Goal: Task Accomplishment & Management: Complete application form

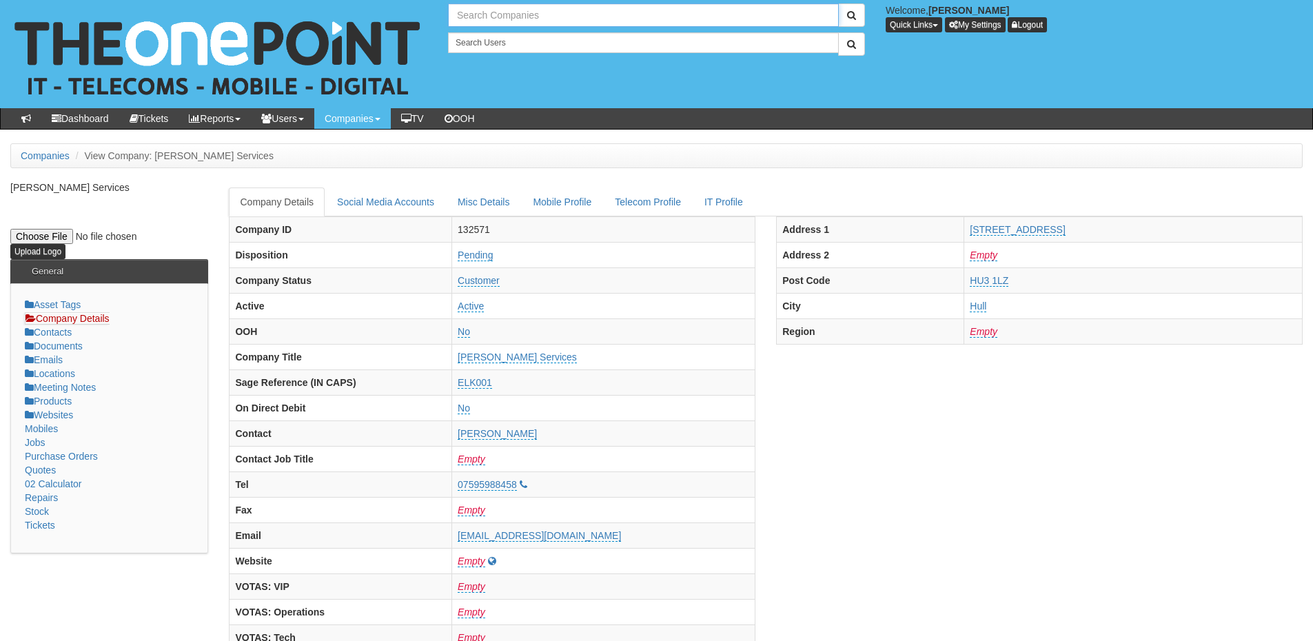
click at [510, 16] on input "text" at bounding box center [643, 14] width 391 height 23
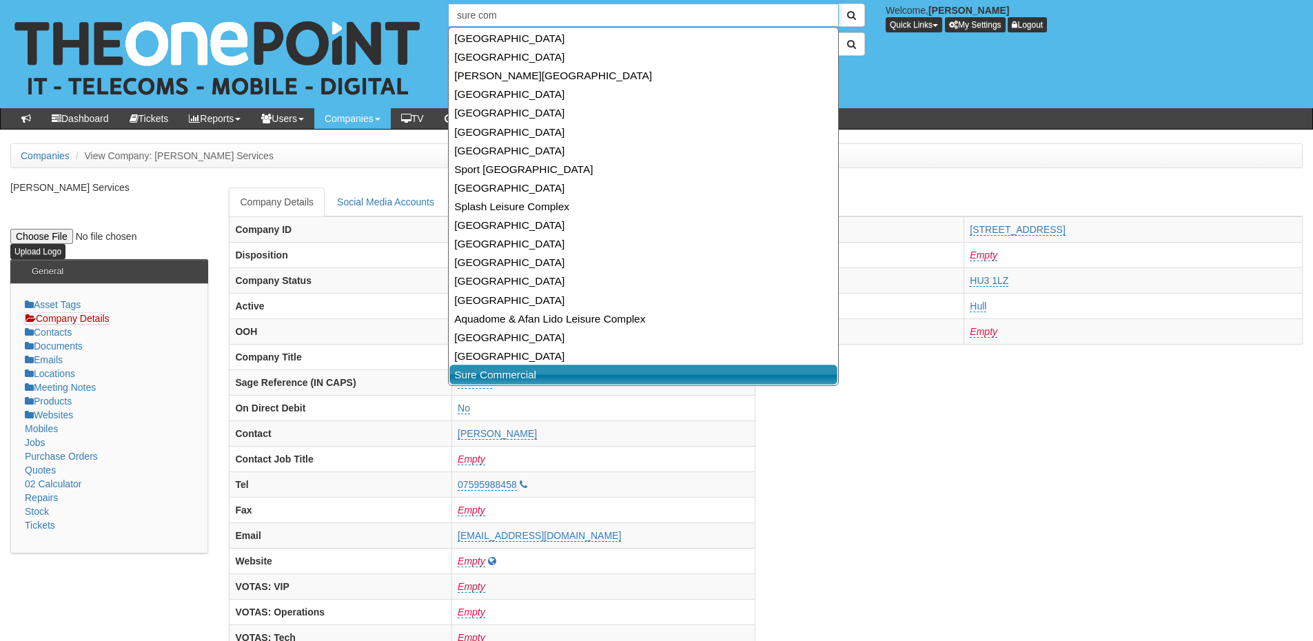
click at [526, 378] on link "Sure Commercial" at bounding box center [643, 375] width 388 height 20
type input "Sure Commercial"
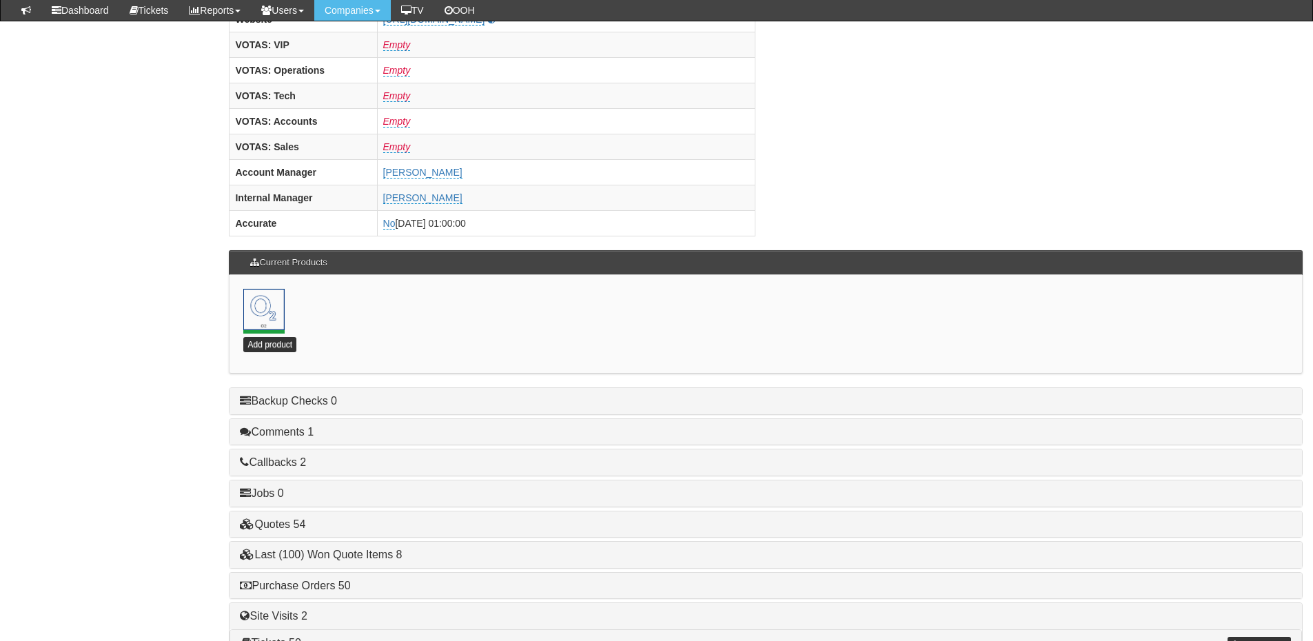
scroll to position [609, 0]
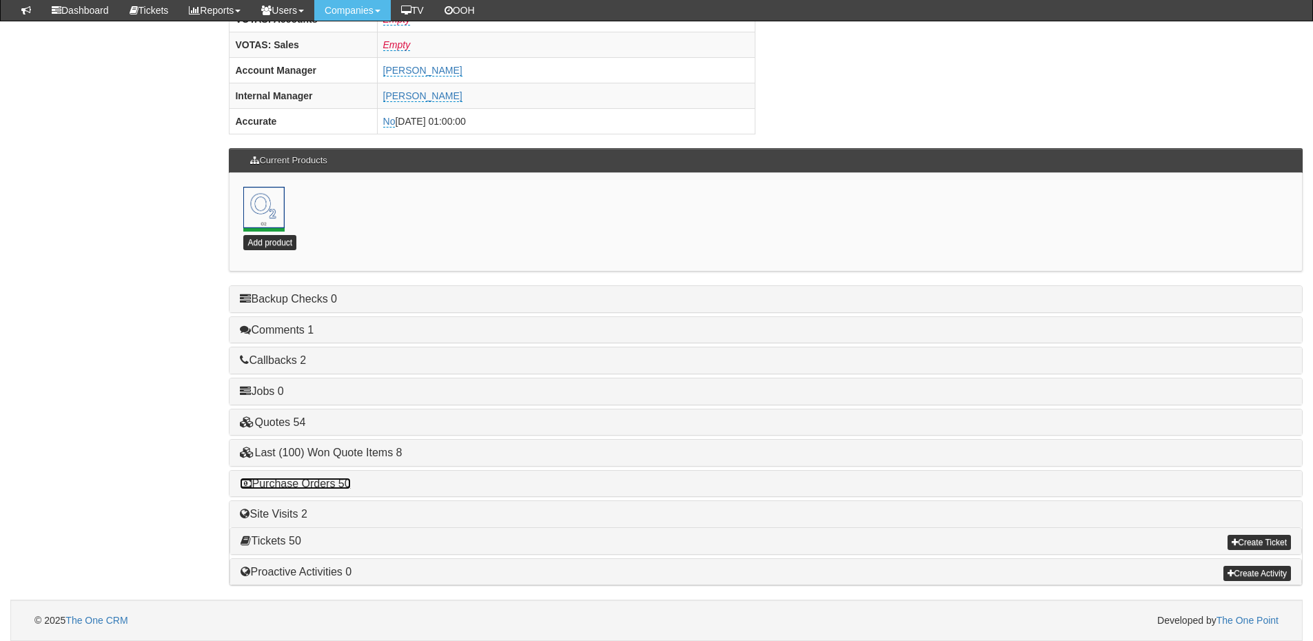
click at [318, 484] on link "Purchase Orders 50" at bounding box center [295, 484] width 110 height 12
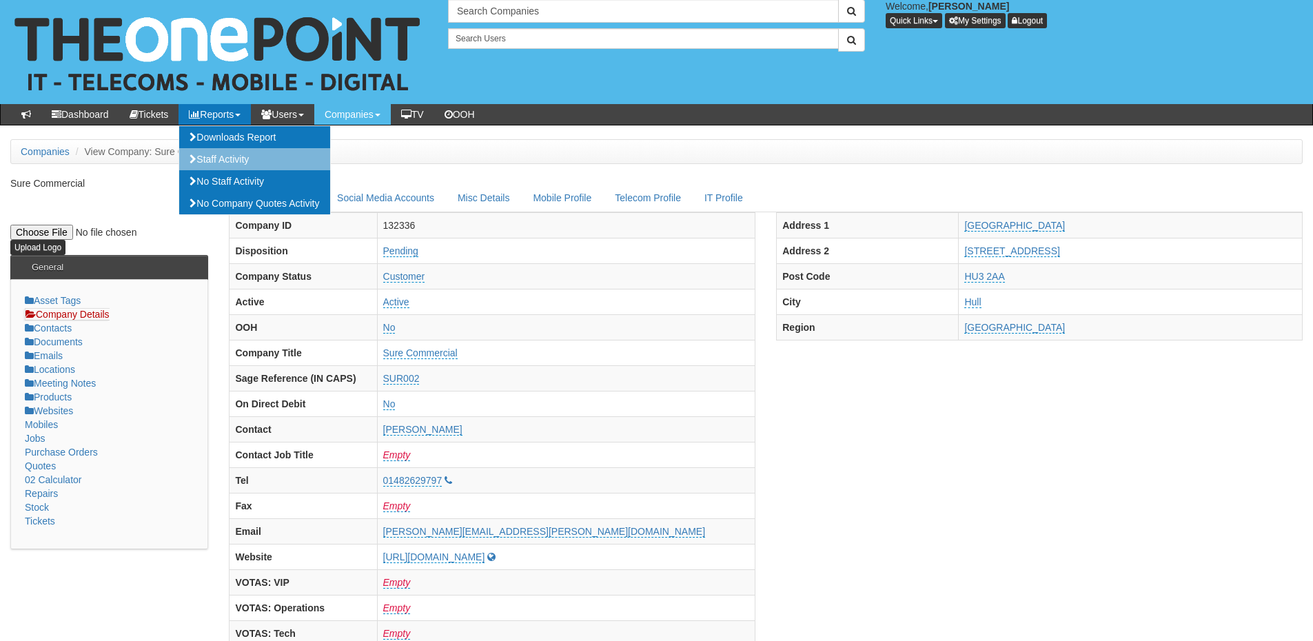
scroll to position [0, 0]
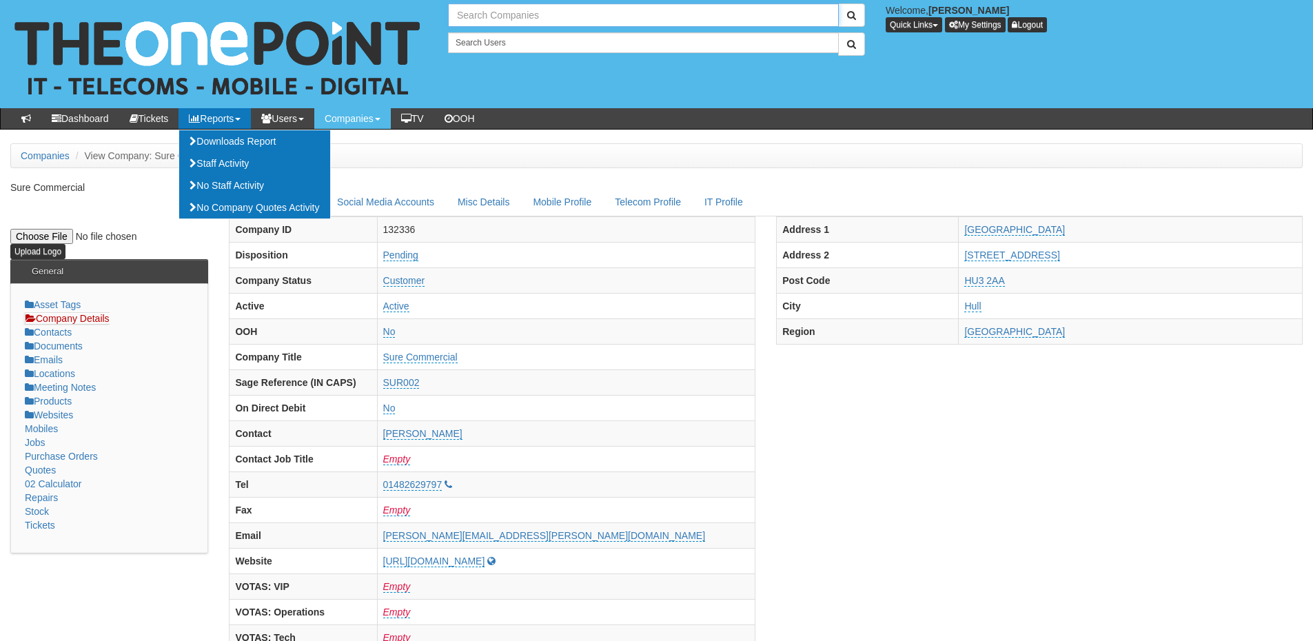
click at [471, 19] on input "text" at bounding box center [643, 14] width 391 height 23
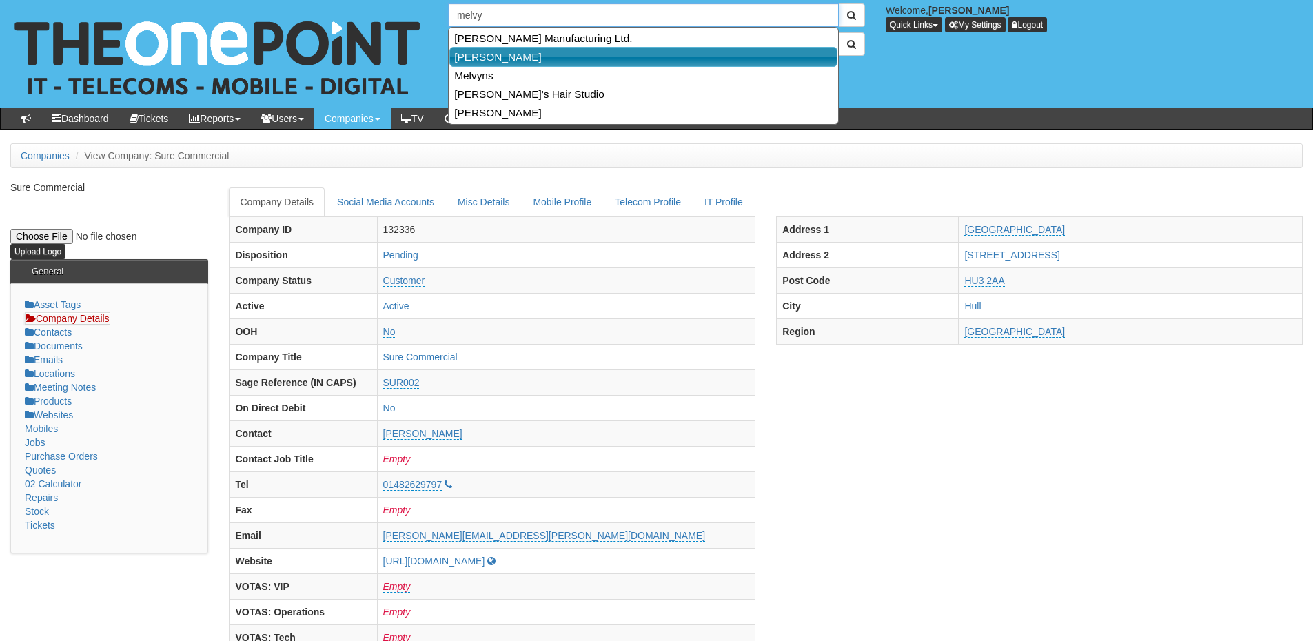
click at [482, 64] on link "[PERSON_NAME]" at bounding box center [643, 57] width 388 height 20
type input "[PERSON_NAME]"
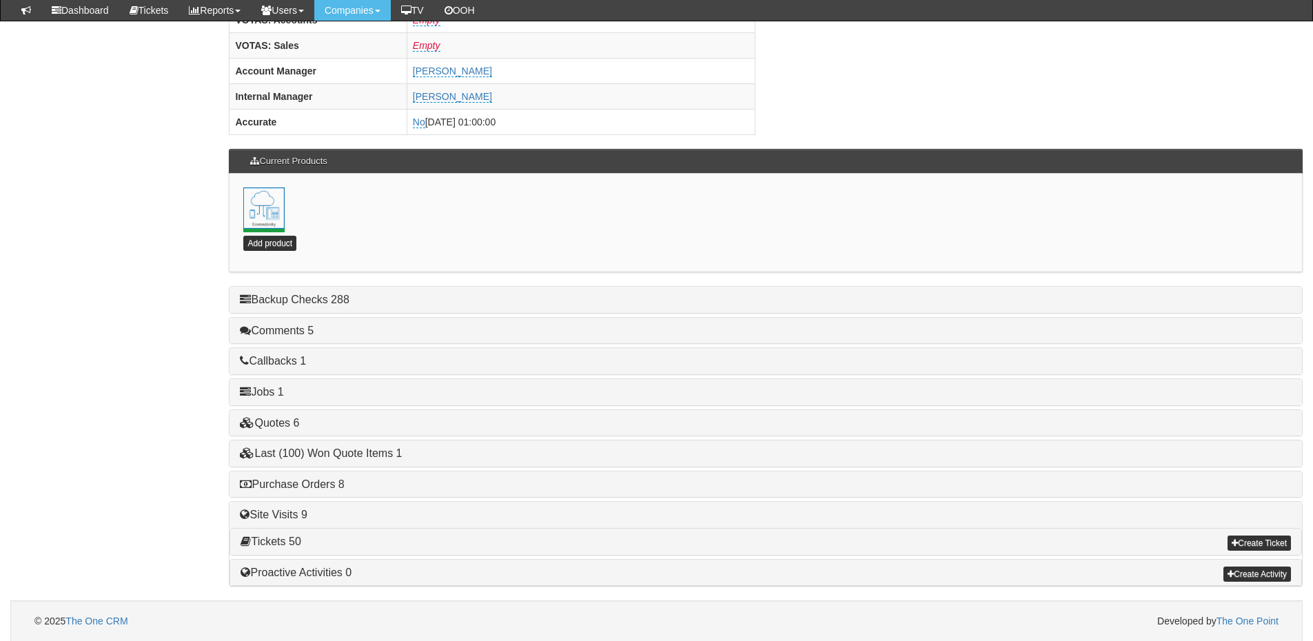
scroll to position [609, 0]
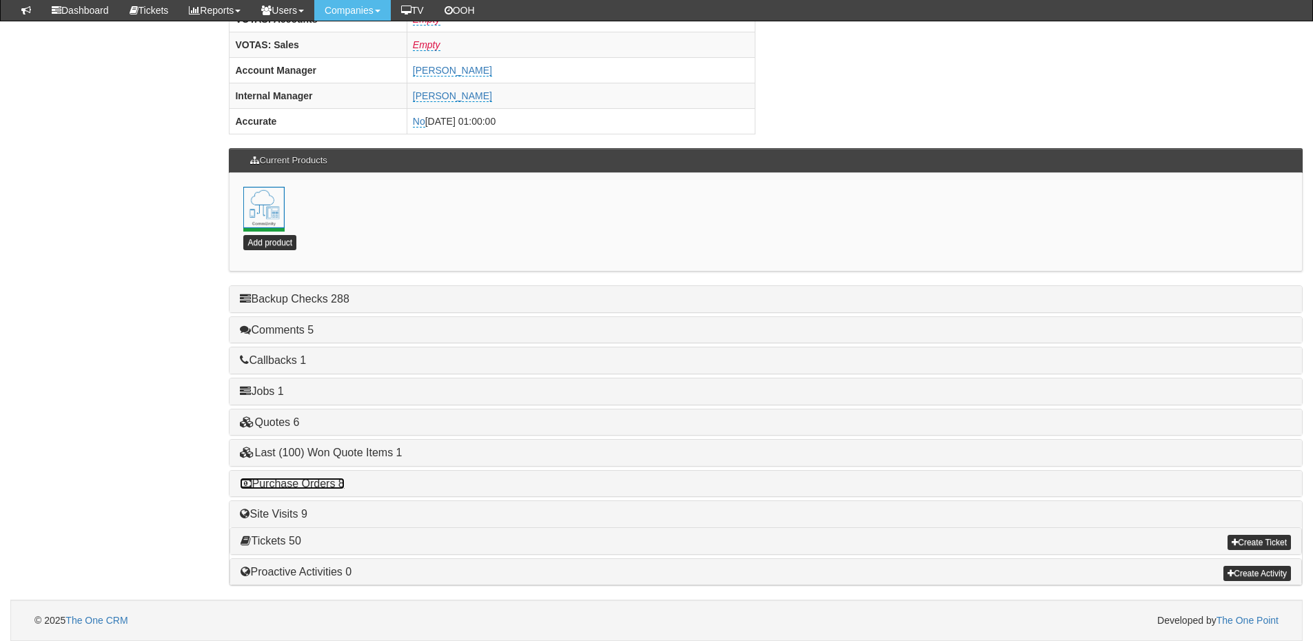
click at [331, 485] on link "Purchase Orders 8" at bounding box center [292, 484] width 104 height 12
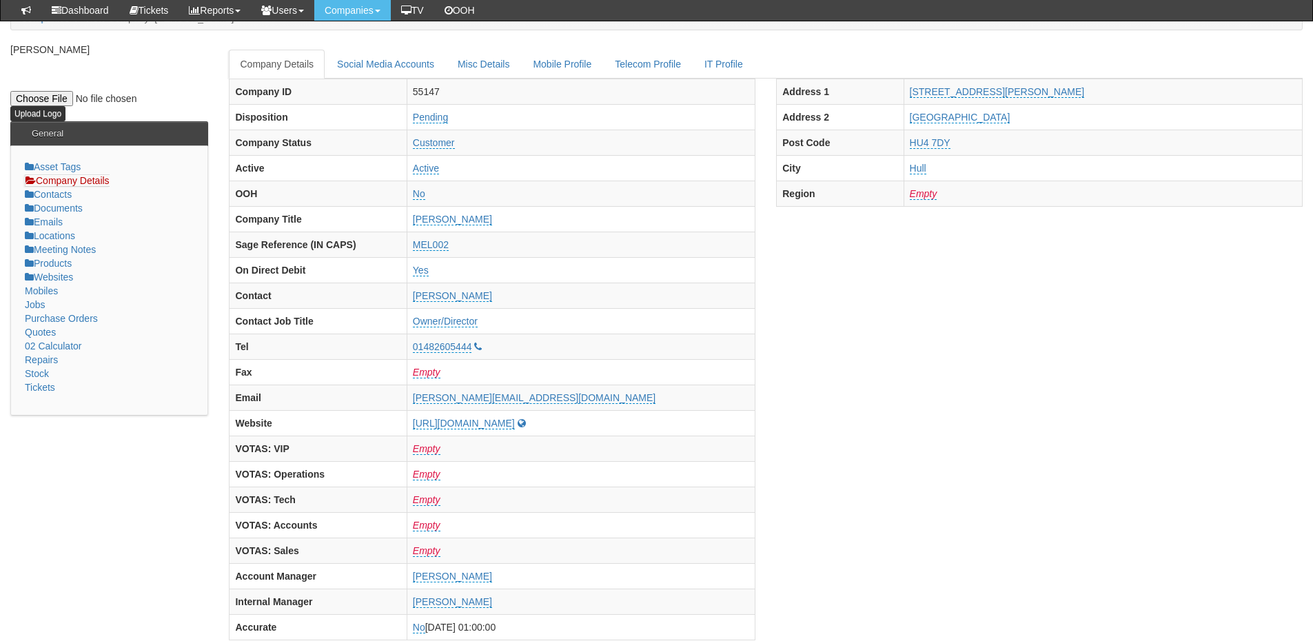
scroll to position [0, 0]
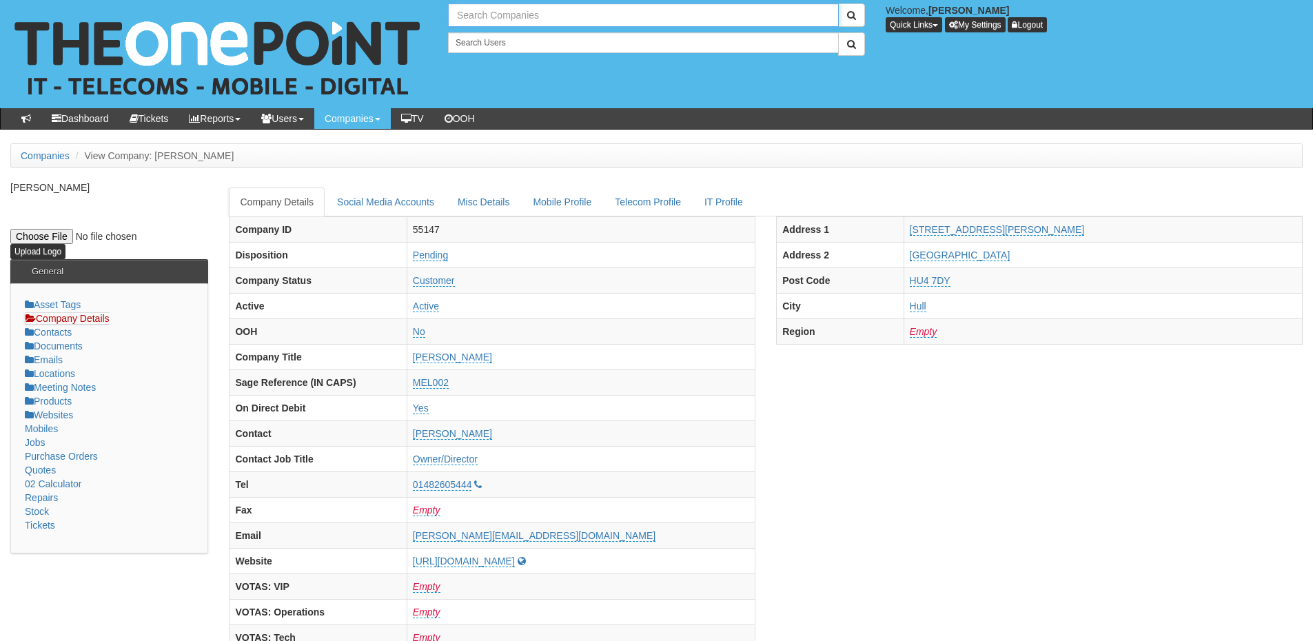
click at [513, 12] on input "text" at bounding box center [643, 14] width 391 height 23
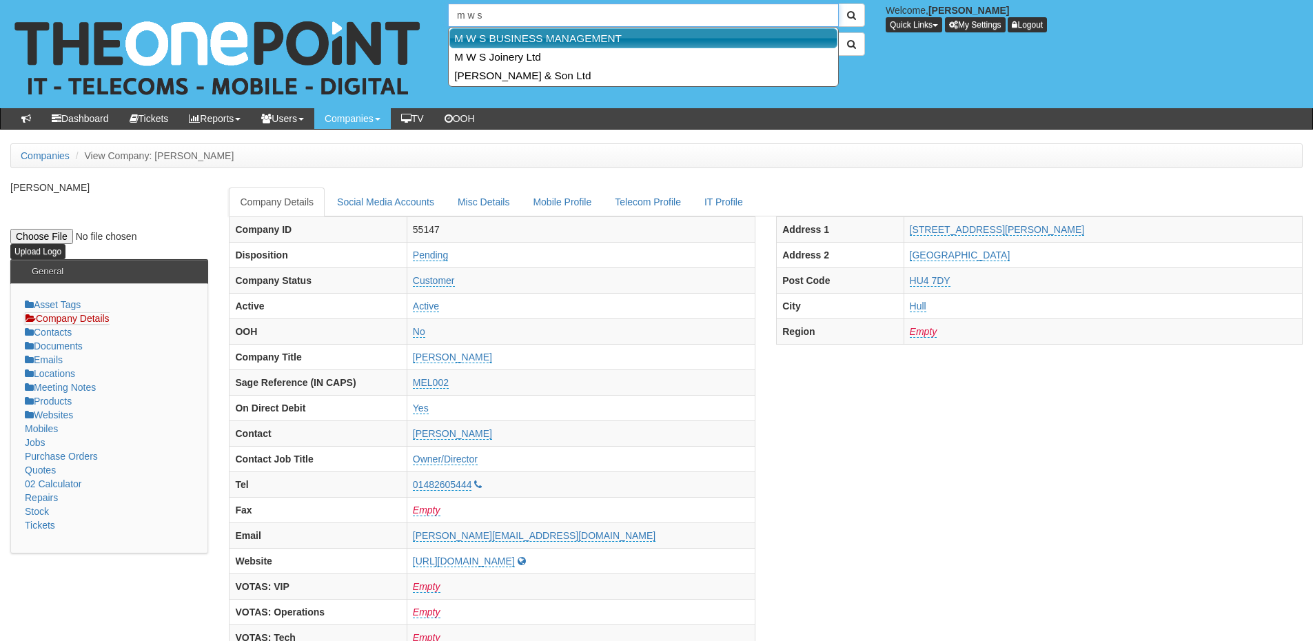
click at [517, 37] on link "M W S BUSINESS MANAGEMENT" at bounding box center [643, 38] width 388 height 20
type input "M W S BUSINESS MANAGEMENT"
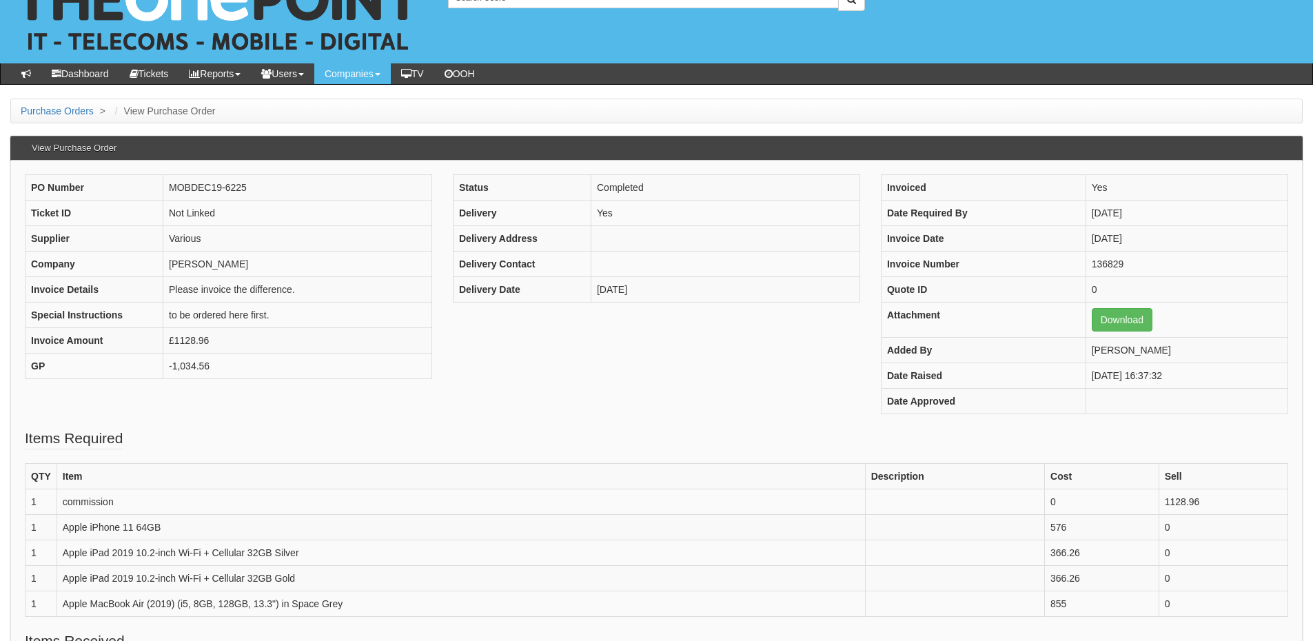
scroll to position [69, 0]
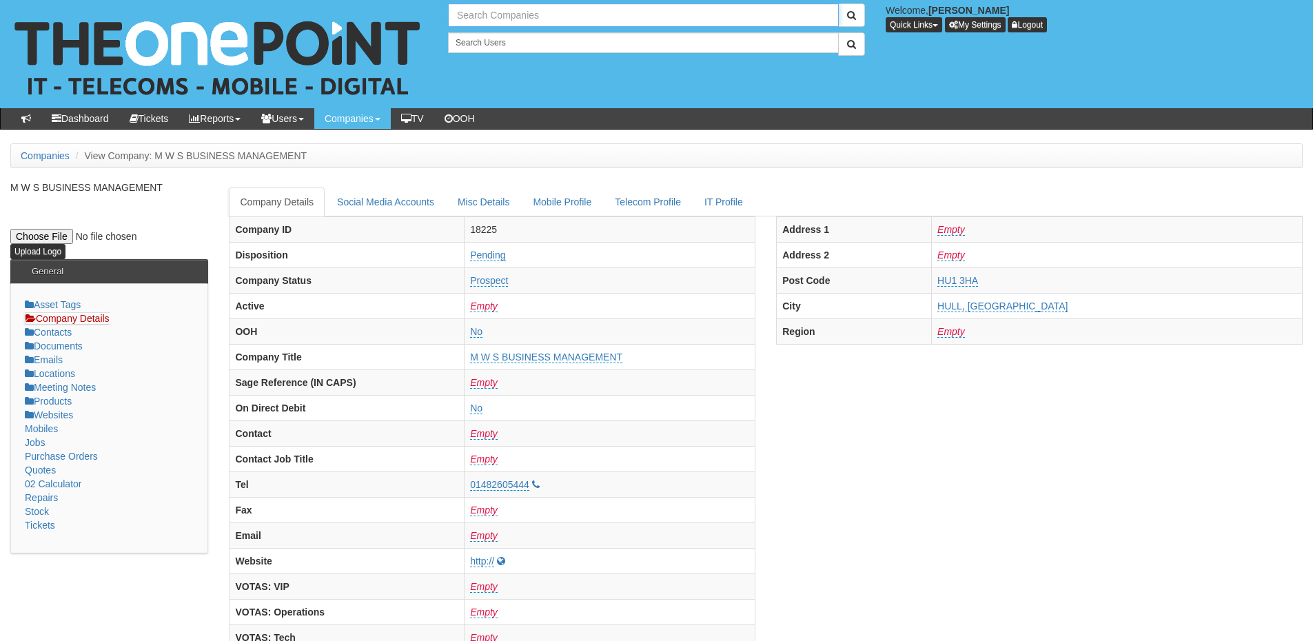
click at [485, 8] on input "text" at bounding box center [643, 14] width 391 height 23
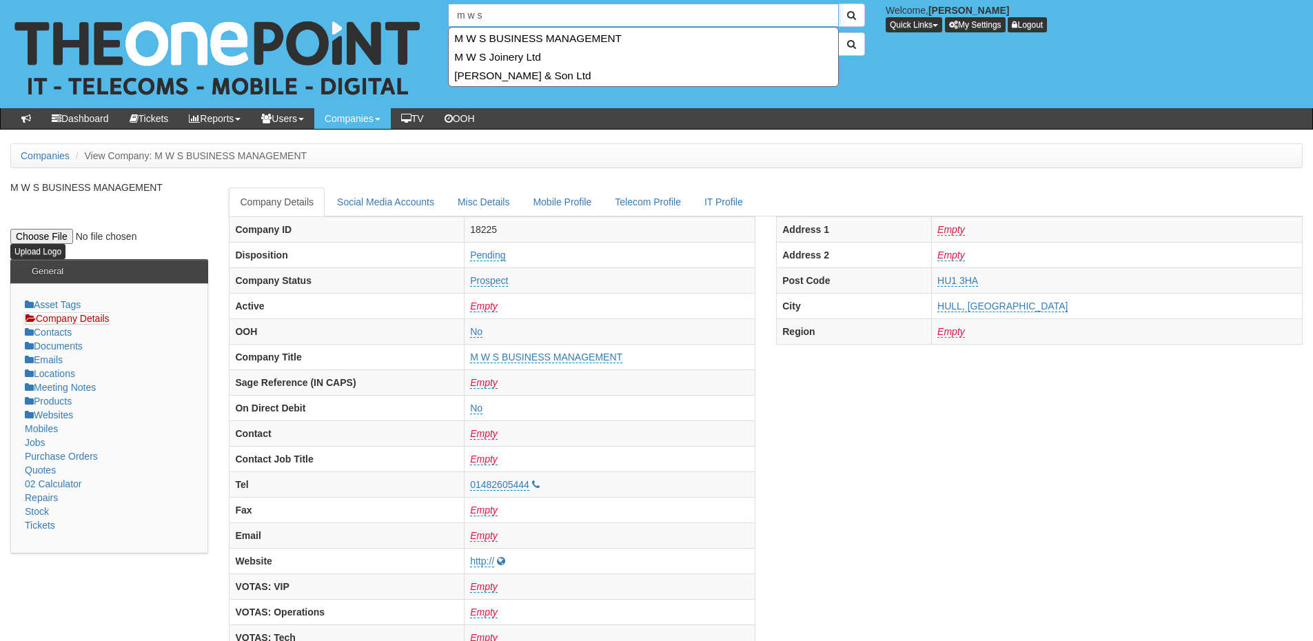
click at [485, 17] on input "m w s" at bounding box center [643, 14] width 391 height 23
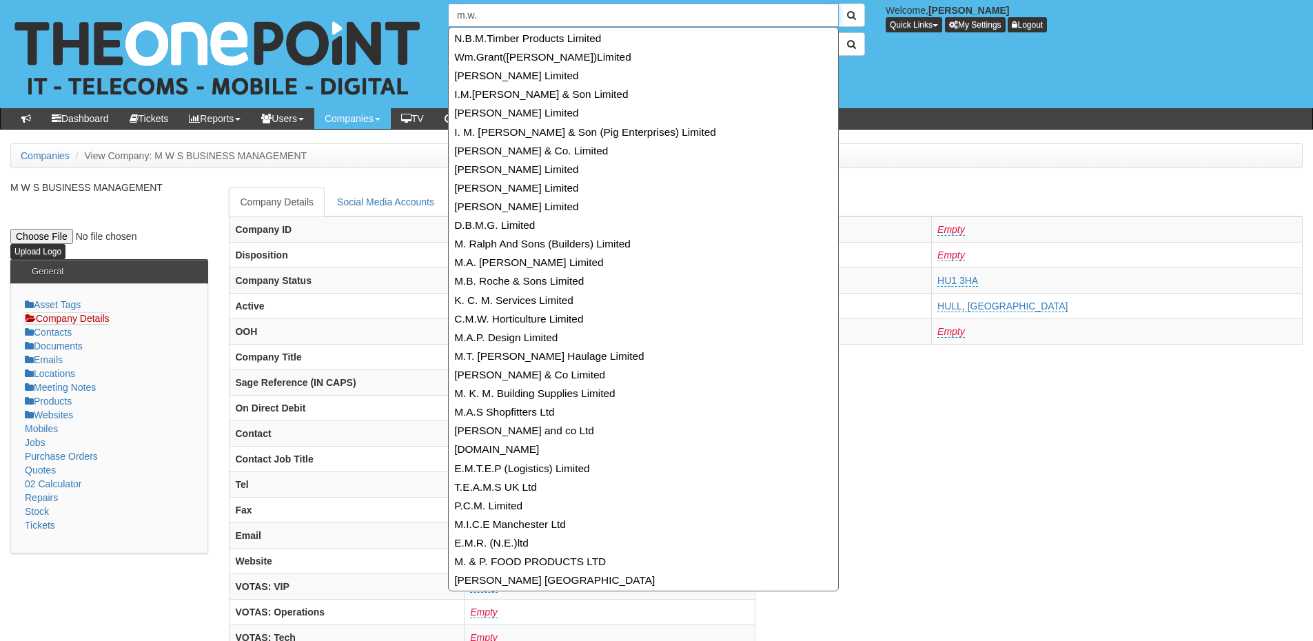
type input "m.w.s"
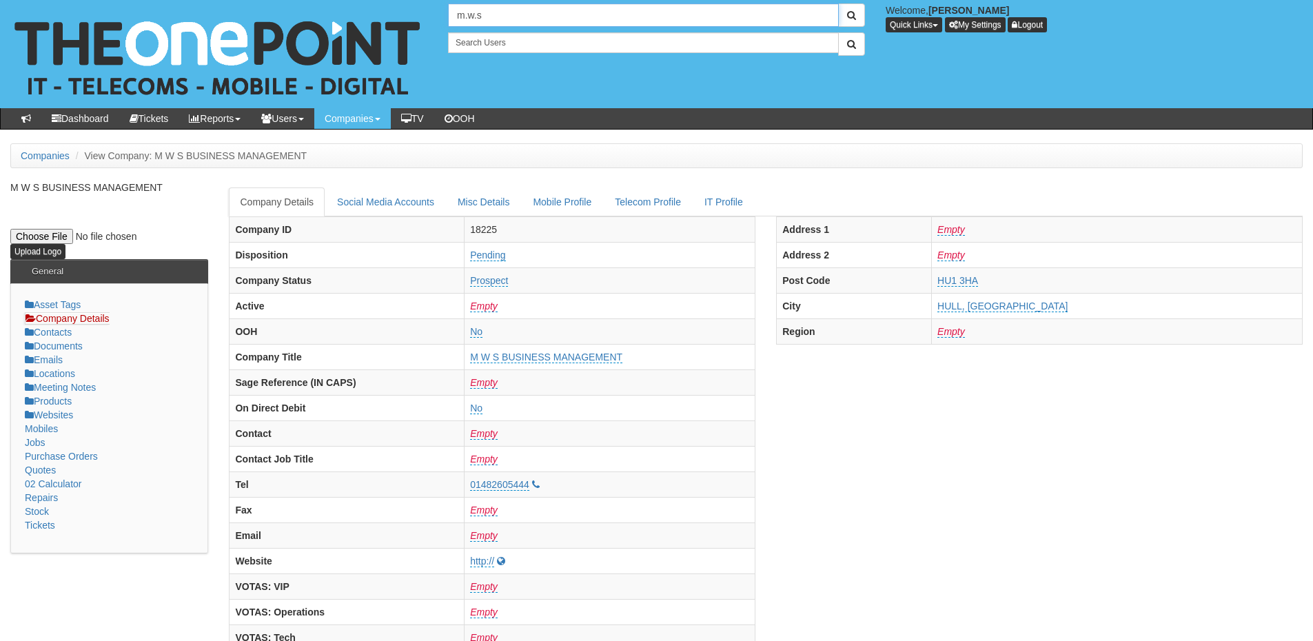
drag, startPoint x: 489, startPoint y: 14, endPoint x: 425, endPoint y: 17, distance: 64.8
click at [425, 17] on div "No search results. m.w.s Welcome, James Kaye Quick Links Add Appointment Appoin…" at bounding box center [657, 54] width 1334 height 108
type input "Search Companies"
click at [513, 21] on input "text" at bounding box center [643, 14] width 391 height 23
click at [513, 32] on link "NHS City Healthcare Partnership CIC - CHCP" at bounding box center [643, 38] width 388 height 20
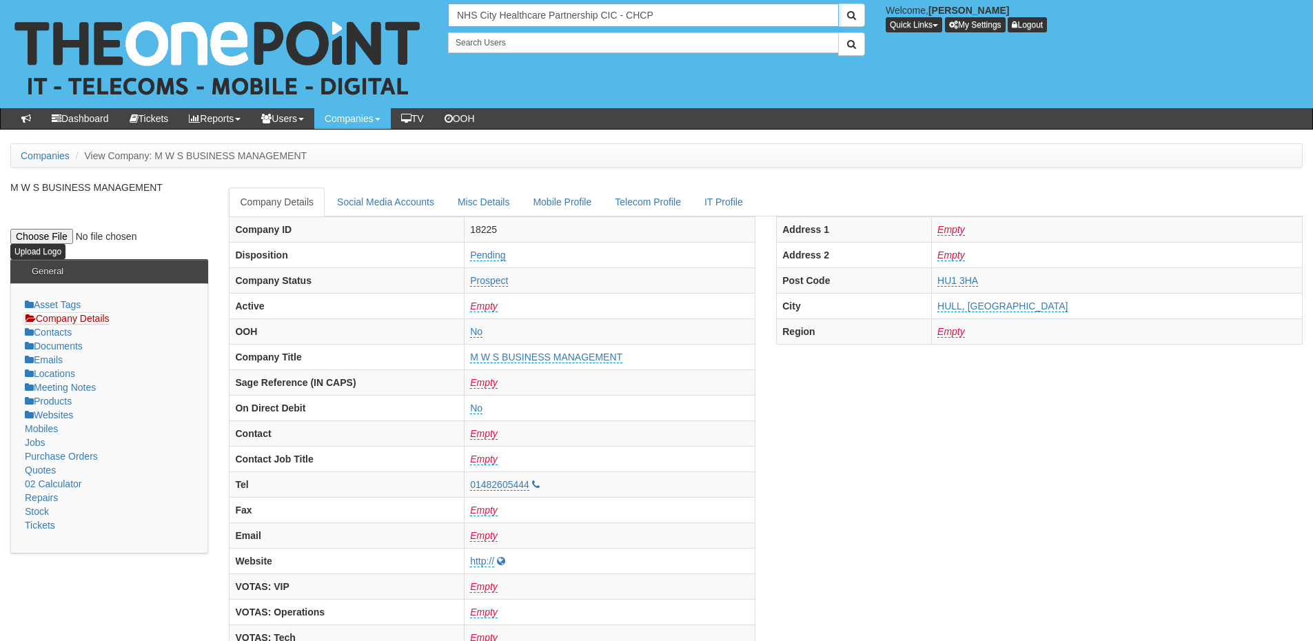
click at [712, 14] on input "NHS City Healthcare Partnership CIC - CHCP" at bounding box center [643, 14] width 391 height 23
type input "n3i"
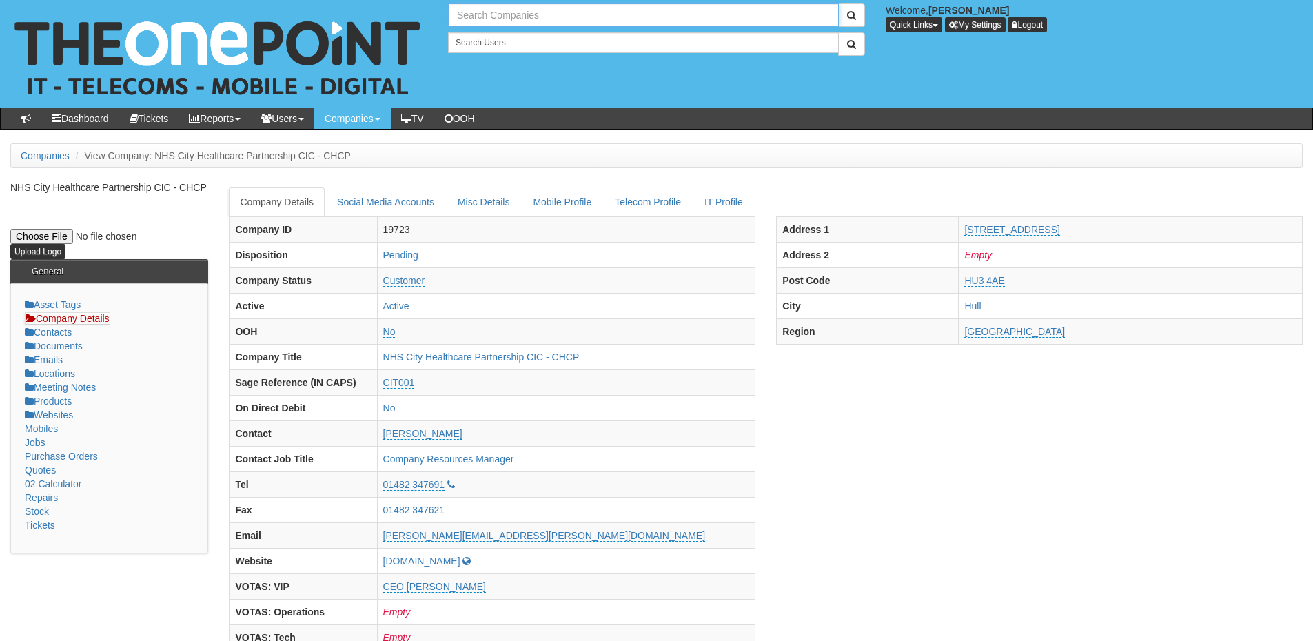
click at [513, 14] on input "text" at bounding box center [643, 14] width 391 height 23
drag, startPoint x: 484, startPoint y: 16, endPoint x: 423, endPoint y: 15, distance: 60.7
click at [423, 15] on div "n3i Welcome, James Kaye Quick Links Add Appointment Appointments Add Company Ad…" at bounding box center [657, 54] width 1334 height 108
click at [473, 41] on link "N3i" at bounding box center [643, 38] width 388 height 20
type input "N3i"
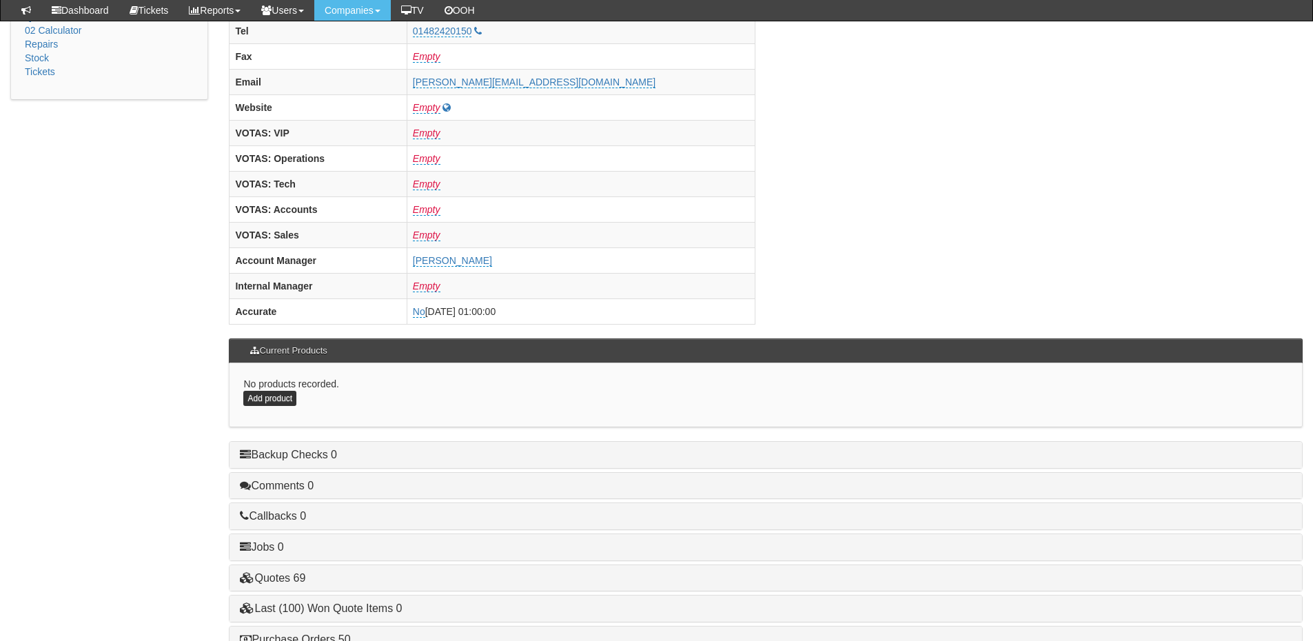
scroll to position [574, 0]
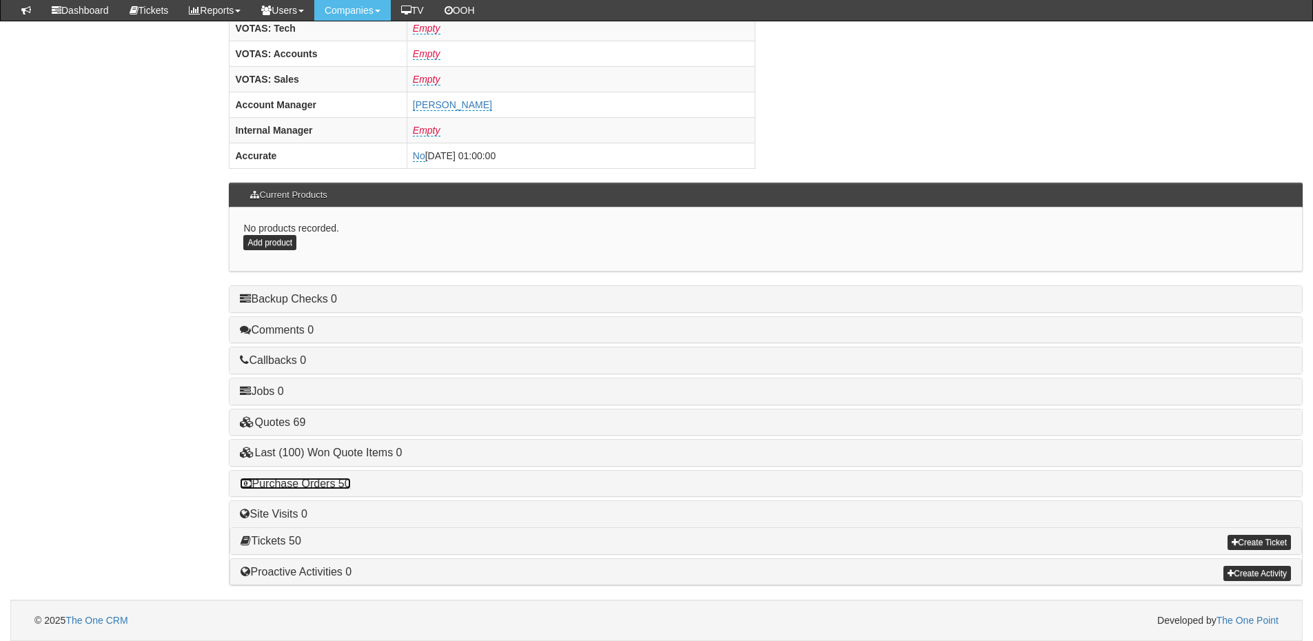
click at [320, 488] on link "Purchase Orders 50" at bounding box center [295, 484] width 110 height 12
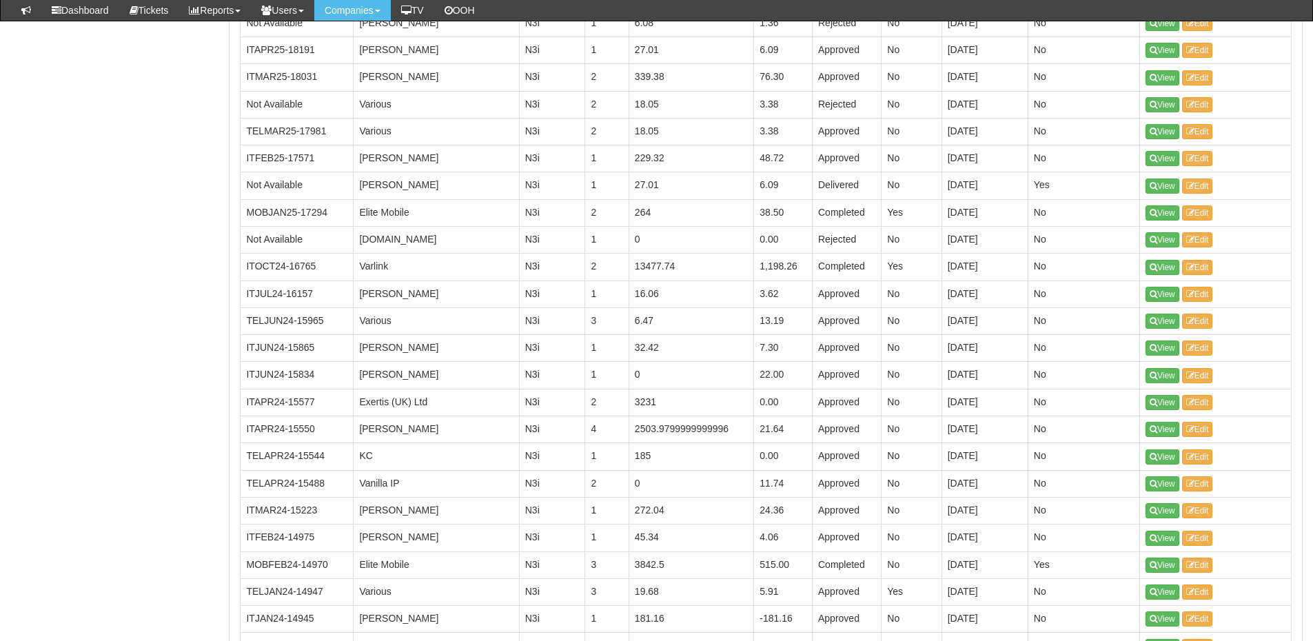
scroll to position [1125, 0]
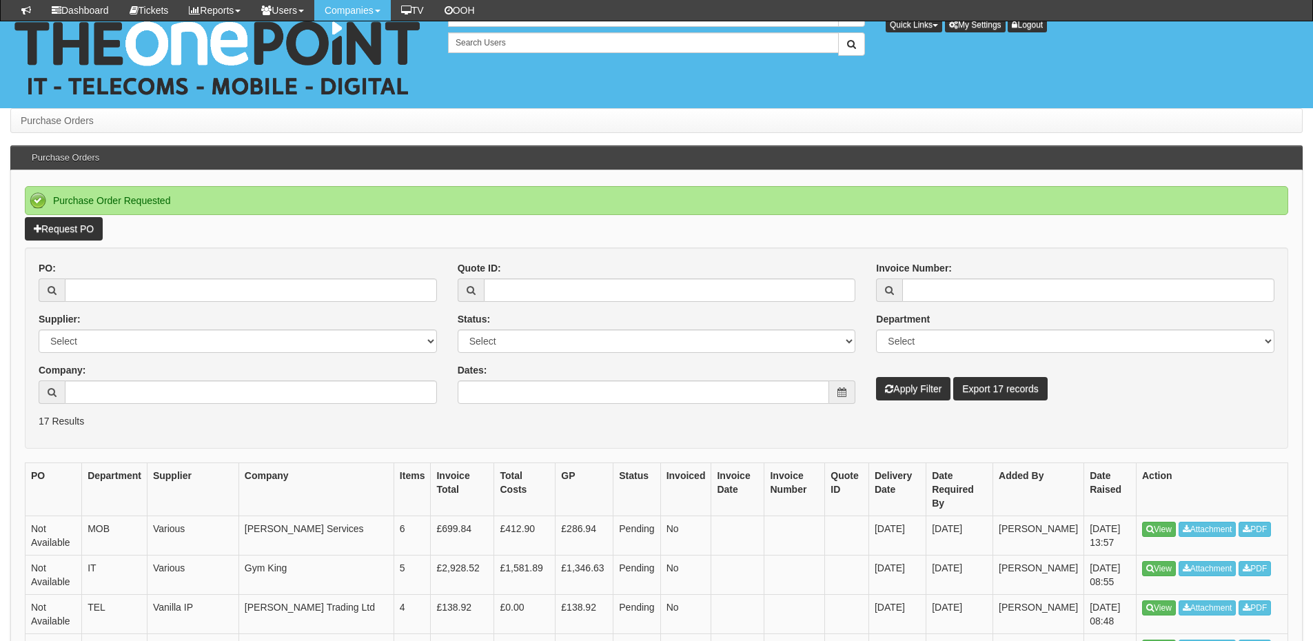
scroll to position [138, 0]
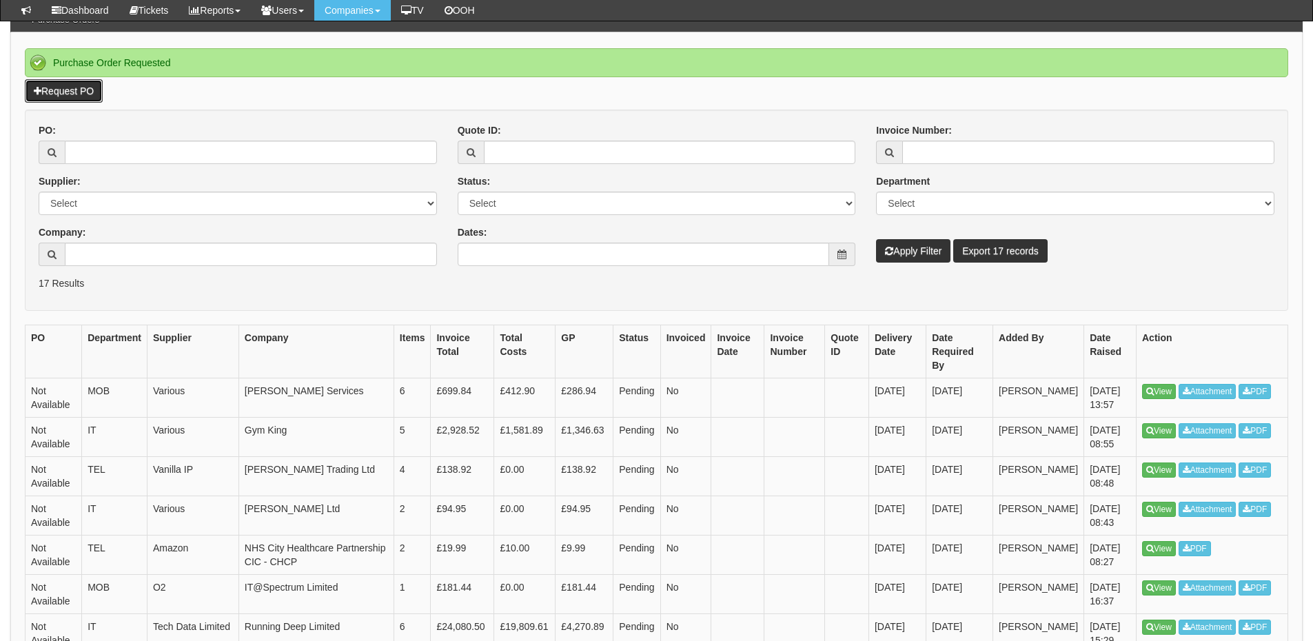
click at [72, 94] on link "Request PO" at bounding box center [64, 90] width 78 height 23
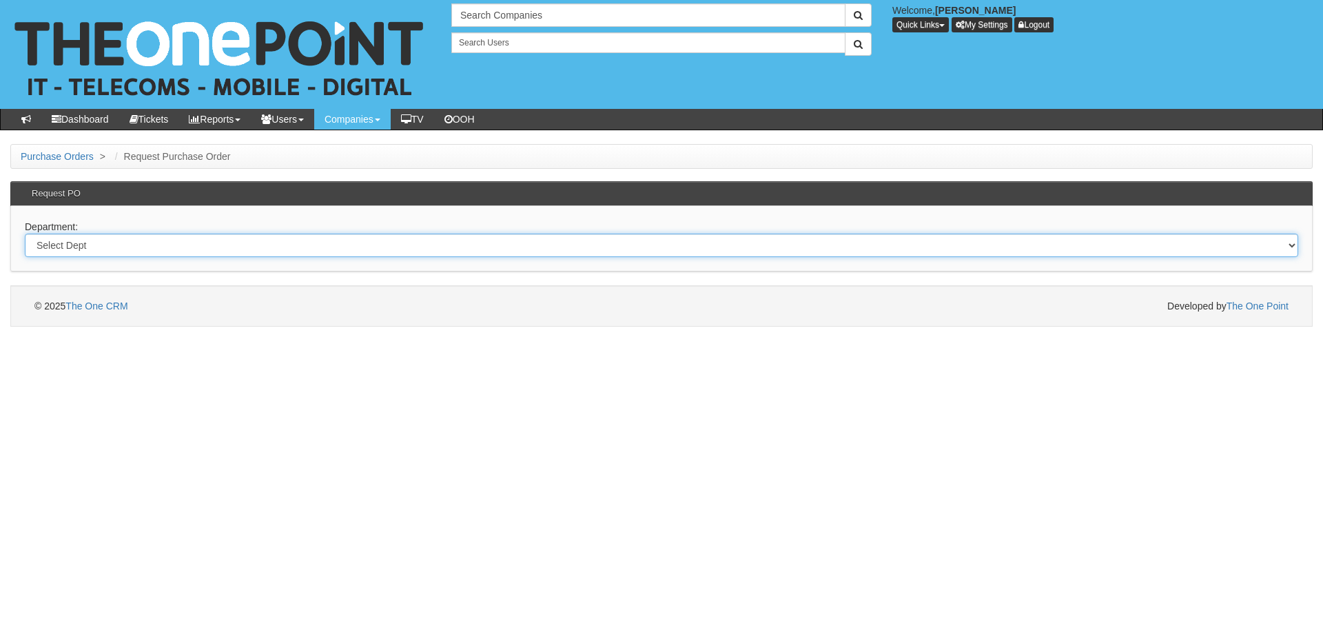
click at [249, 251] on select "Select Dept Digital Internal IT Mobiles Marketing Telecoms" at bounding box center [662, 245] width 1274 height 23
select select "?pipeID=&dept=MOB"
click at [25, 234] on select "Select Dept Digital Internal IT Mobiles Marketing Telecoms" at bounding box center [662, 245] width 1274 height 23
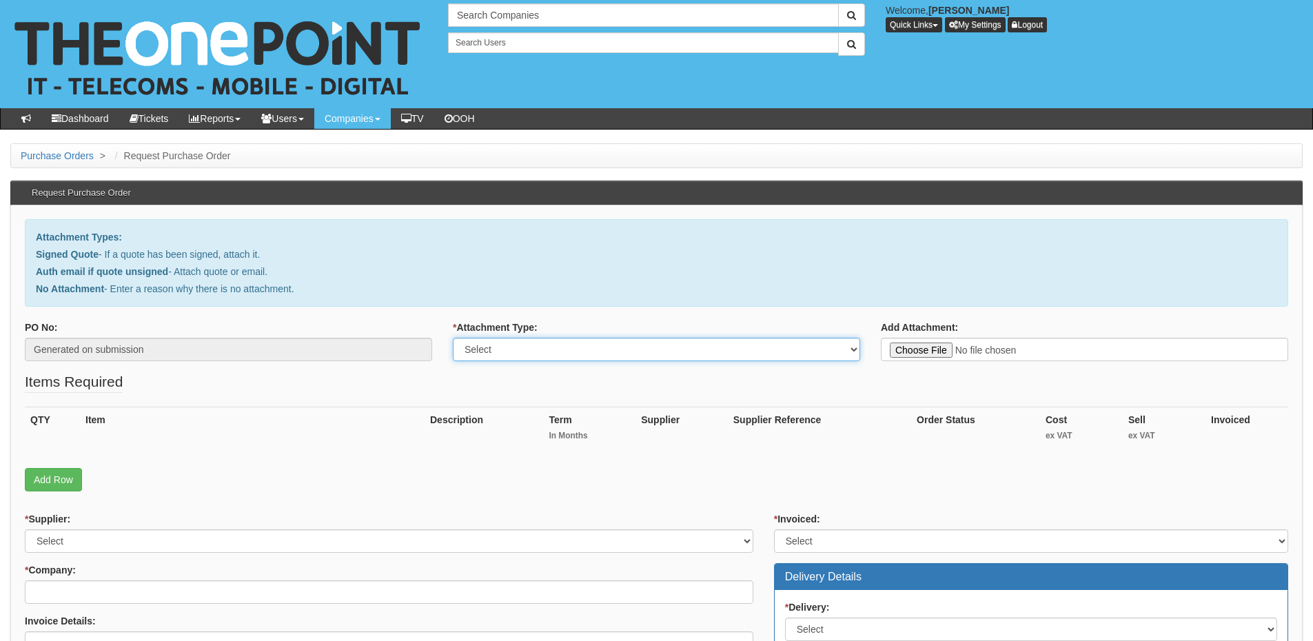
click at [548, 350] on select "Select Signed Quote Auth email with quote if unsigned No Attachment" at bounding box center [656, 349] width 407 height 23
select select "No Attachment"
click at [453, 338] on select "Select Signed Quote Auth email with quote if unsigned No Attachment" at bounding box center [656, 349] width 407 height 23
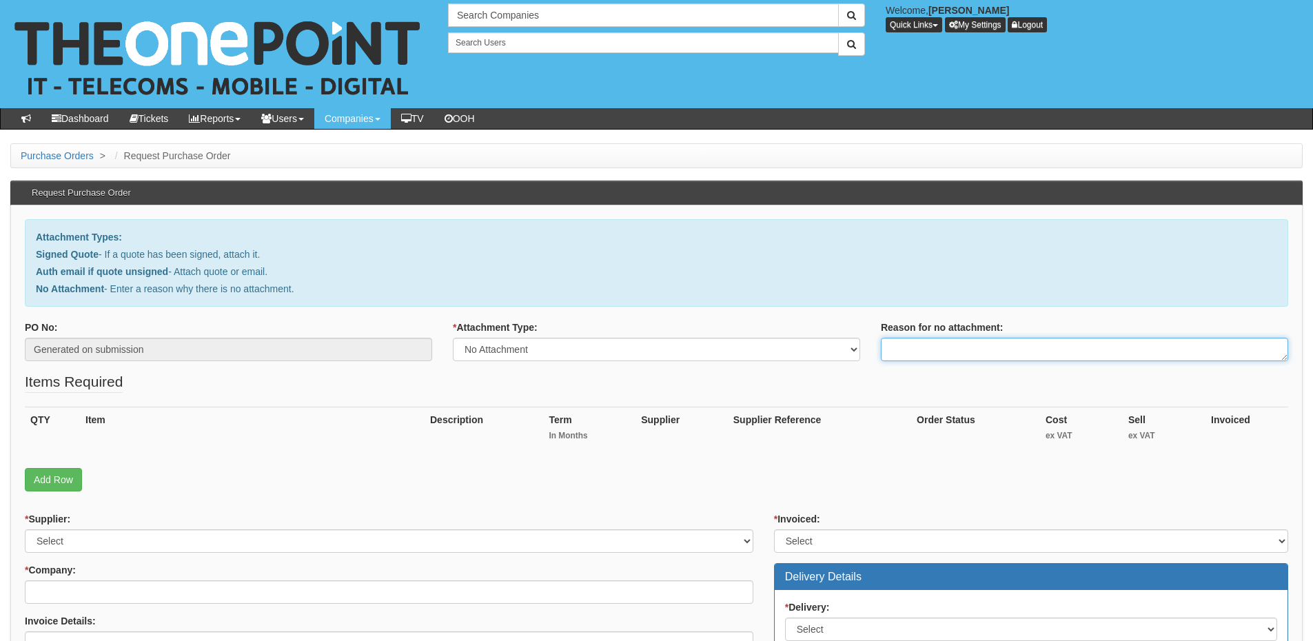
click at [909, 338] on textarea "Reason for no attachment:" at bounding box center [1084, 349] width 407 height 23
click at [1001, 348] on textarea "Linked to ticket 421725" at bounding box center [1084, 349] width 407 height 23
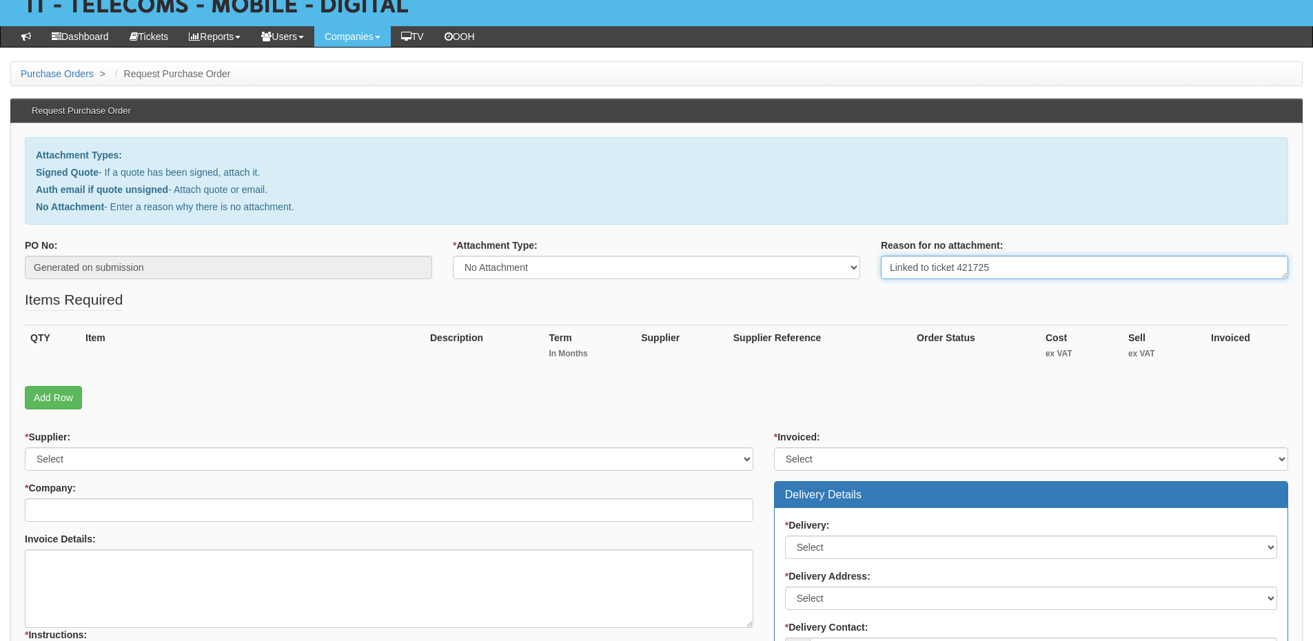
scroll to position [207, 0]
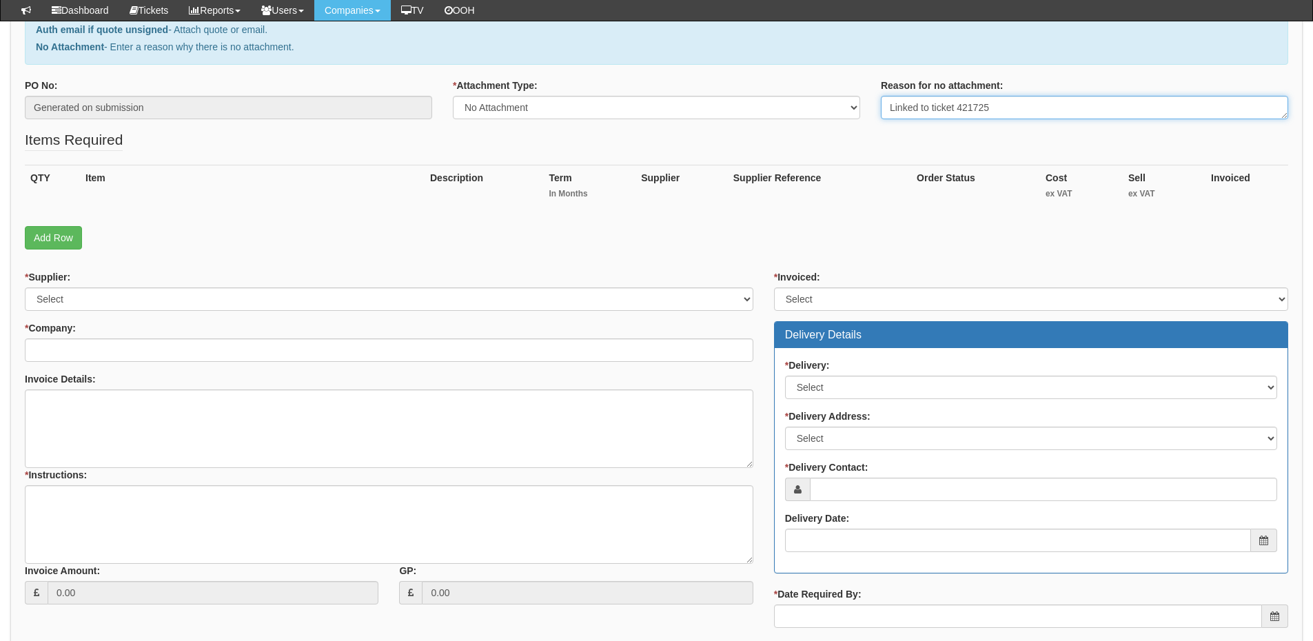
type textarea "Linked to ticket 421725"
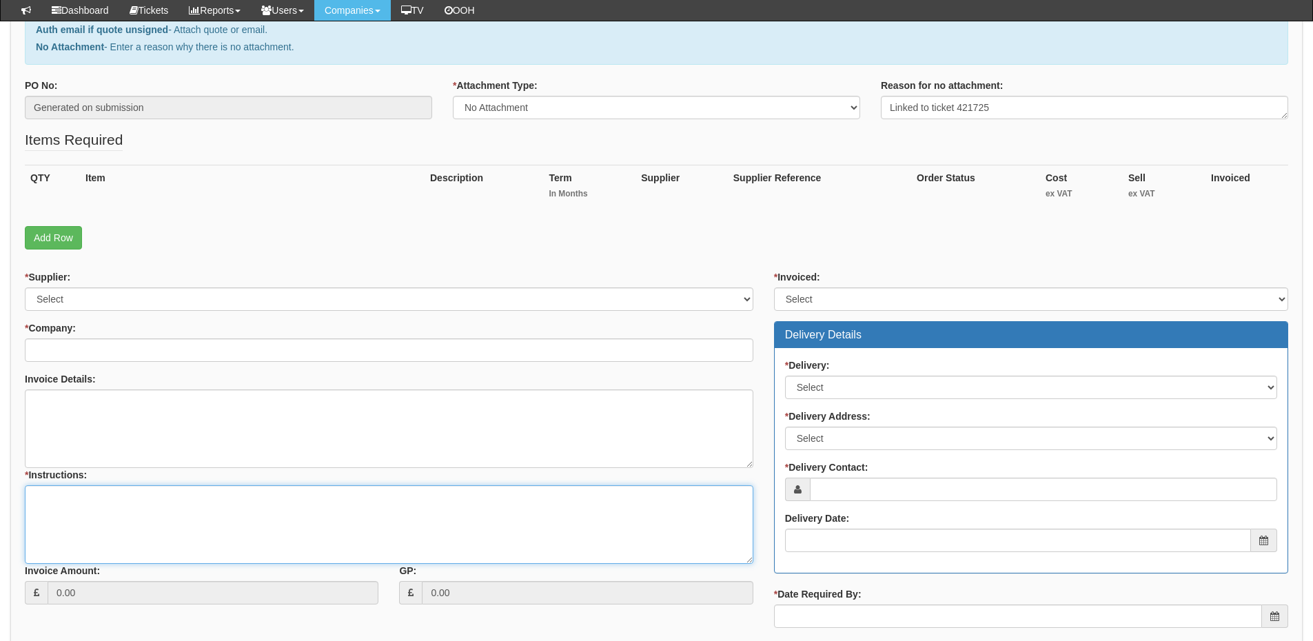
click at [230, 513] on textarea "* Instructions:" at bounding box center [389, 524] width 728 height 79
paste textarea "Linked to ticket 421725"
type textarea "Linked to ticket 421725"
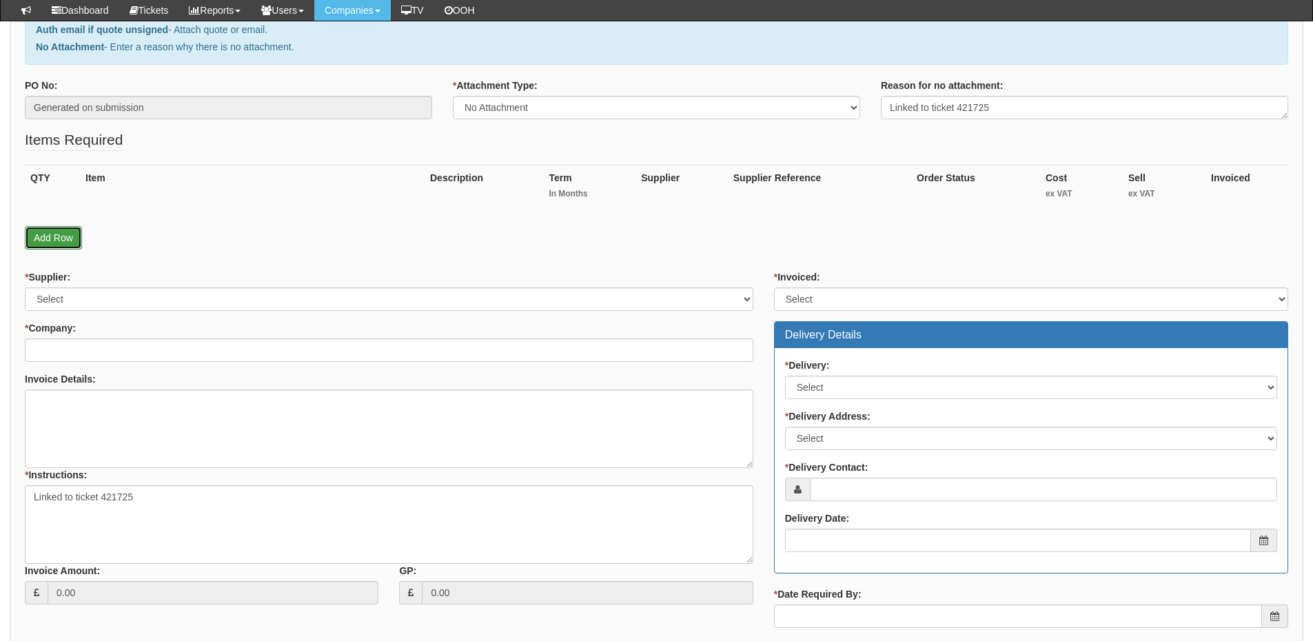
click at [57, 234] on link "Add Row" at bounding box center [53, 237] width 57 height 23
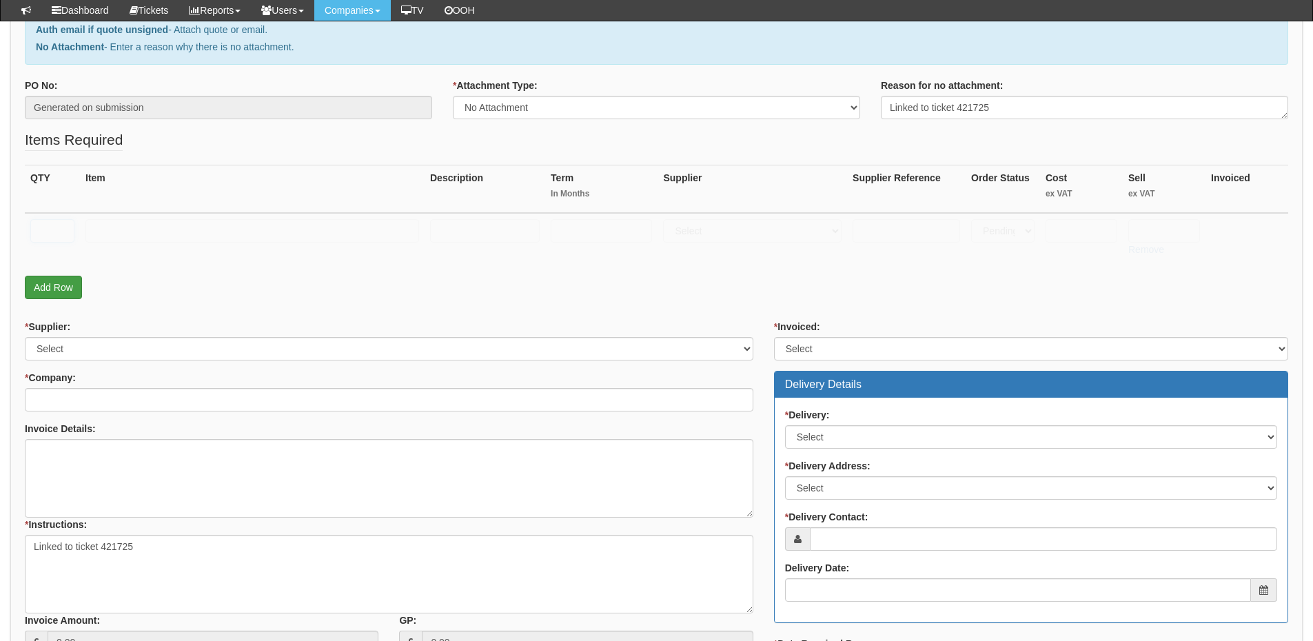
click at [57, 234] on input "text" at bounding box center [52, 230] width 44 height 23
type input "1"
click at [47, 292] on link "Add Row" at bounding box center [53, 287] width 57 height 23
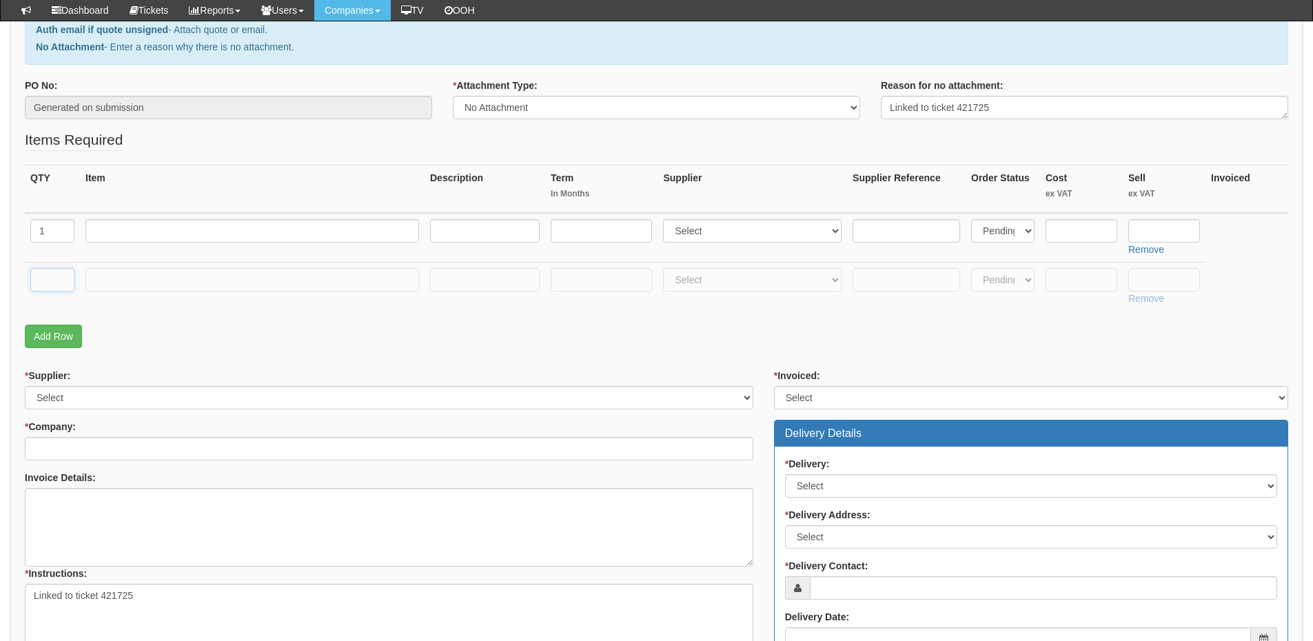
click at [47, 289] on input "text" at bounding box center [52, 279] width 44 height 23
type input "1"
click at [116, 289] on input "text" at bounding box center [252, 279] width 334 height 23
type input "Delivery"
click at [1183, 274] on input "text" at bounding box center [1164, 279] width 72 height 23
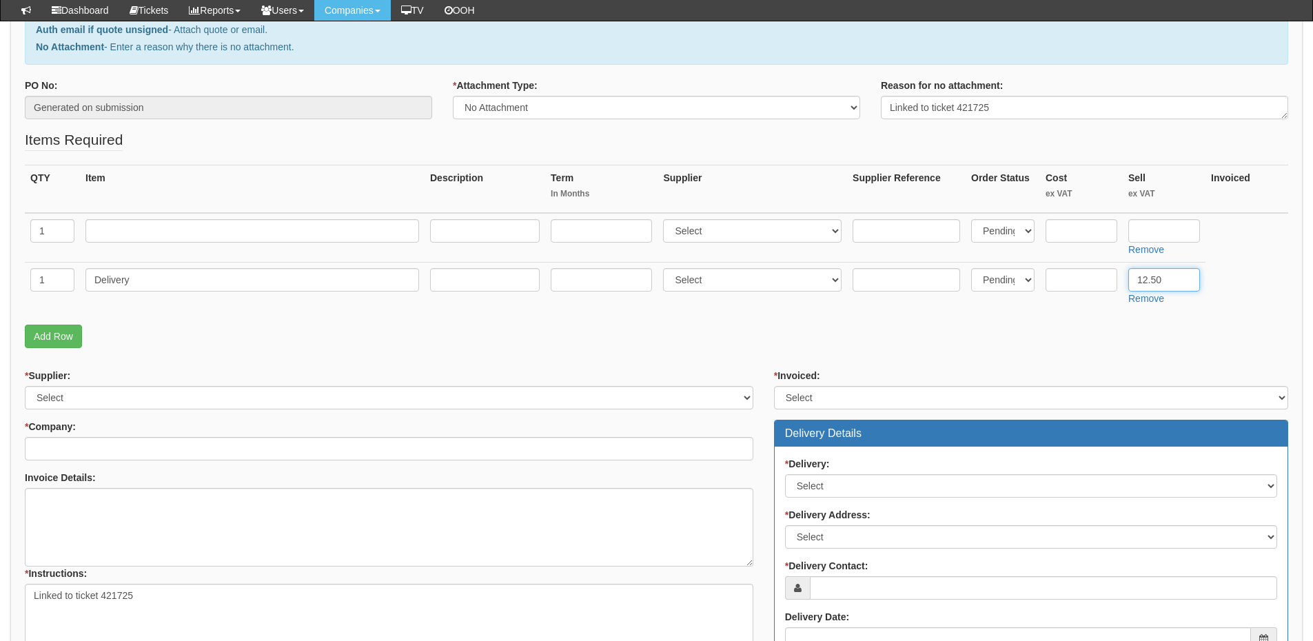
type input "12.50"
click at [211, 230] on input "text" at bounding box center [252, 230] width 334 height 23
type input "Samsung A16 5G"
click at [693, 238] on select "Select 123 REG.co.uk 1Password 3 4Gon AA Jones Electric Ltd Abzorb Access Group…" at bounding box center [752, 230] width 178 height 23
select select "260"
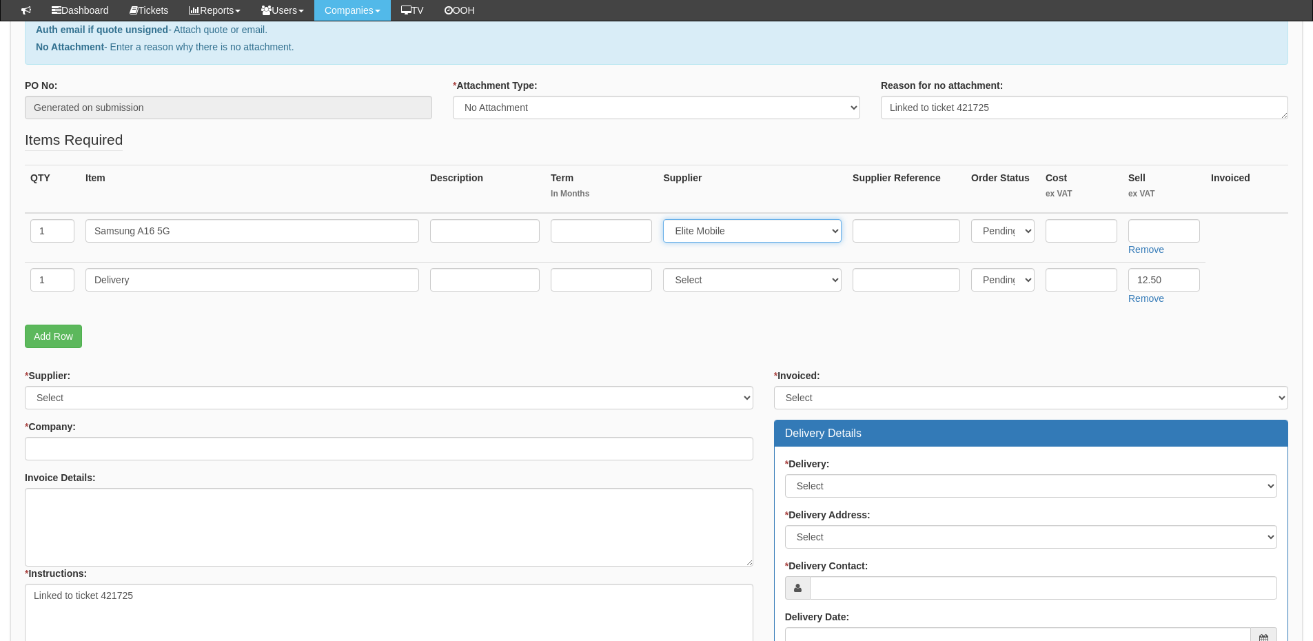
click at [666, 219] on select "Select 123 REG.co.uk 1Password 3 4Gon AA Jones Electric Ltd Abzorb Access Group…" at bounding box center [752, 230] width 178 height 23
click at [1155, 233] on input "text" at bounding box center [1164, 230] width 72 height 23
type input "145"
click at [1071, 235] on input "text" at bounding box center [1081, 230] width 72 height 23
type input "113"
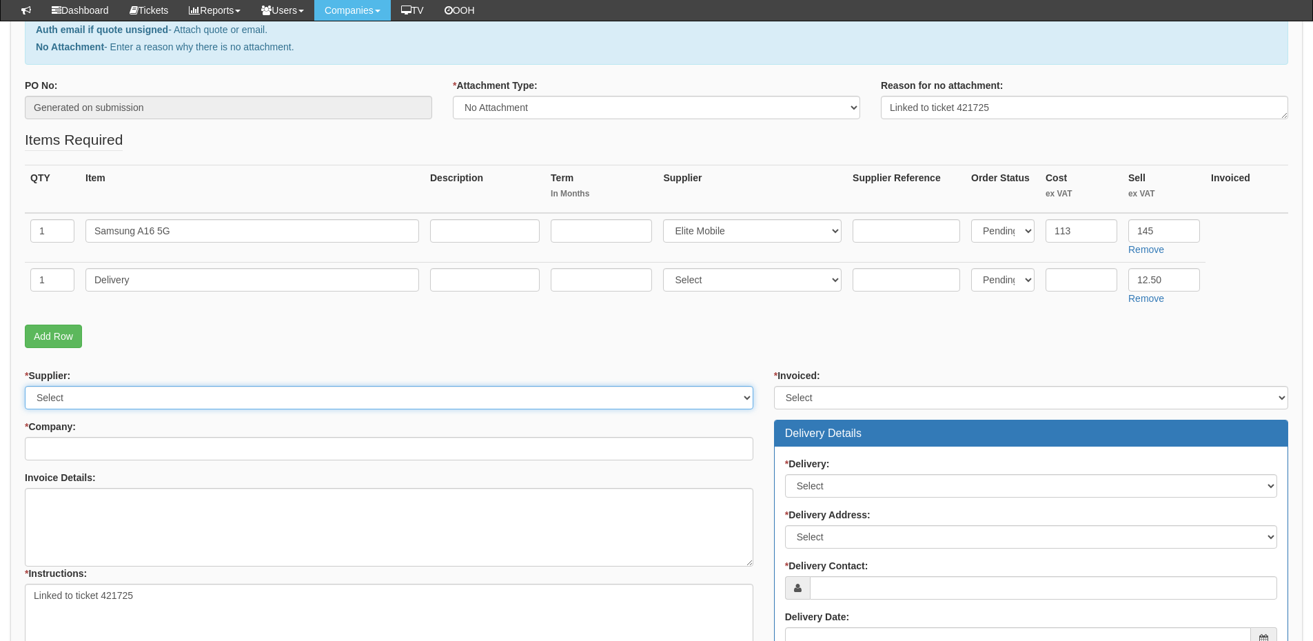
click at [115, 398] on select "Select 123 REG.co.uk 1Password 3 4Gon AA Jones Electric Ltd Abzorb Access Group…" at bounding box center [389, 397] width 728 height 23
select select "260"
click at [25, 386] on select "Select 123 REG.co.uk 1Password 3 4Gon AA Jones Electric Ltd Abzorb Access Group…" at bounding box center [389, 397] width 728 height 23
click at [118, 445] on input "* Company:" at bounding box center [389, 448] width 728 height 23
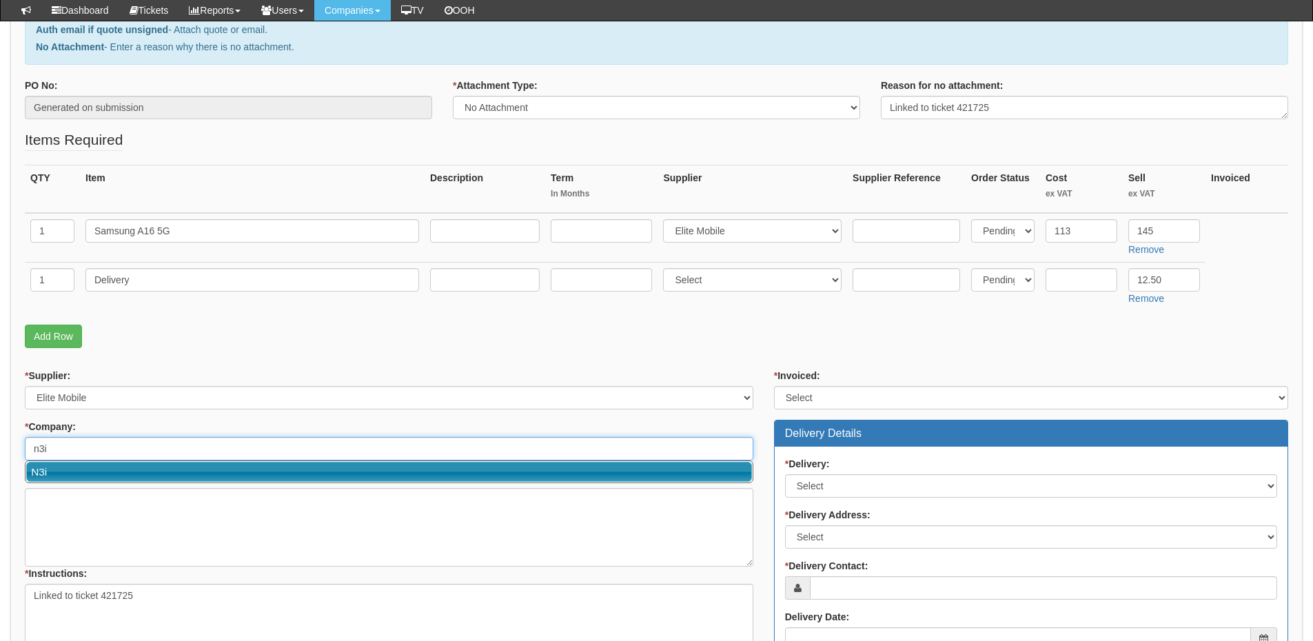
click at [124, 465] on link "N3i" at bounding box center [389, 472] width 726 height 20
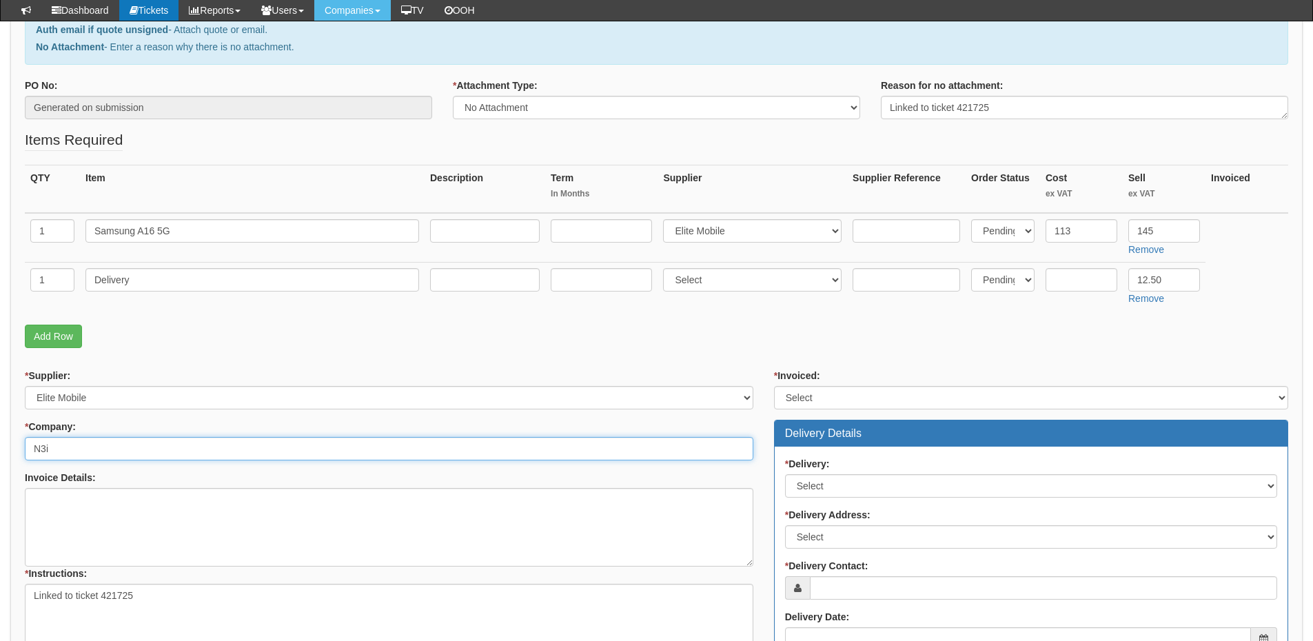
type input "N3i"
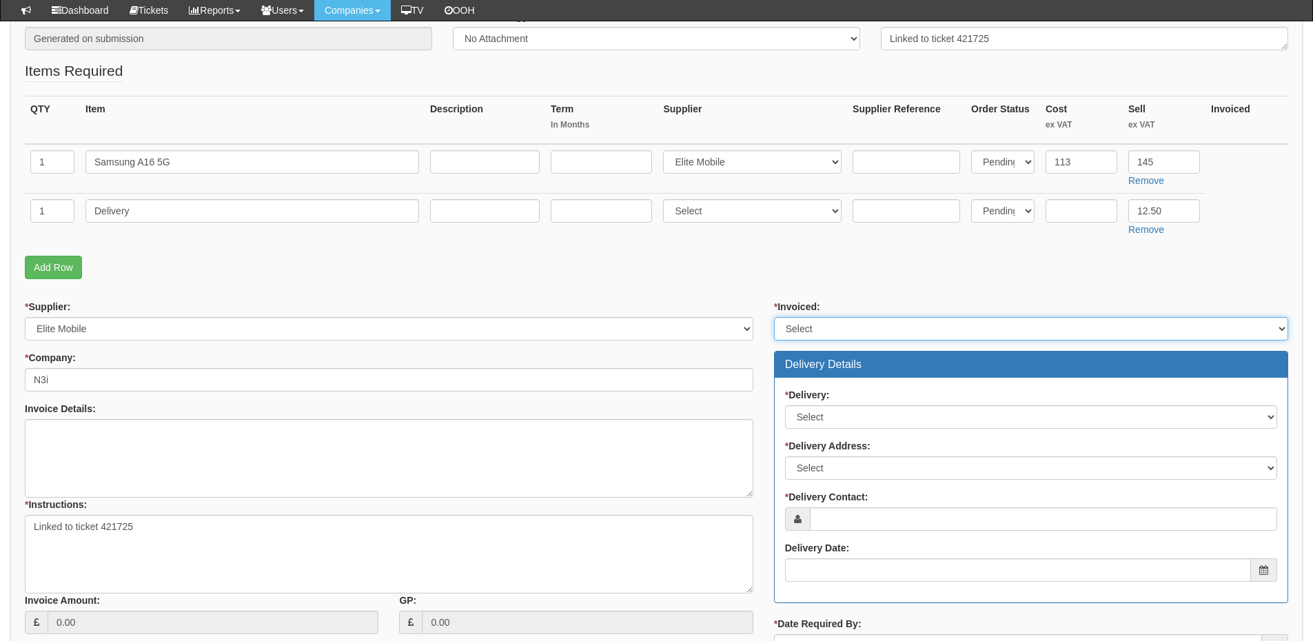
click at [826, 324] on select "Select Yes No N/A STB (part of order)" at bounding box center [1031, 328] width 514 height 23
select select "2"
click at [774, 317] on select "Select Yes No N/A STB (part of order)" at bounding box center [1031, 328] width 514 height 23
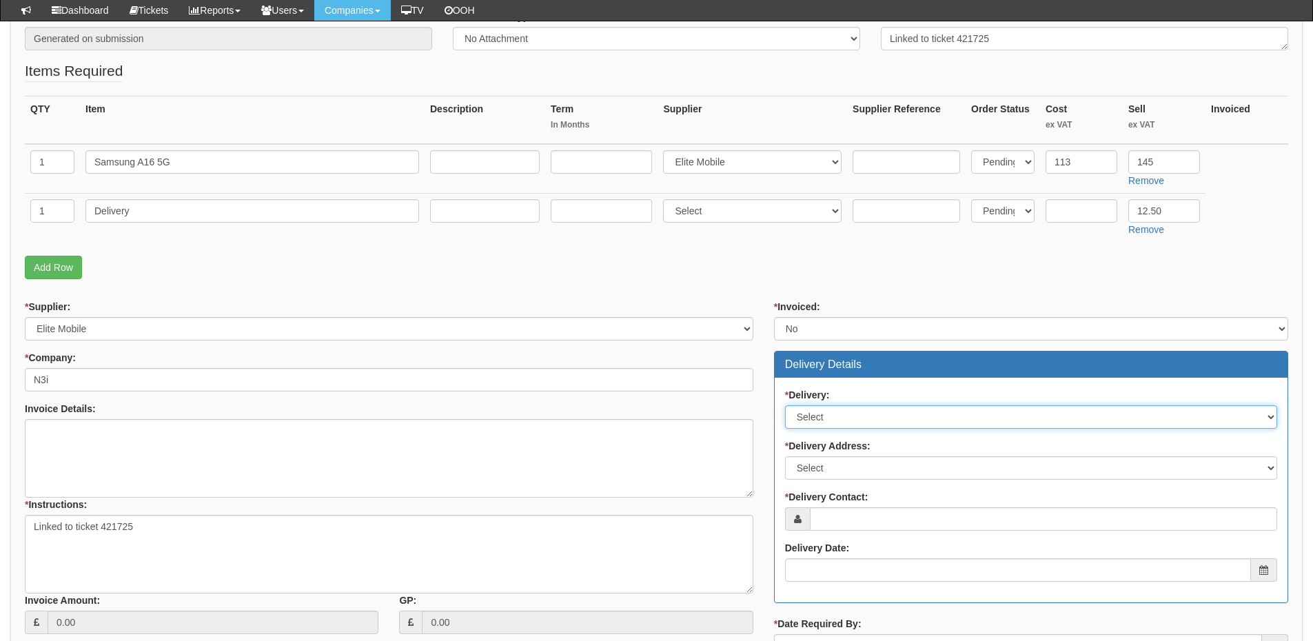
click at [825, 421] on select "Select No Not Applicable Yes" at bounding box center [1031, 416] width 492 height 23
select select "1"
click at [785, 405] on select "Select No Not Applicable Yes" at bounding box center [1031, 416] width 492 height 23
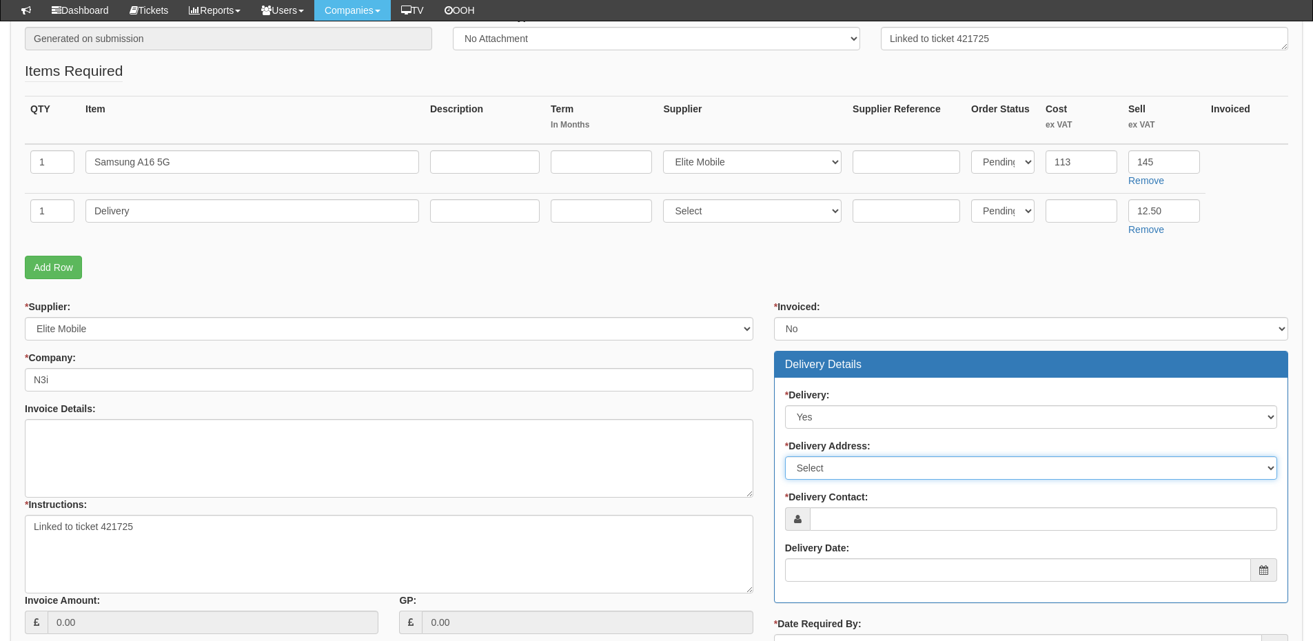
click at [824, 467] on select "Select Not Applicable Main Address - HU13 0GD Other" at bounding box center [1031, 467] width 492 height 23
select select "other"
click at [785, 456] on select "Select Not Applicable Main Address - HU13 0GD Other" at bounding box center [1031, 467] width 492 height 23
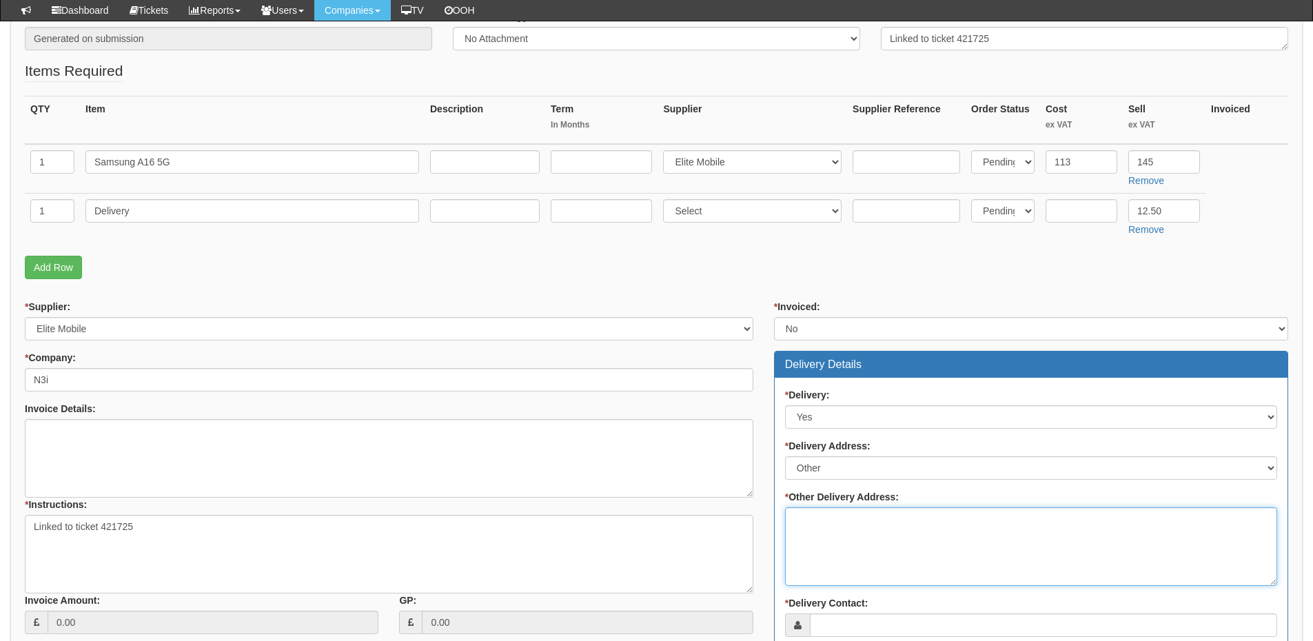
click at [823, 535] on textarea "* Other Delivery Address:" at bounding box center [1031, 546] width 492 height 79
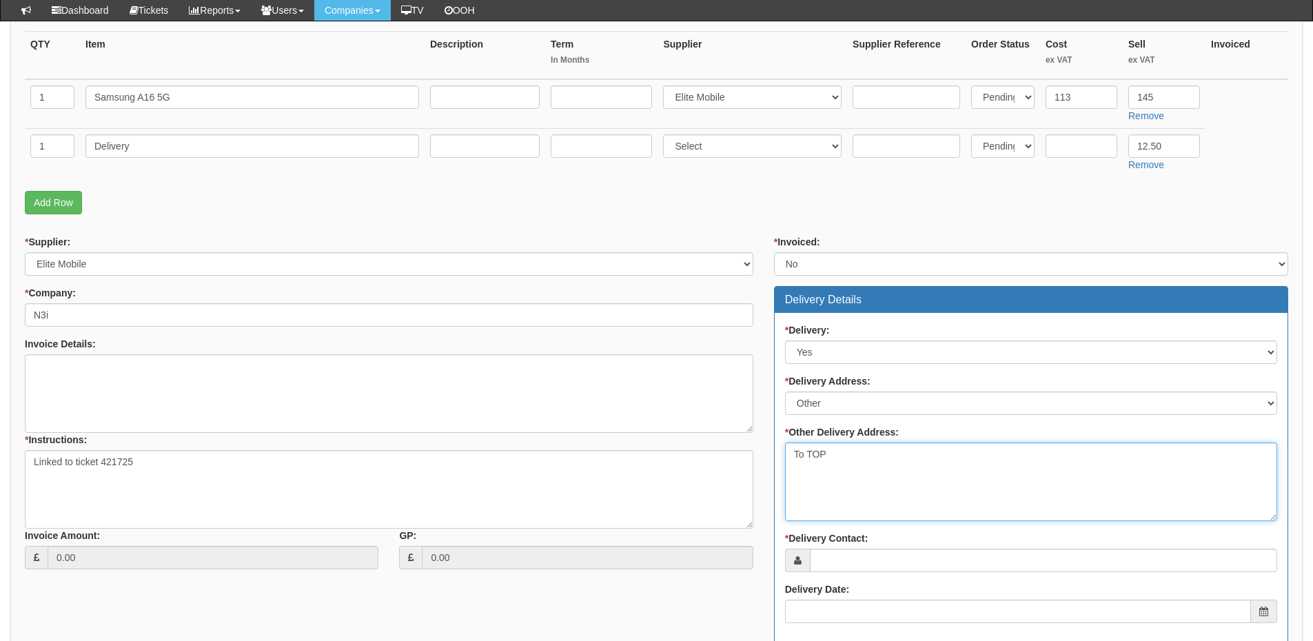
scroll to position [414, 0]
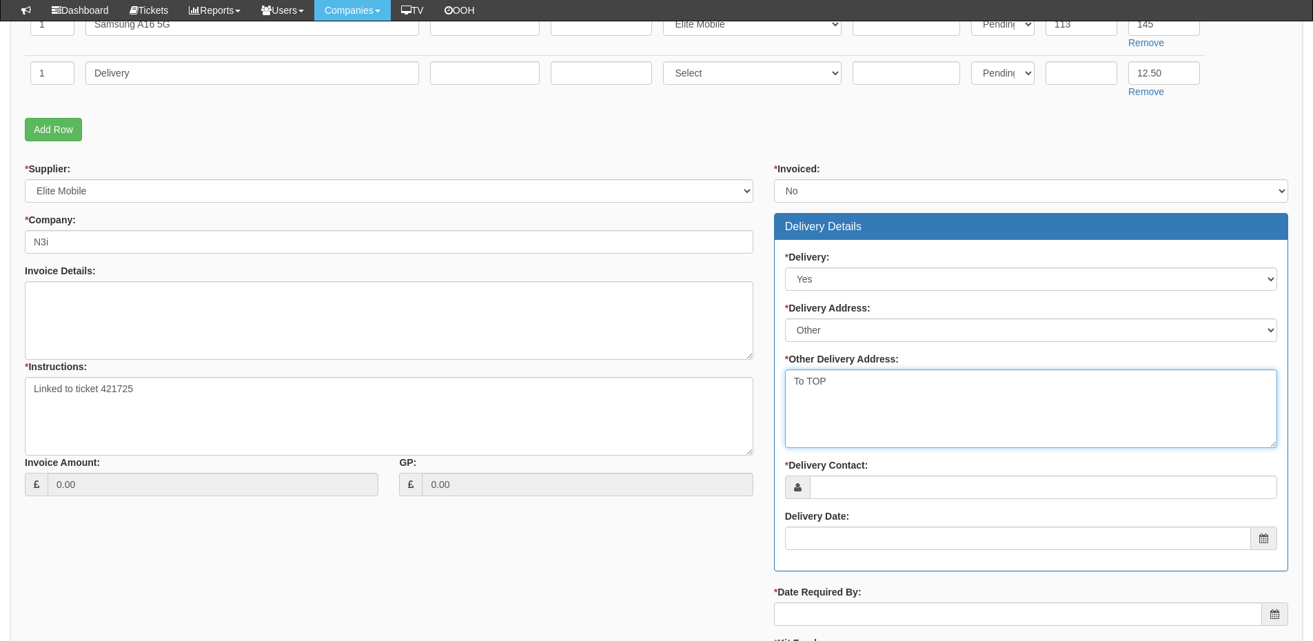
type textarea "To TOP"
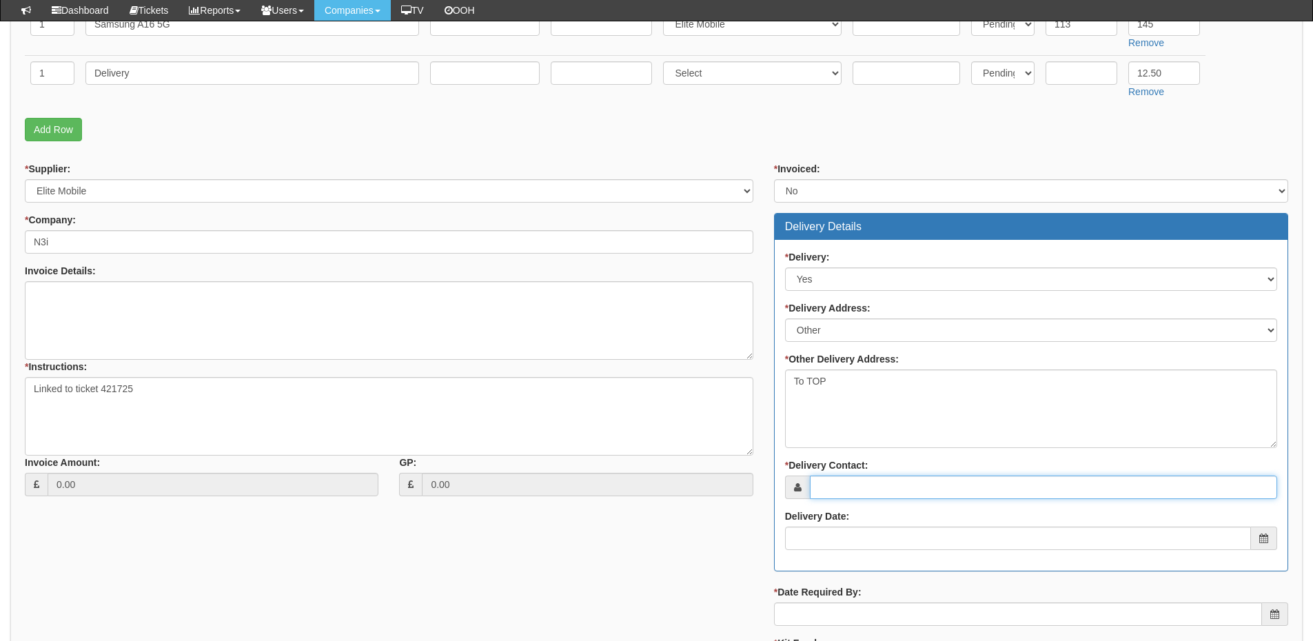
click at [841, 487] on input "* Delivery Contact:" at bounding box center [1043, 487] width 467 height 23
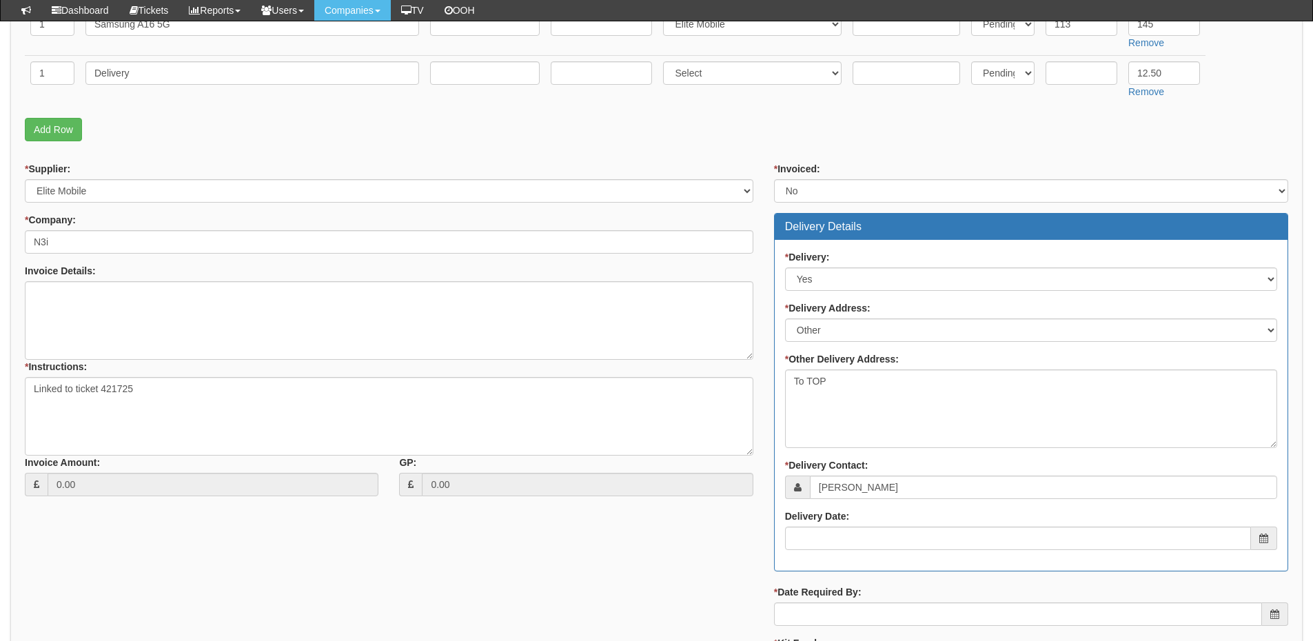
drag, startPoint x: 868, startPoint y: 491, endPoint x: 496, endPoint y: 575, distance: 381.0
click at [496, 575] on div "* Supplier: Select 123 REG.co.uk 1Password 3 4Gon AA Jones Electric Ltd Abzorb …" at bounding box center [656, 441] width 1284 height 558
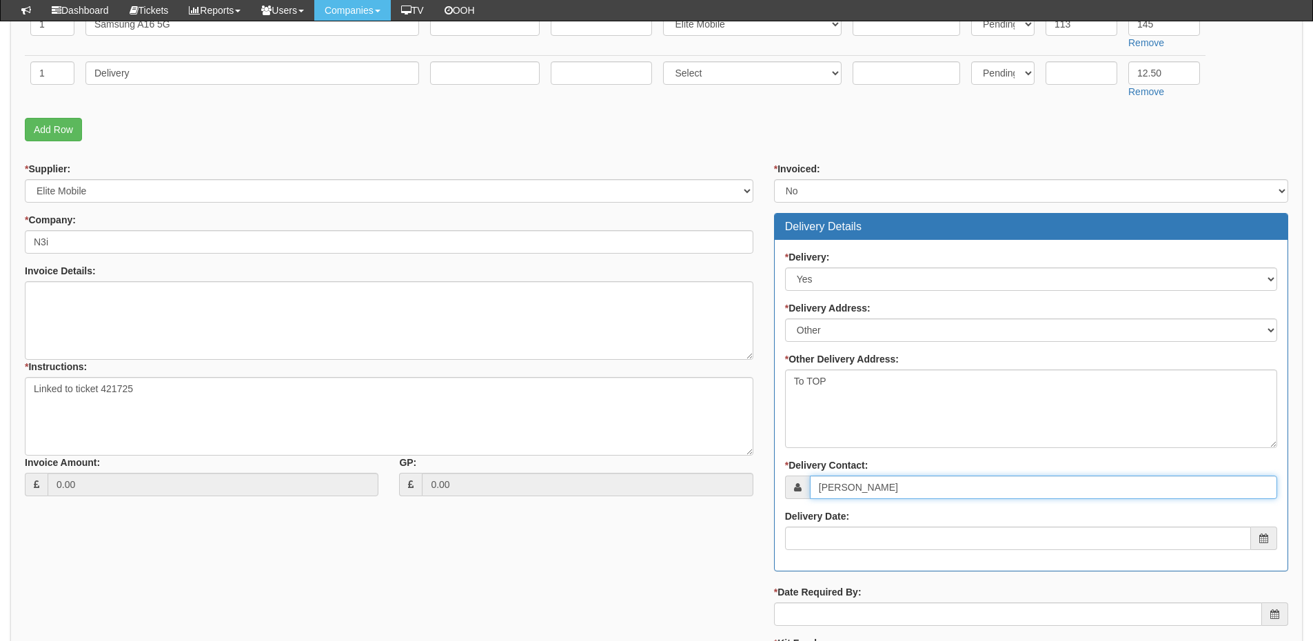
click at [930, 492] on input "Shane Brocklebank" at bounding box center [1043, 487] width 467 height 23
paste input "text"
type input "Shane Brocklebank"
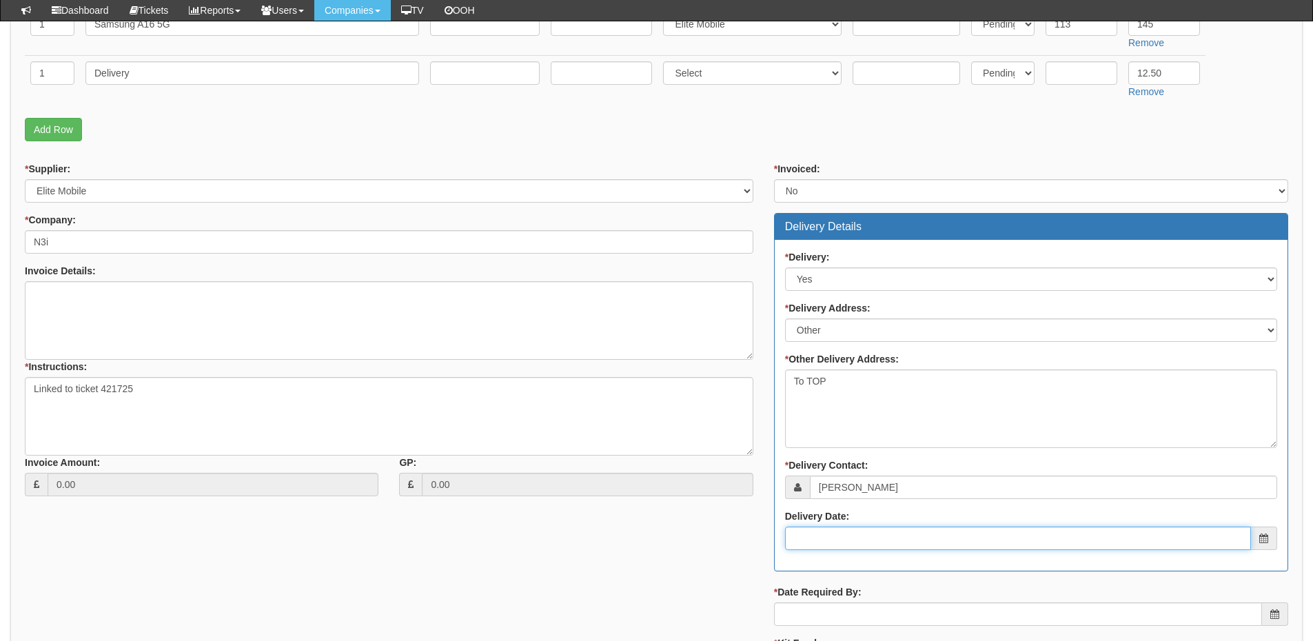
click at [887, 535] on input "Delivery Date:" at bounding box center [1018, 538] width 466 height 23
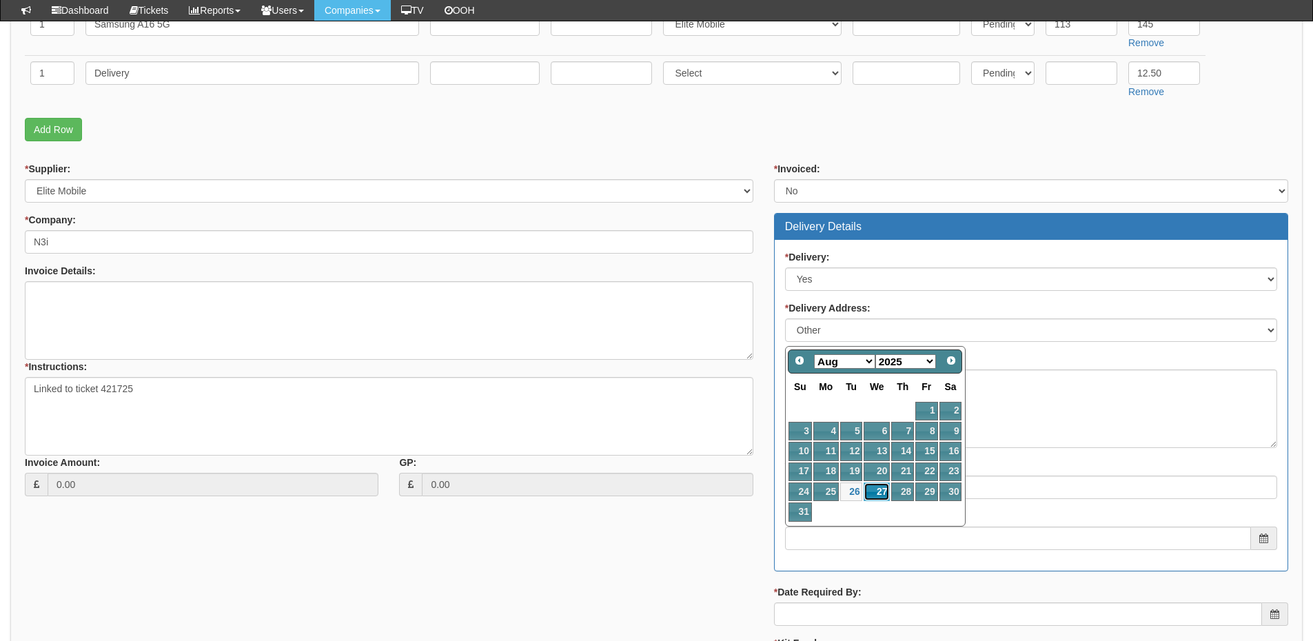
click at [874, 491] on link "27" at bounding box center [877, 491] width 26 height 19
type input "2025-08-27"
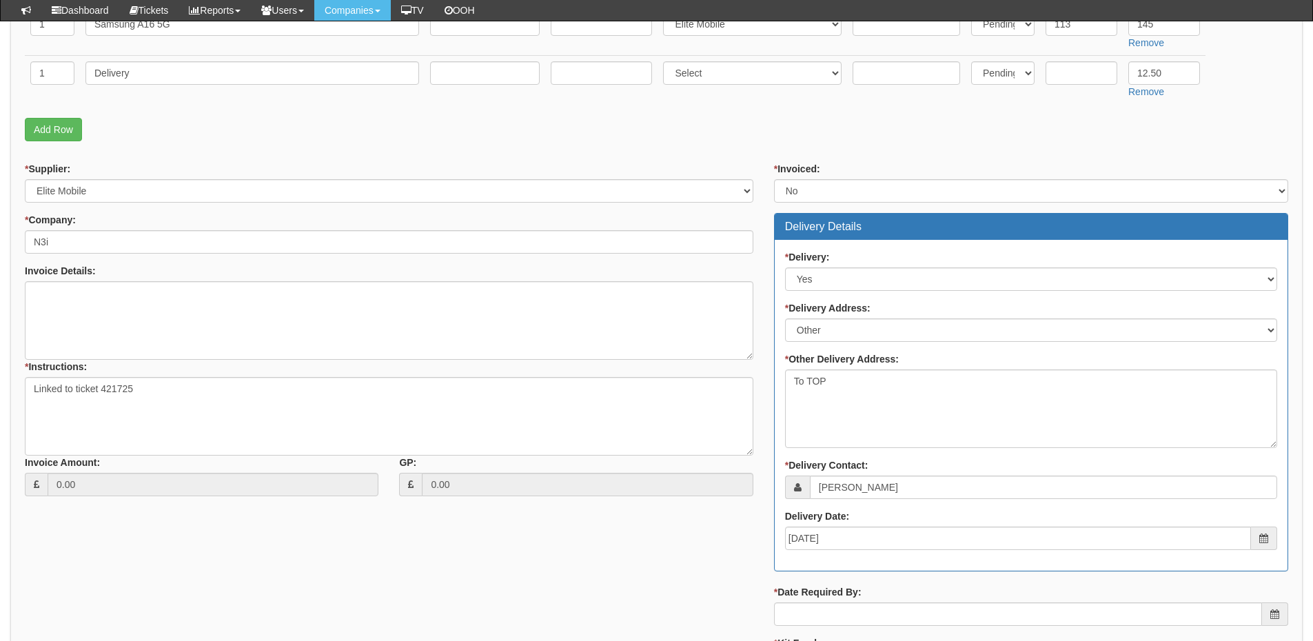
scroll to position [551, 0]
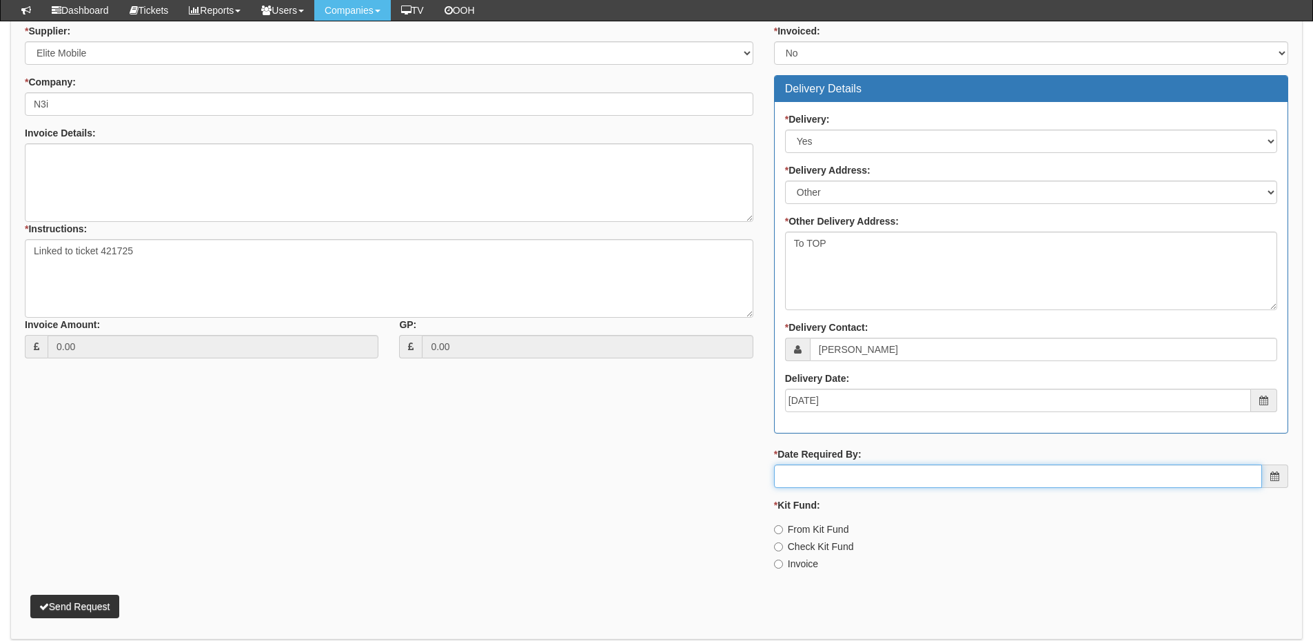
click at [864, 475] on input "* Date Required By:" at bounding box center [1018, 476] width 488 height 23
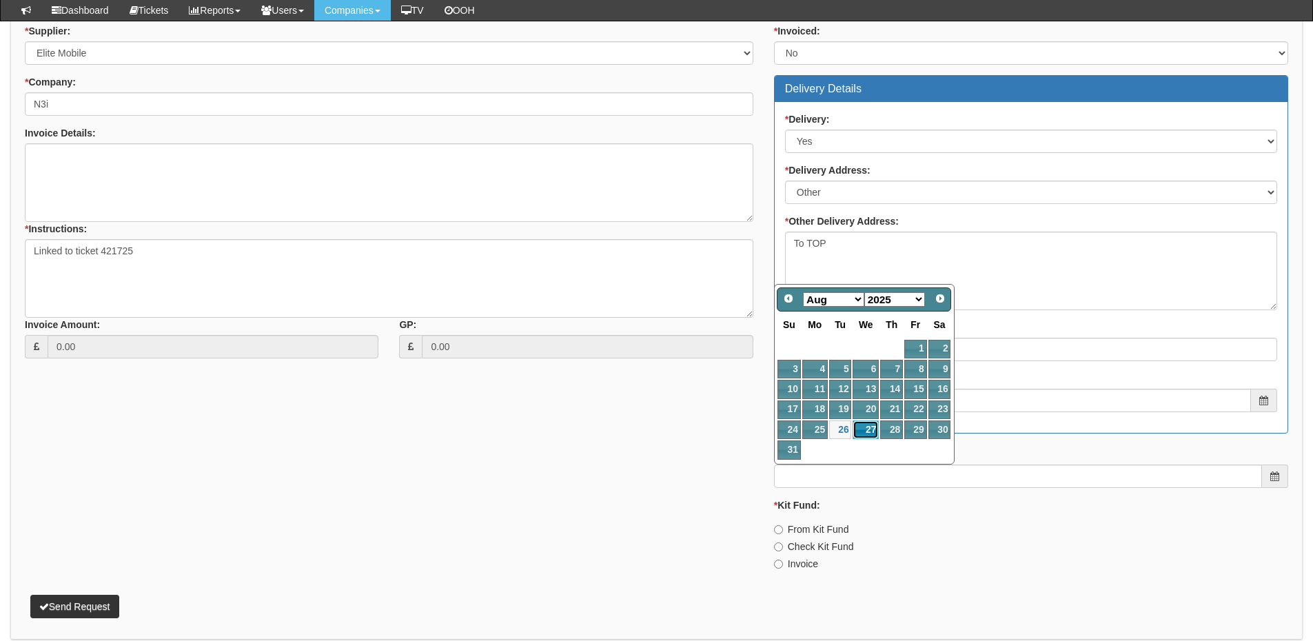
click at [868, 431] on link "27" at bounding box center [866, 429] width 26 height 19
type input "2025-08-27"
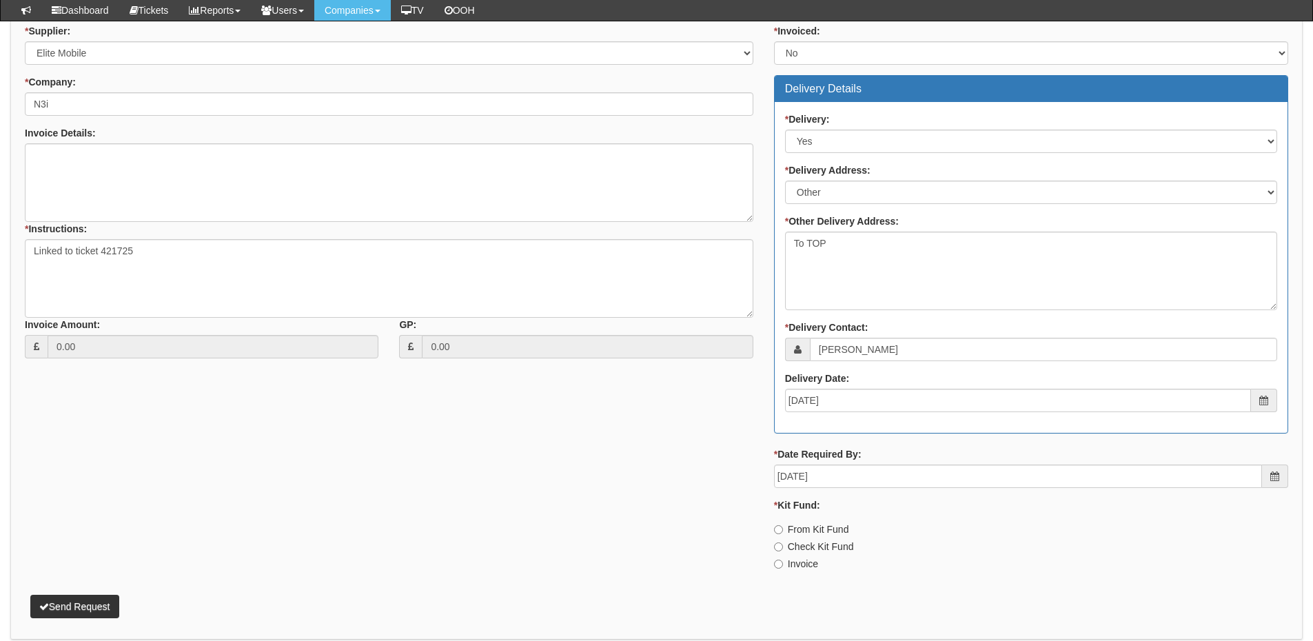
click at [803, 567] on label "Invoice" at bounding box center [796, 564] width 44 height 14
click at [783, 534] on input "Invoice" at bounding box center [778, 529] width 9 height 9
radio input "true"
click at [95, 605] on button "Send Request" at bounding box center [74, 606] width 89 height 23
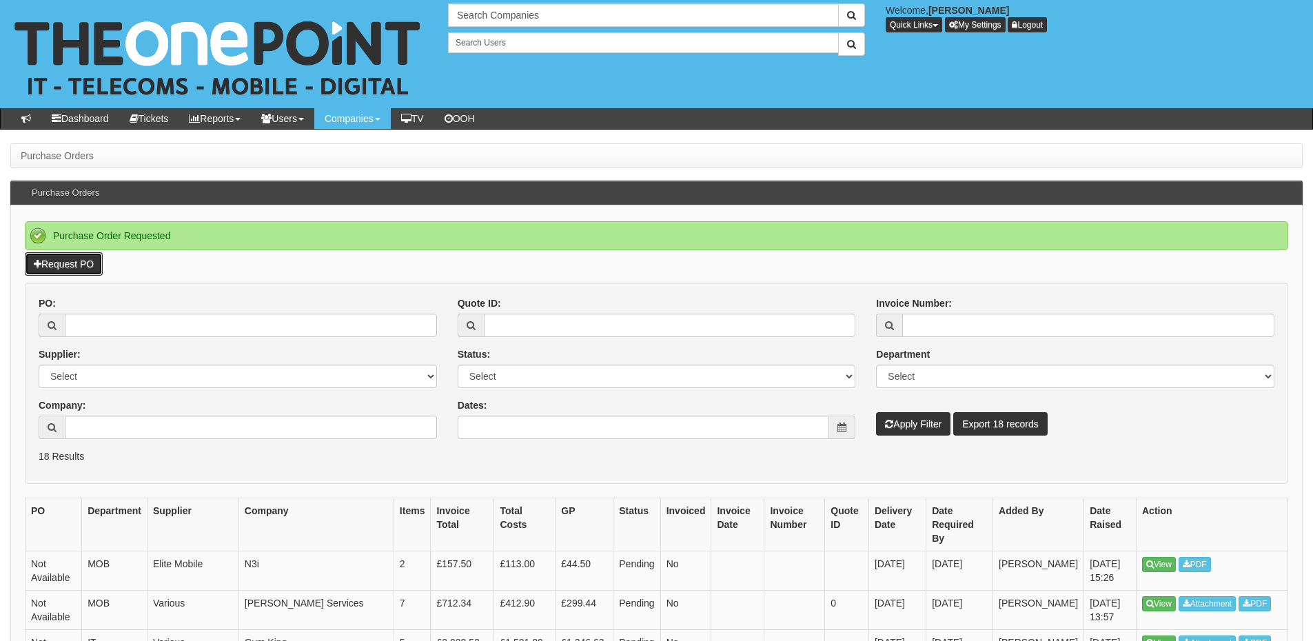
click at [72, 254] on link "Request PO" at bounding box center [64, 263] width 78 height 23
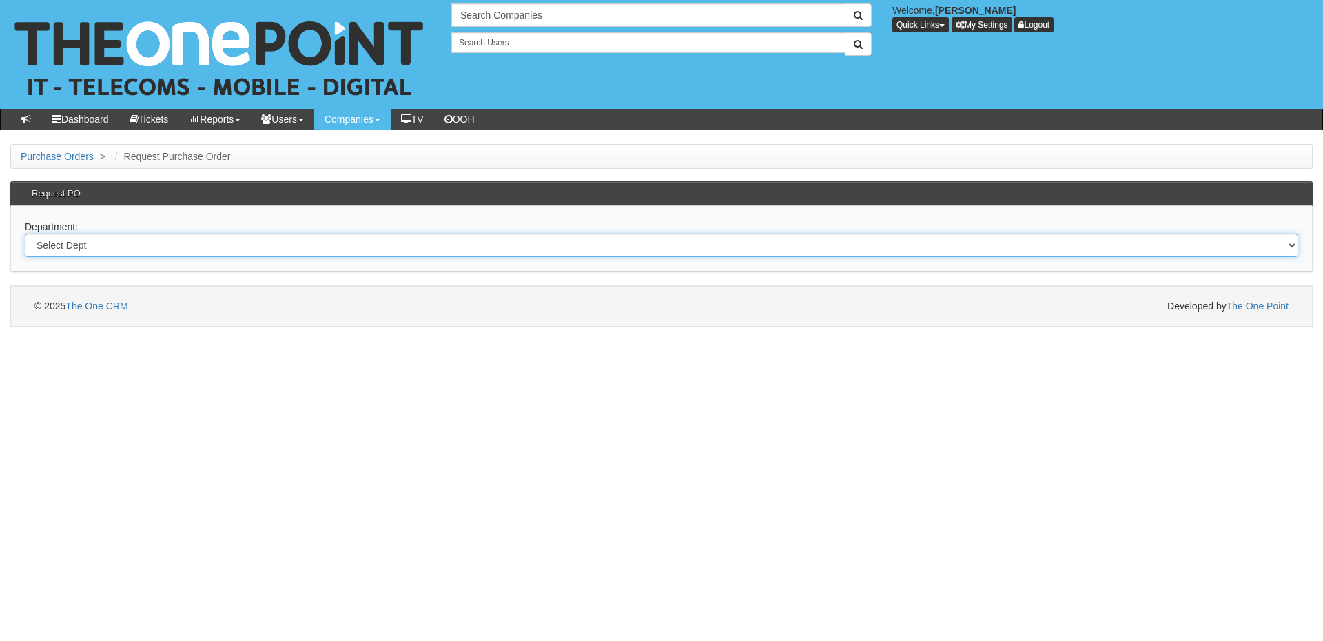
click at [391, 256] on select "Select Dept Digital Internal IT Mobiles Marketing Telecoms" at bounding box center [662, 245] width 1274 height 23
select select "?pipeID=&dept=IT"
click at [25, 234] on select "Select Dept Digital Internal IT Mobiles Marketing Telecoms" at bounding box center [662, 245] width 1274 height 23
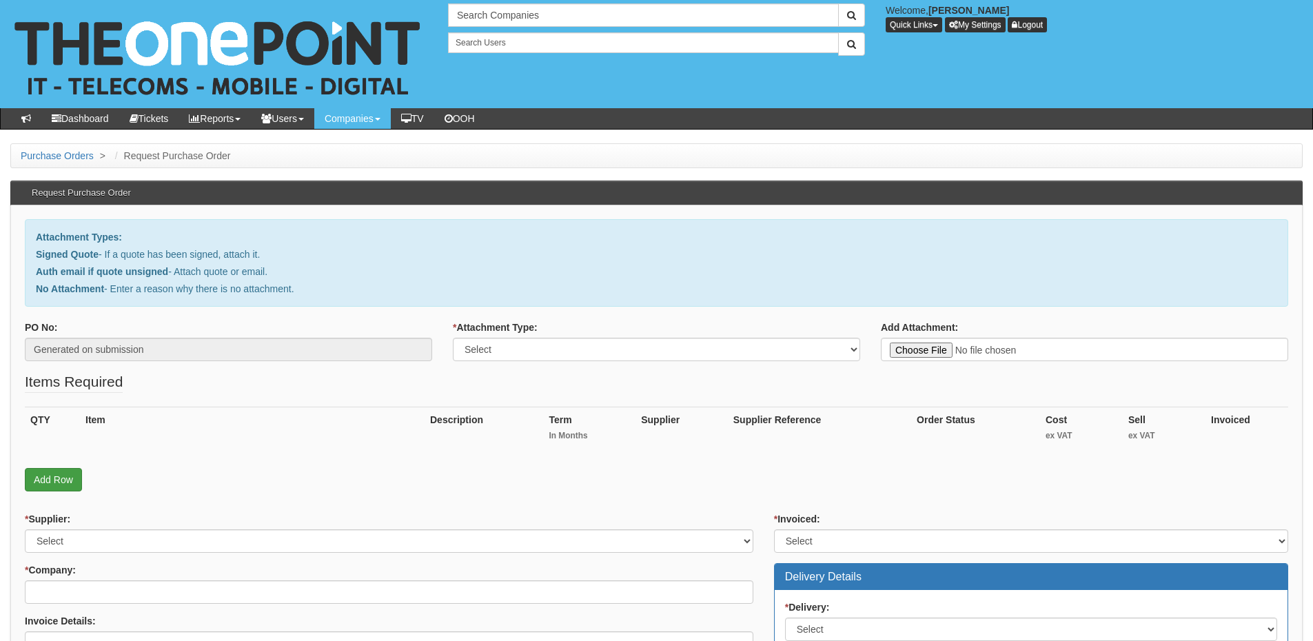
drag, startPoint x: 86, startPoint y: 484, endPoint x: 59, endPoint y: 482, distance: 27.6
click at [86, 484] on p "Add Row" at bounding box center [656, 479] width 1263 height 23
click at [58, 482] on link "Add Row" at bounding box center [53, 479] width 57 height 23
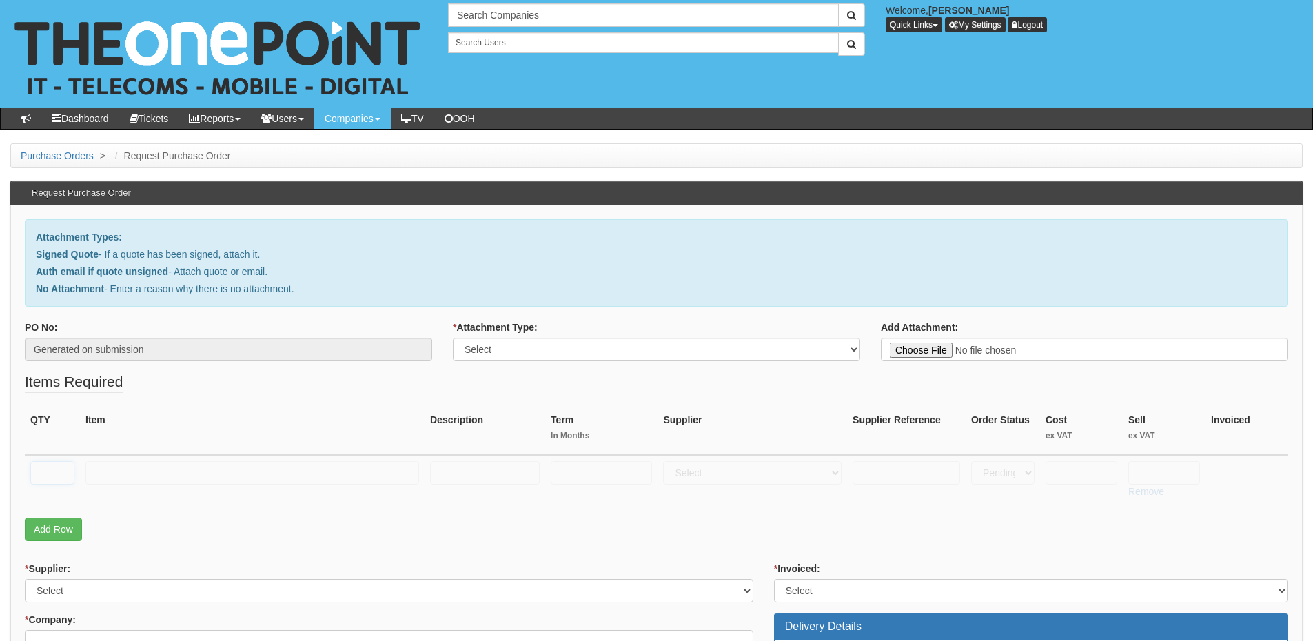
click at [54, 473] on input "text" at bounding box center [52, 472] width 44 height 23
type input "1"
click at [130, 470] on input "text" at bounding box center [252, 472] width 334 height 23
paste input "Microsoft 365 Business Standard"
type input "Microsoft 365 Business Standard"
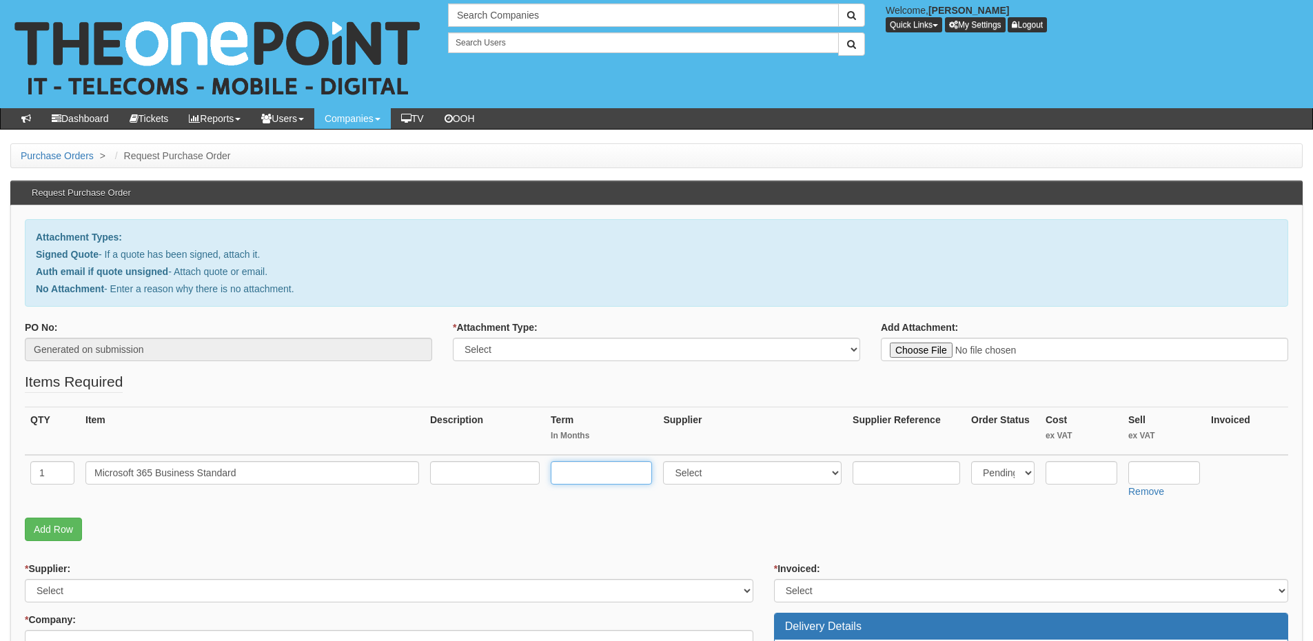
click at [608, 473] on input "text" at bounding box center [601, 472] width 101 height 23
click at [1163, 473] on input "text" at bounding box center [1164, 472] width 72 height 23
click at [1148, 475] on input "text" at bounding box center [1164, 472] width 72 height 23
type input "10.30"
click at [1068, 468] on input "text" at bounding box center [1081, 472] width 72 height 23
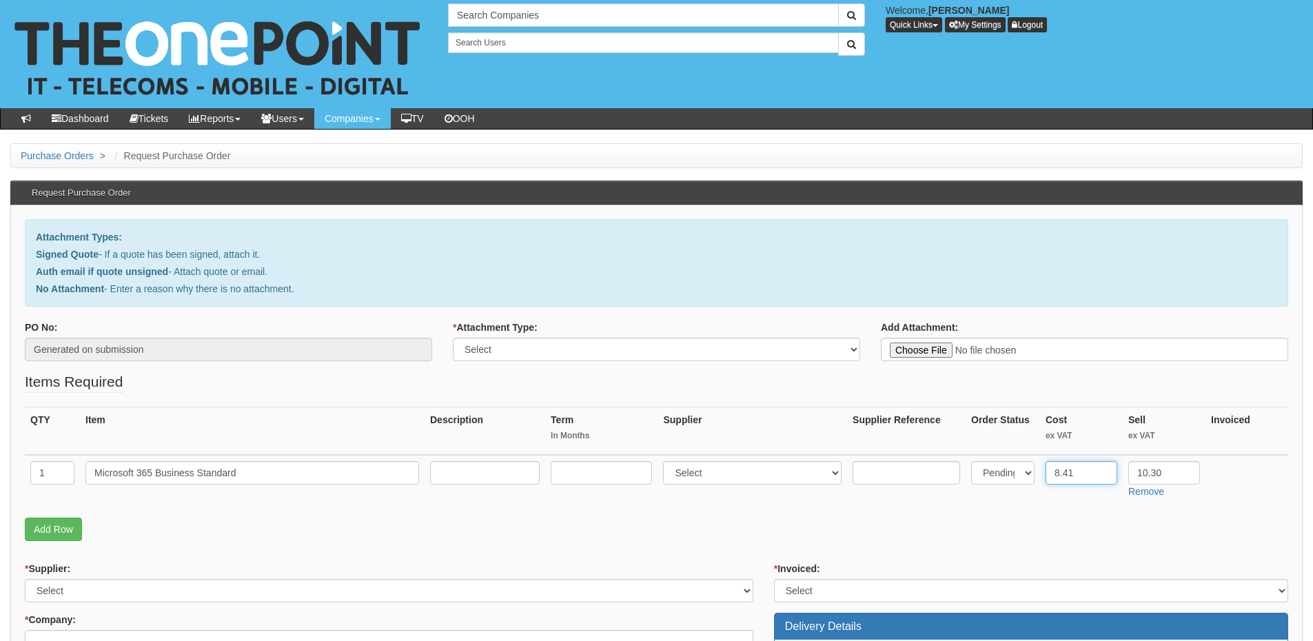
type input "8.41"
click at [618, 474] on input "text" at bounding box center [601, 472] width 101 height 23
type input "12"
click at [504, 474] on input "text" at bounding box center [485, 472] width 110 height 23
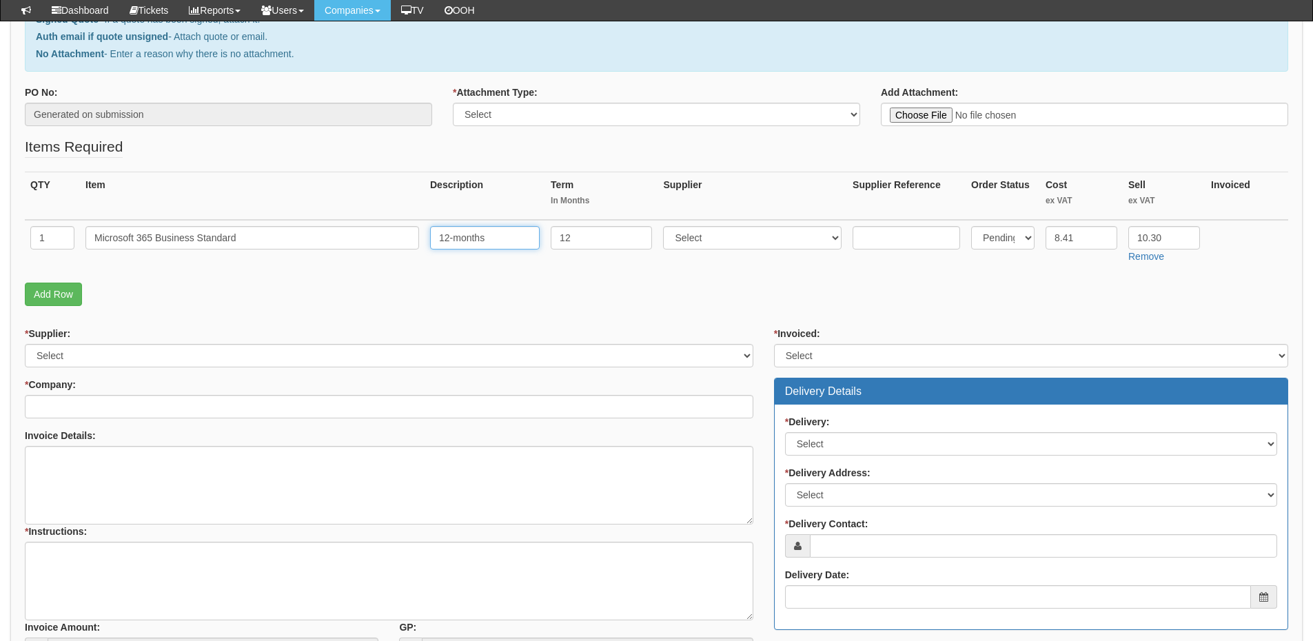
scroll to position [207, 0]
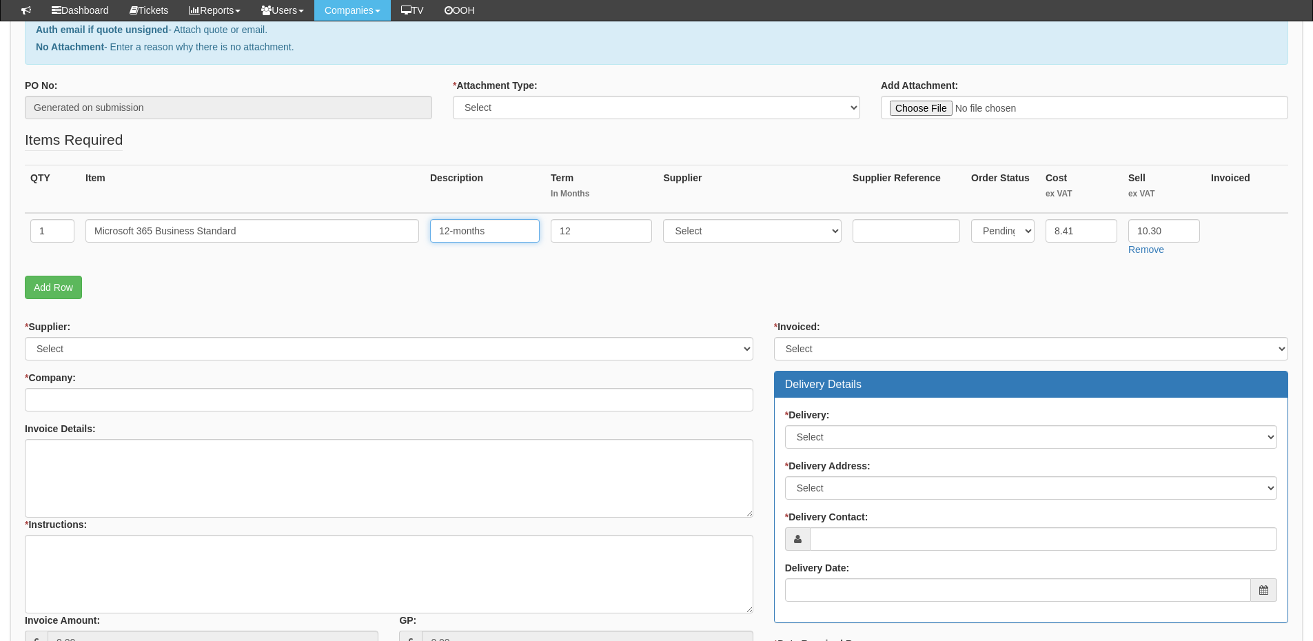
type input "12-months"
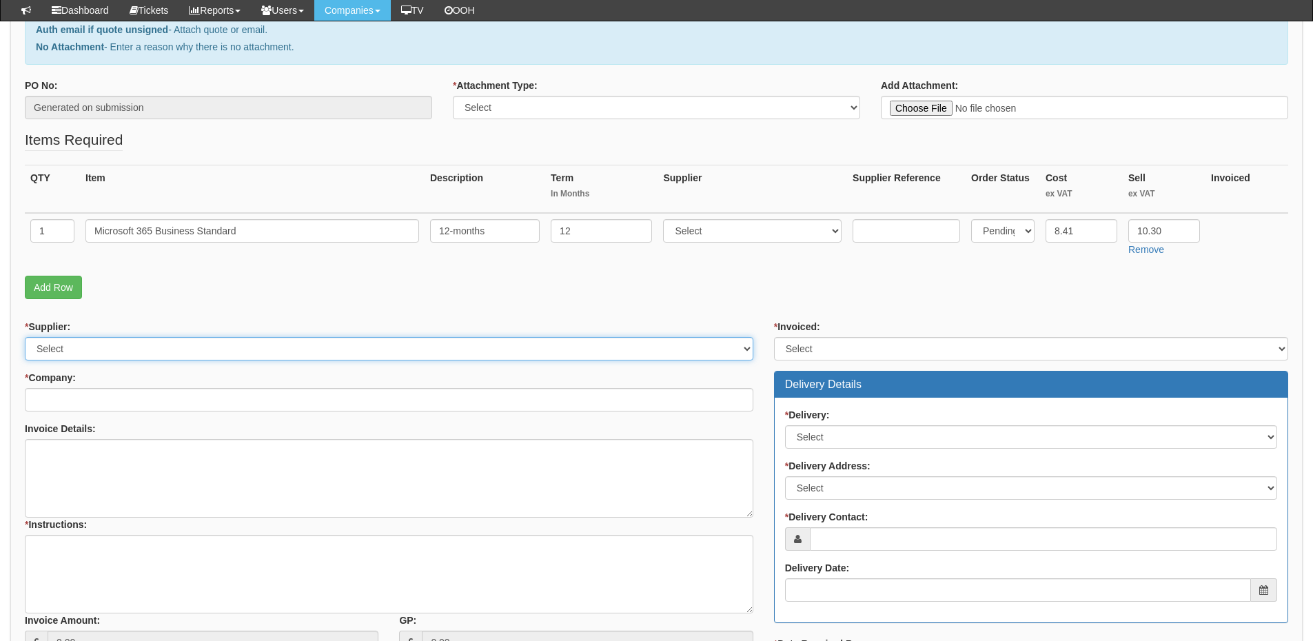
click at [104, 340] on select "Select 123 REG.co.uk 1Password 3 4Gon AA Jones Electric Ltd Abzorb Access Group…" at bounding box center [389, 348] width 728 height 23
select select "291"
click at [25, 337] on select "Select 123 REG.co.uk 1Password 3 4Gon AA Jones Electric Ltd Abzorb Access Group…" at bounding box center [389, 348] width 728 height 23
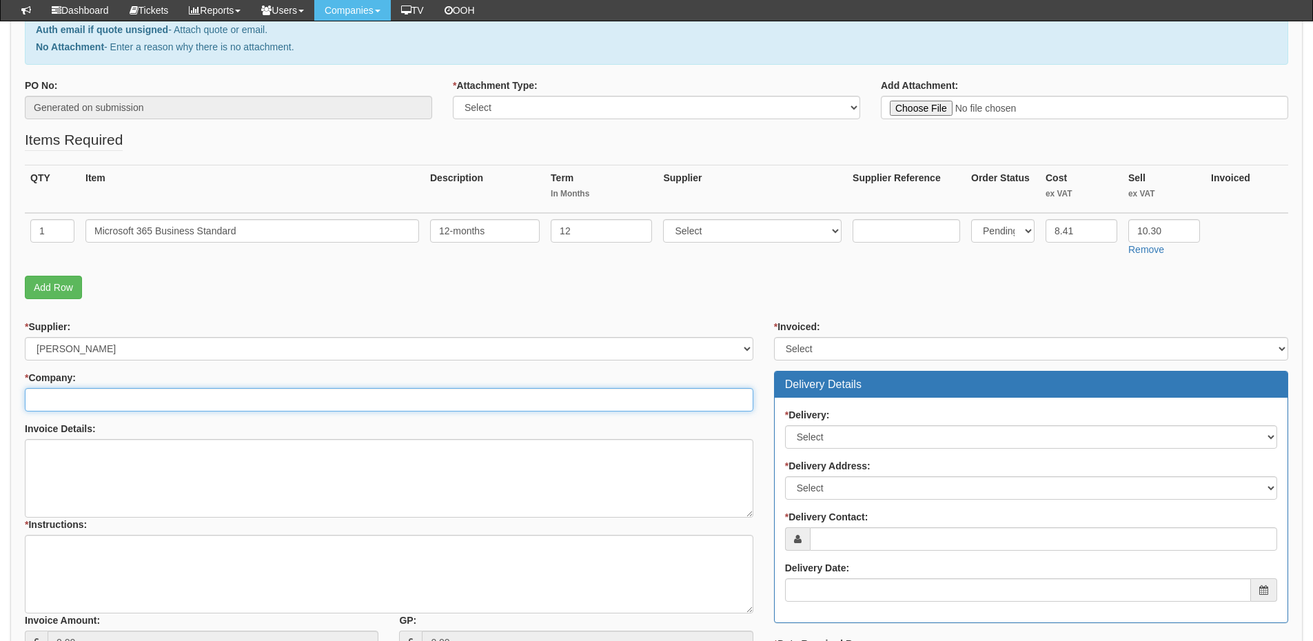
click at [98, 396] on input "* Company:" at bounding box center [389, 399] width 728 height 23
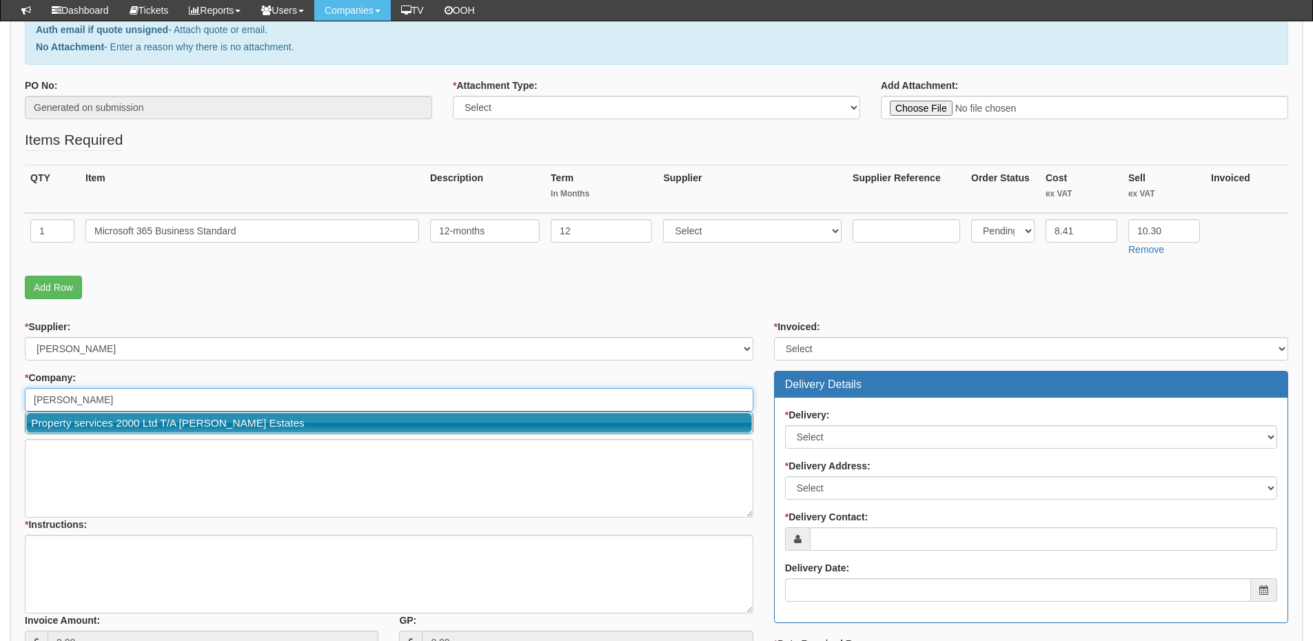
click at [97, 416] on link "Property services 2000 Ltd T/A [PERSON_NAME] Estates" at bounding box center [389, 423] width 726 height 20
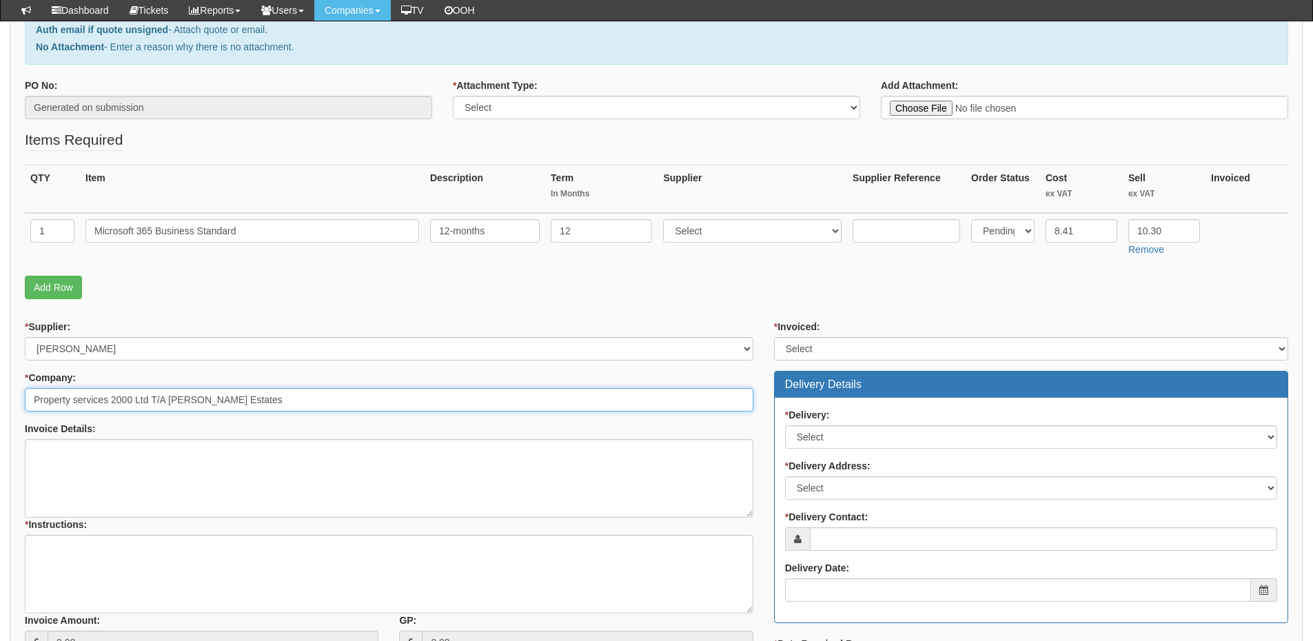
type input "Property services 2000 Ltd T/A [PERSON_NAME] Estates"
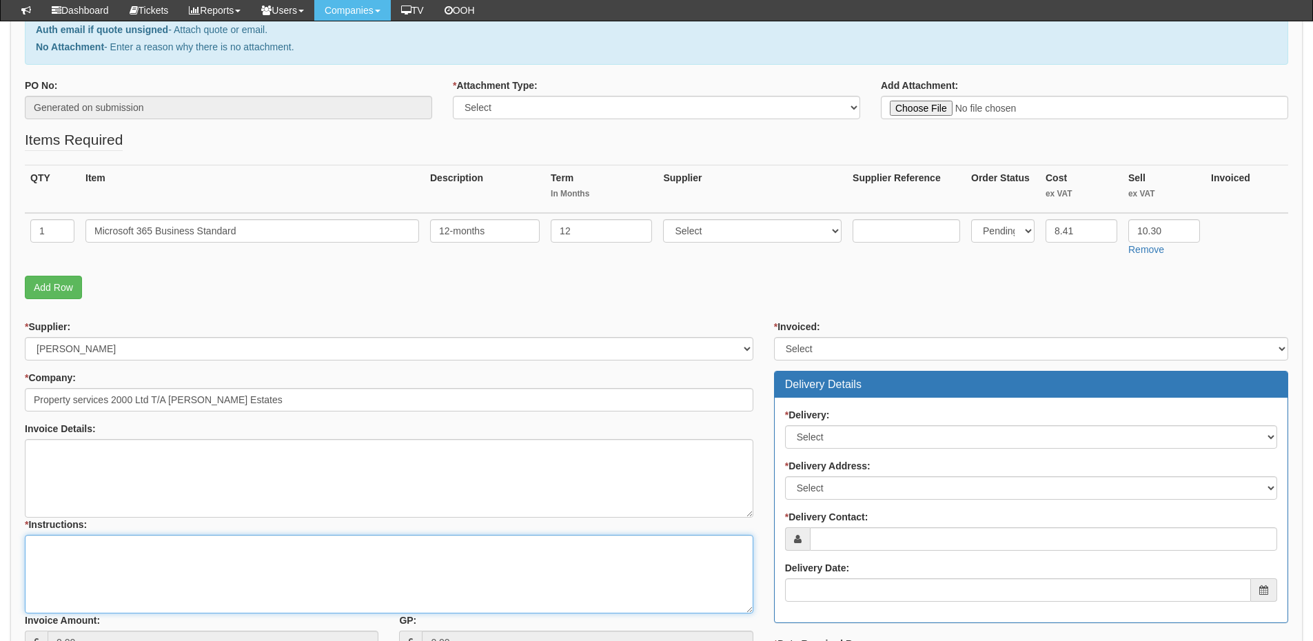
click at [70, 555] on textarea "* Instructions:" at bounding box center [389, 574] width 728 height 79
type textarea "1x new 365 licence"
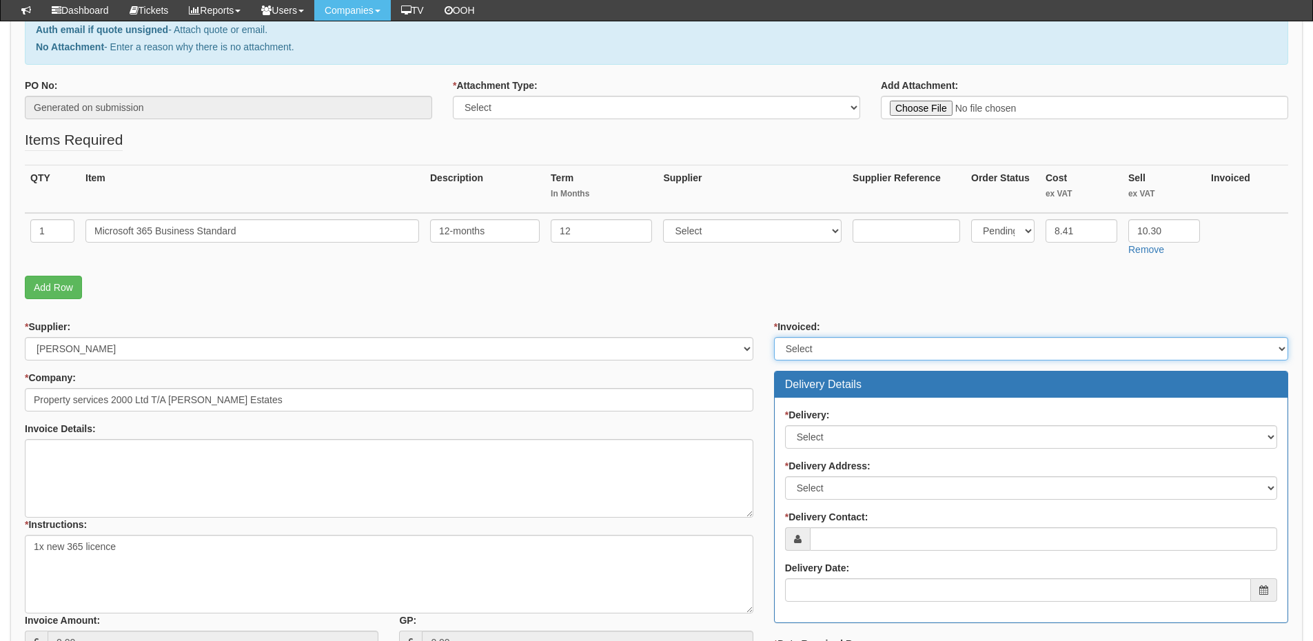
click at [797, 358] on select "Select Yes No N/A STB (part of order)" at bounding box center [1031, 348] width 514 height 23
click at [774, 337] on select "Select Yes No N/A STB (part of order)" at bounding box center [1031, 348] width 514 height 23
click at [818, 354] on select "Select Yes No N/A STB (part of order)" at bounding box center [1031, 348] width 514 height 23
select select "2"
click at [774, 337] on select "Select Yes No N/A STB (part of order)" at bounding box center [1031, 348] width 514 height 23
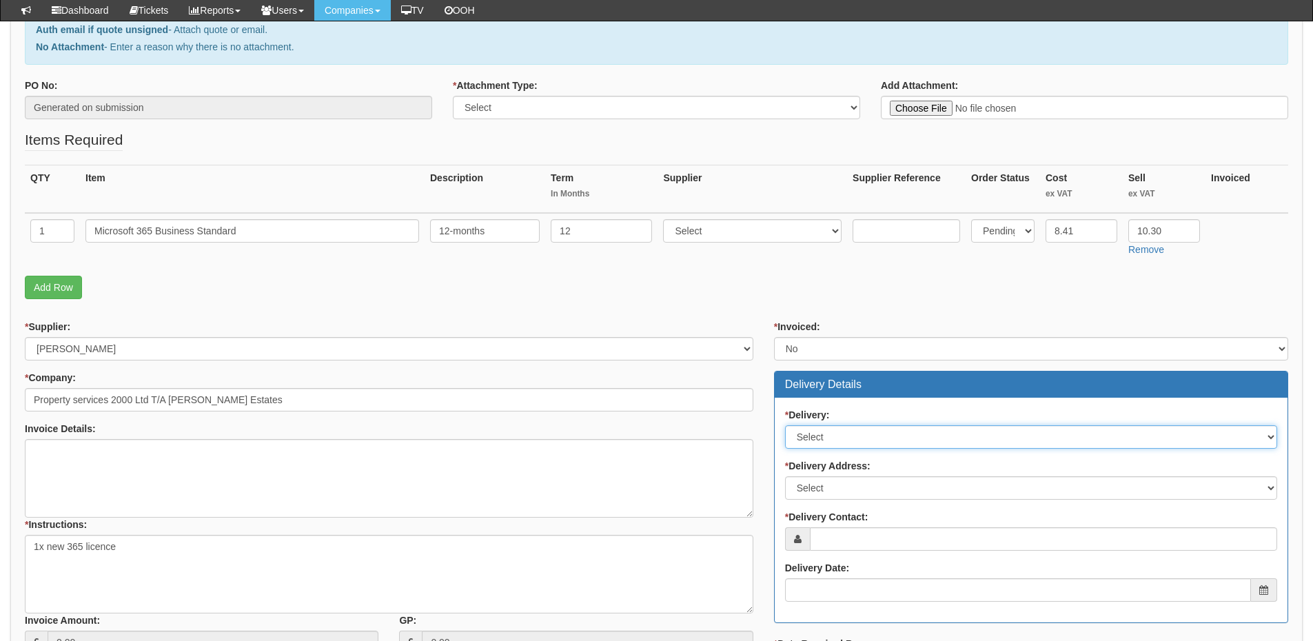
click at [822, 433] on select "Select No Not Applicable Yes" at bounding box center [1031, 436] width 492 height 23
select select "3"
click at [785, 425] on select "Select No Not Applicable Yes" at bounding box center [1031, 436] width 492 height 23
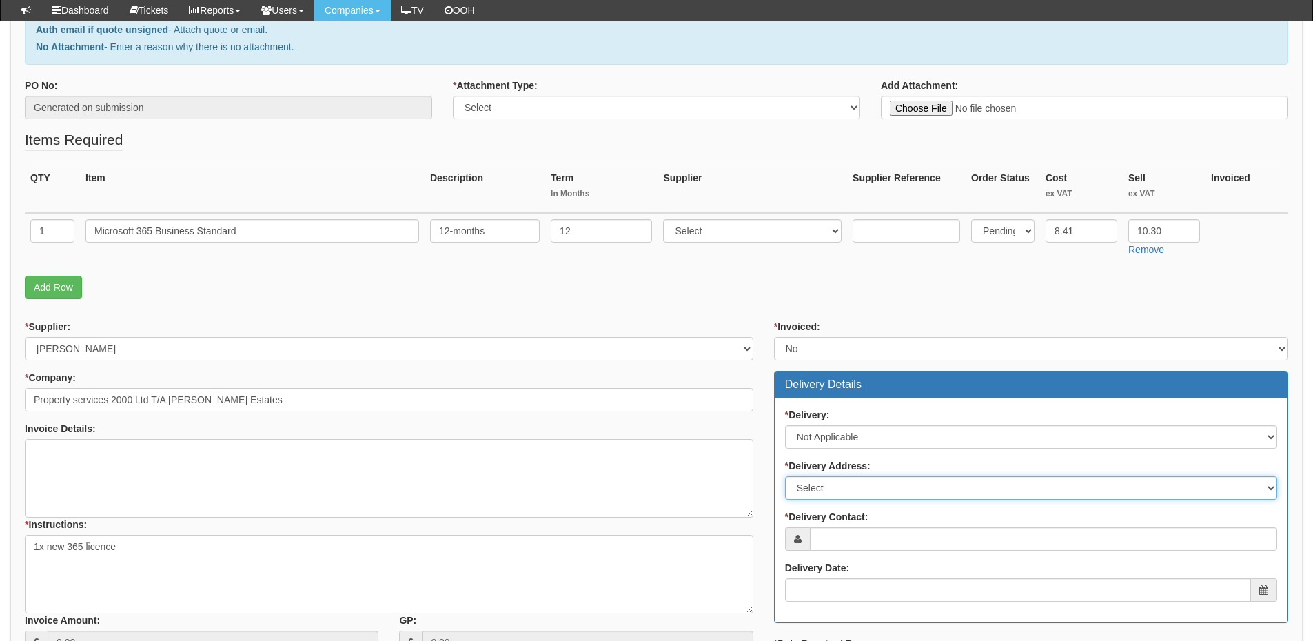
click at [829, 489] on select "Select Not Applicable Main Address - S40 1RQ Other" at bounding box center [1031, 487] width 492 height 23
select select "N/A"
click at [785, 476] on select "Select Not Applicable Main Address - S40 1RQ Other" at bounding box center [1031, 487] width 492 height 23
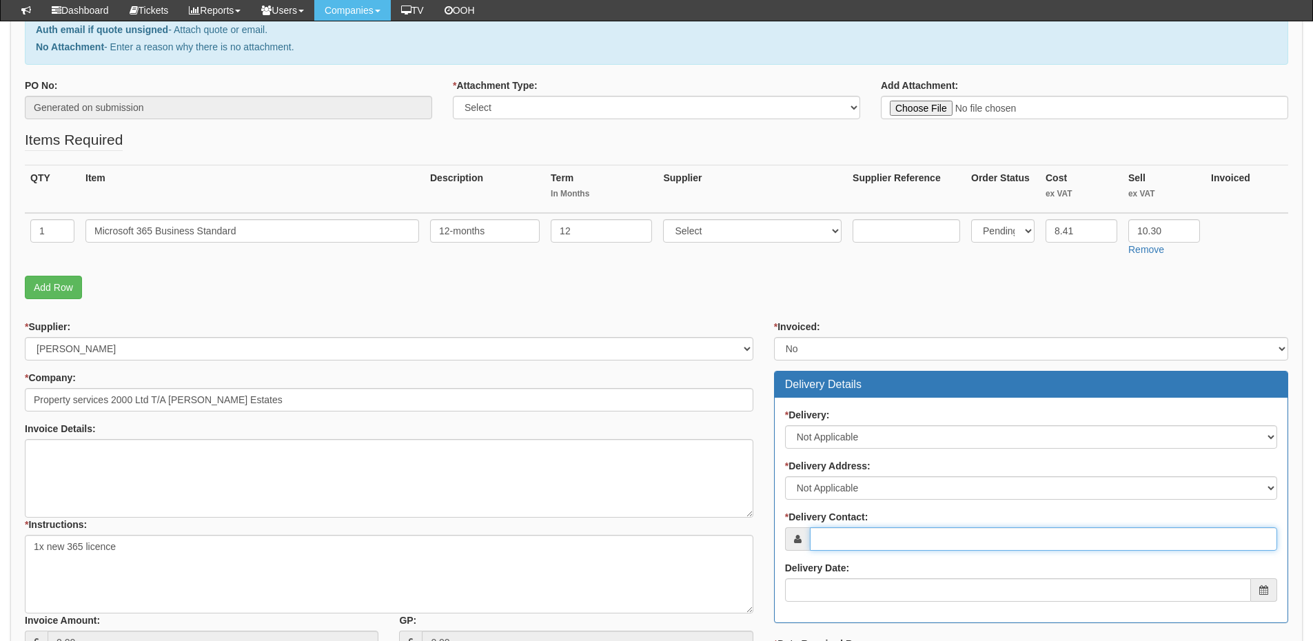
click at [831, 535] on input "* Delivery Contact:" at bounding box center [1043, 538] width 467 height 23
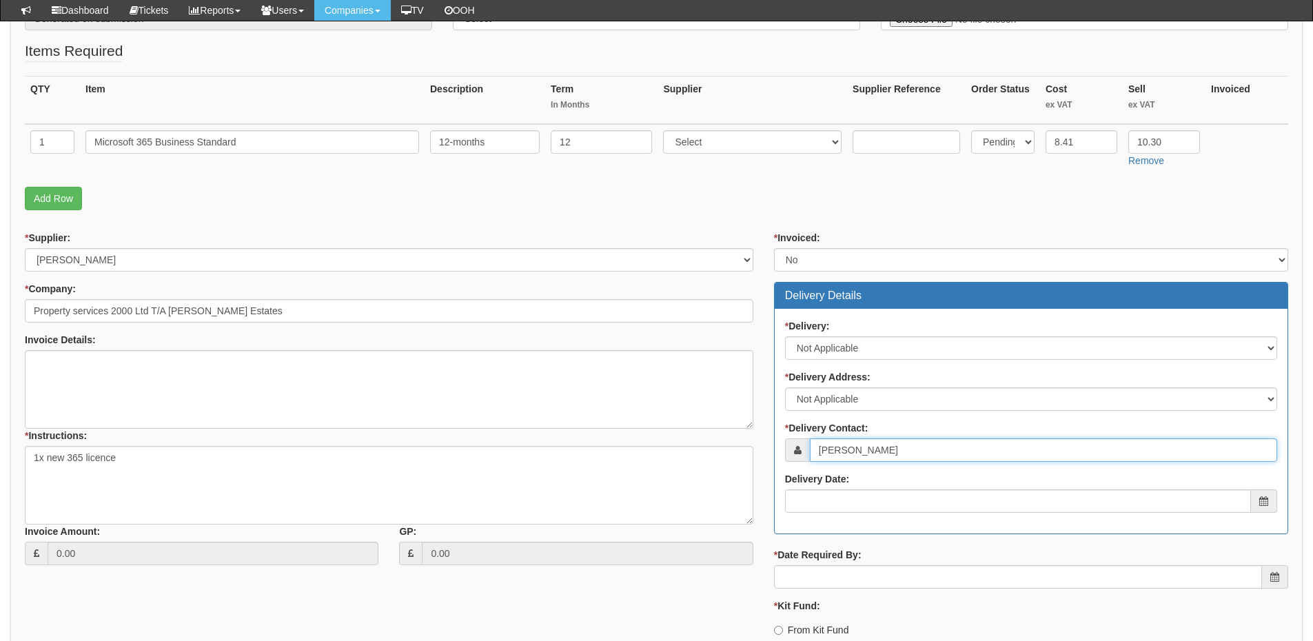
scroll to position [345, 0]
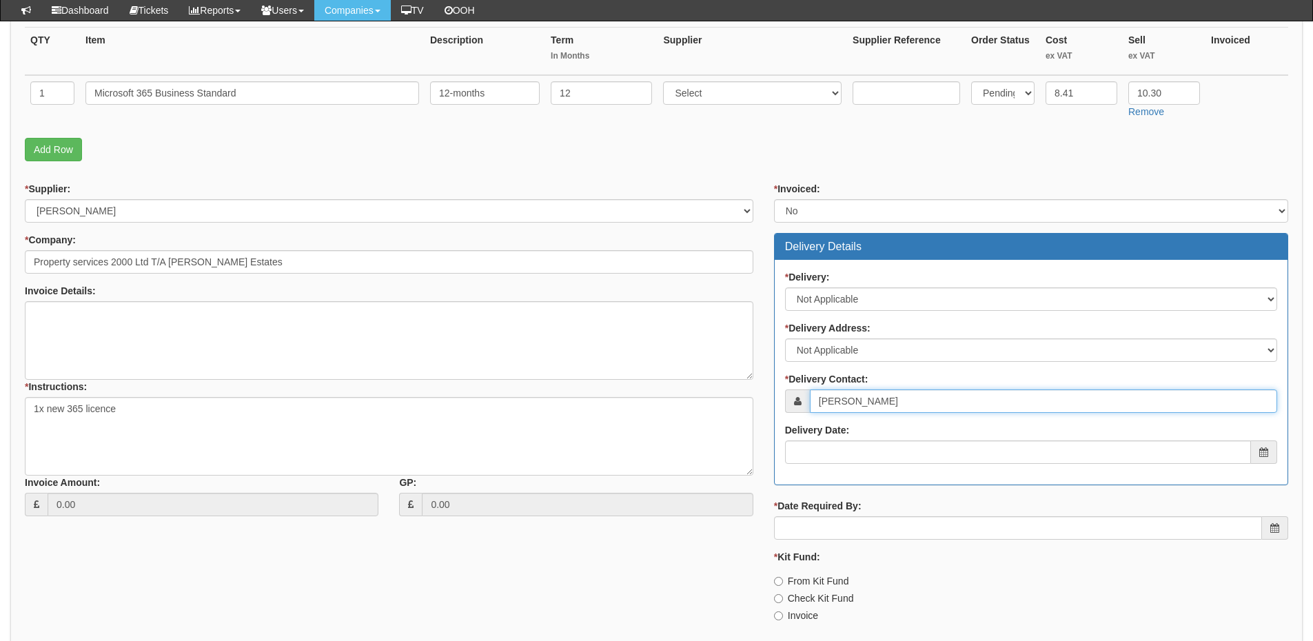
type input "[PERSON_NAME]"
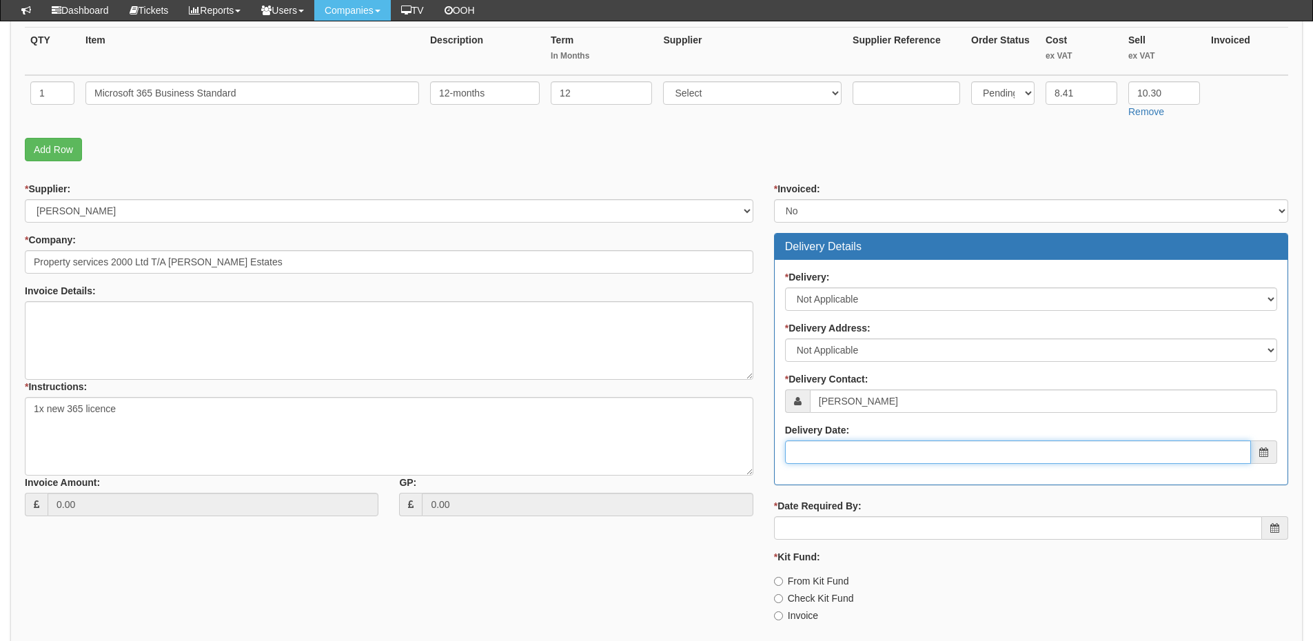
click at [868, 459] on input "Delivery Date:" at bounding box center [1018, 451] width 466 height 23
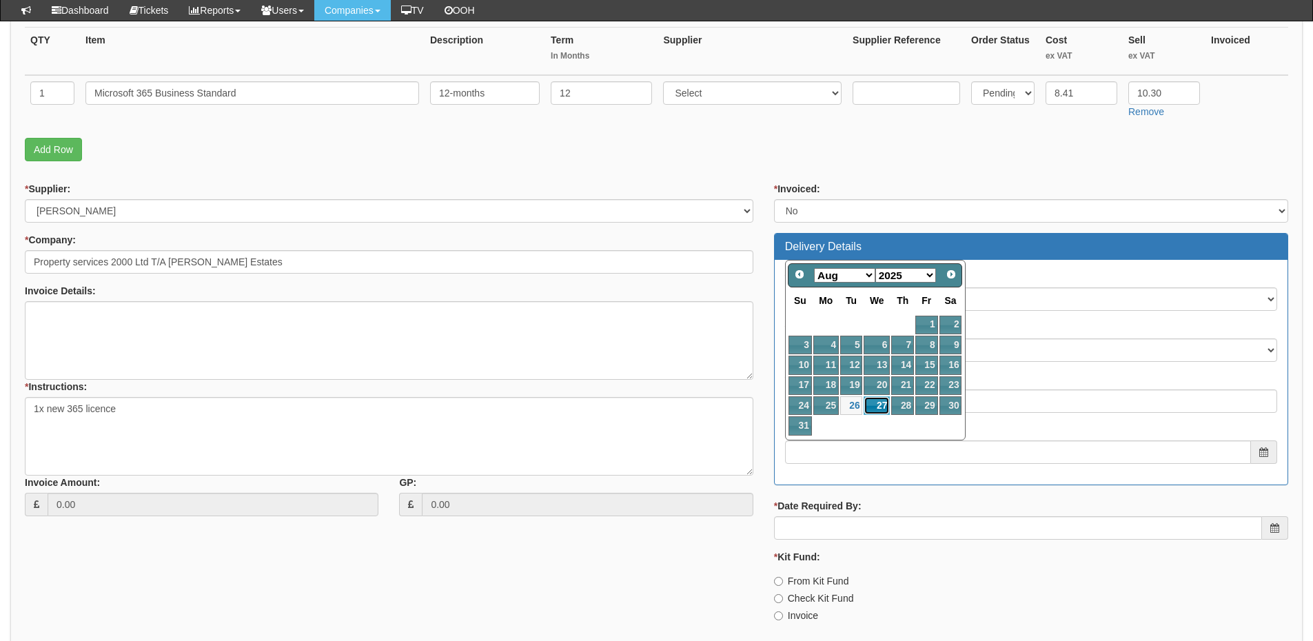
click at [884, 408] on link "27" at bounding box center [877, 405] width 26 height 19
type input "2025-08-27"
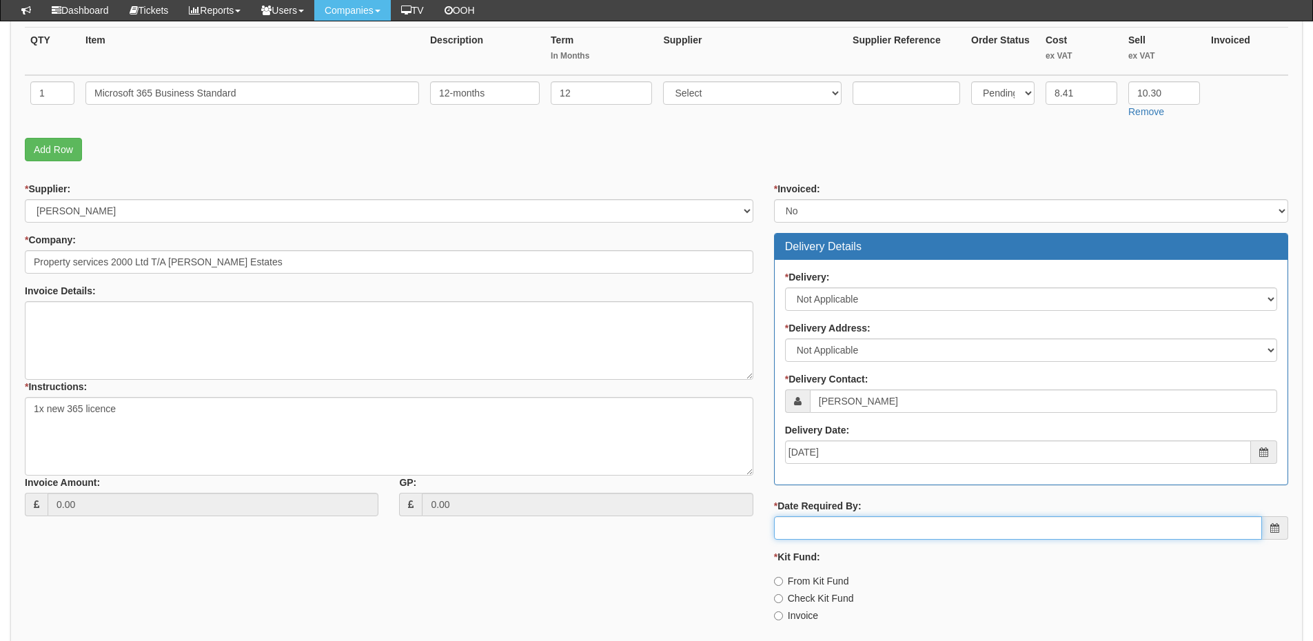
drag, startPoint x: 861, startPoint y: 531, endPoint x: 861, endPoint y: 522, distance: 9.0
click at [861, 531] on input "* Date Required By:" at bounding box center [1018, 527] width 488 height 23
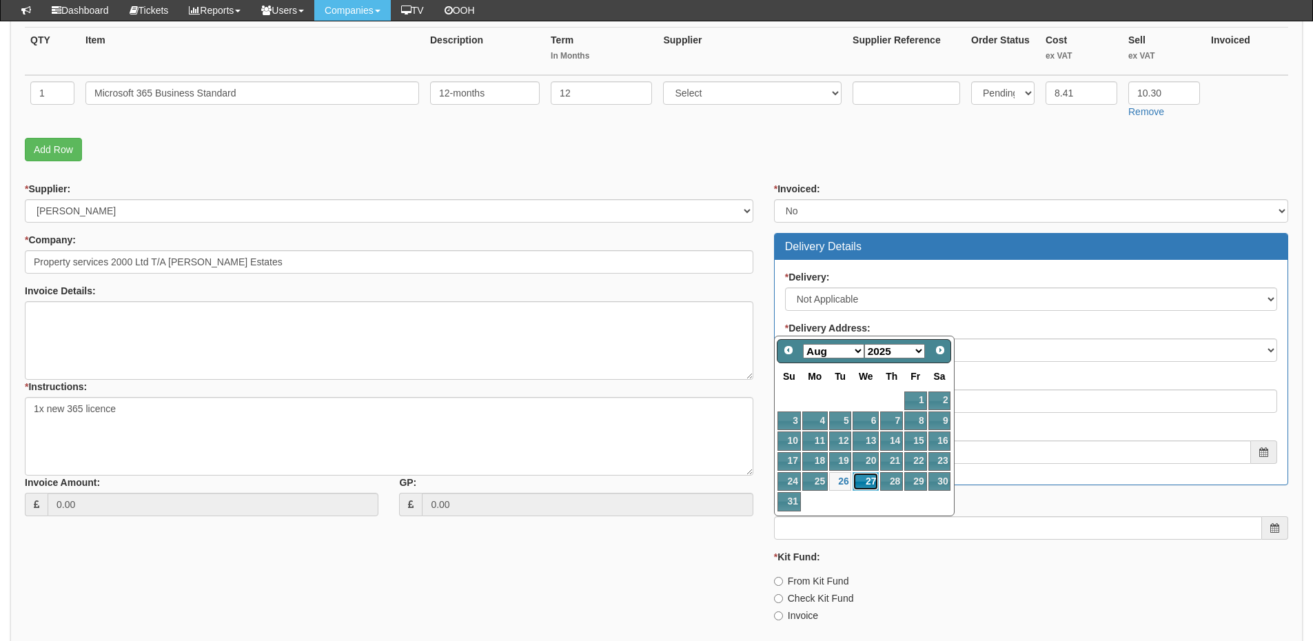
click at [860, 478] on link "27" at bounding box center [866, 481] width 26 height 19
type input "2025-08-27"
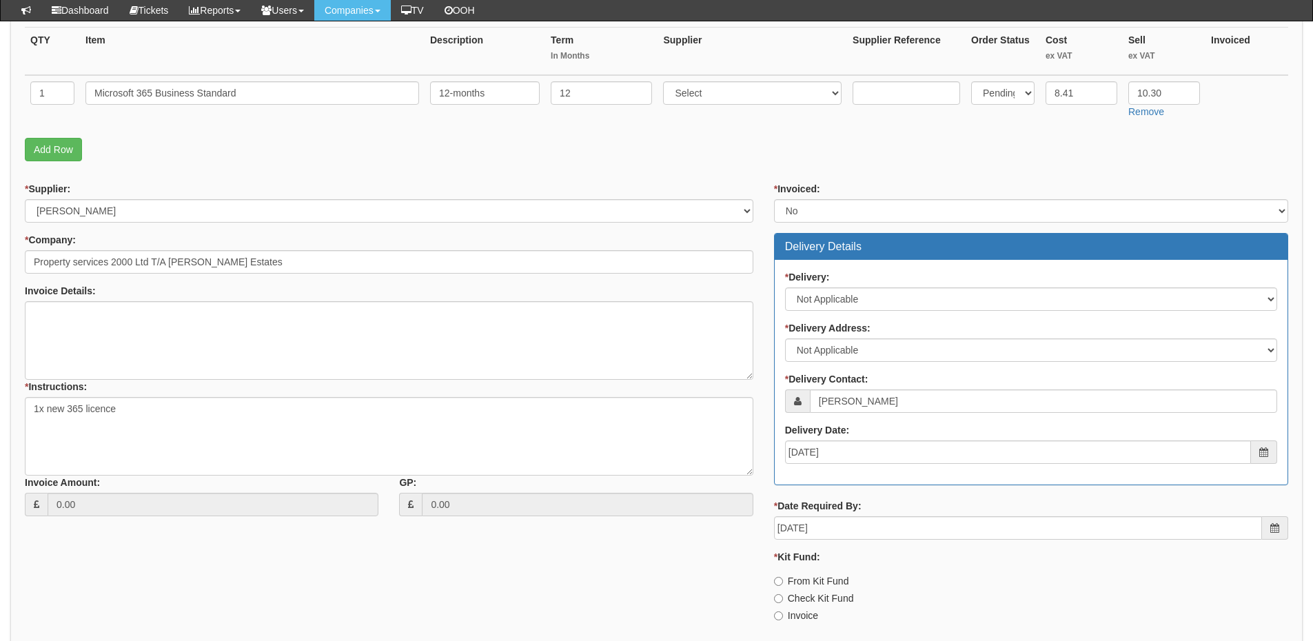
click at [798, 614] on label "Invoice" at bounding box center [796, 616] width 44 height 14
click at [783, 586] on input "Invoice" at bounding box center [778, 581] width 9 height 9
radio input "true"
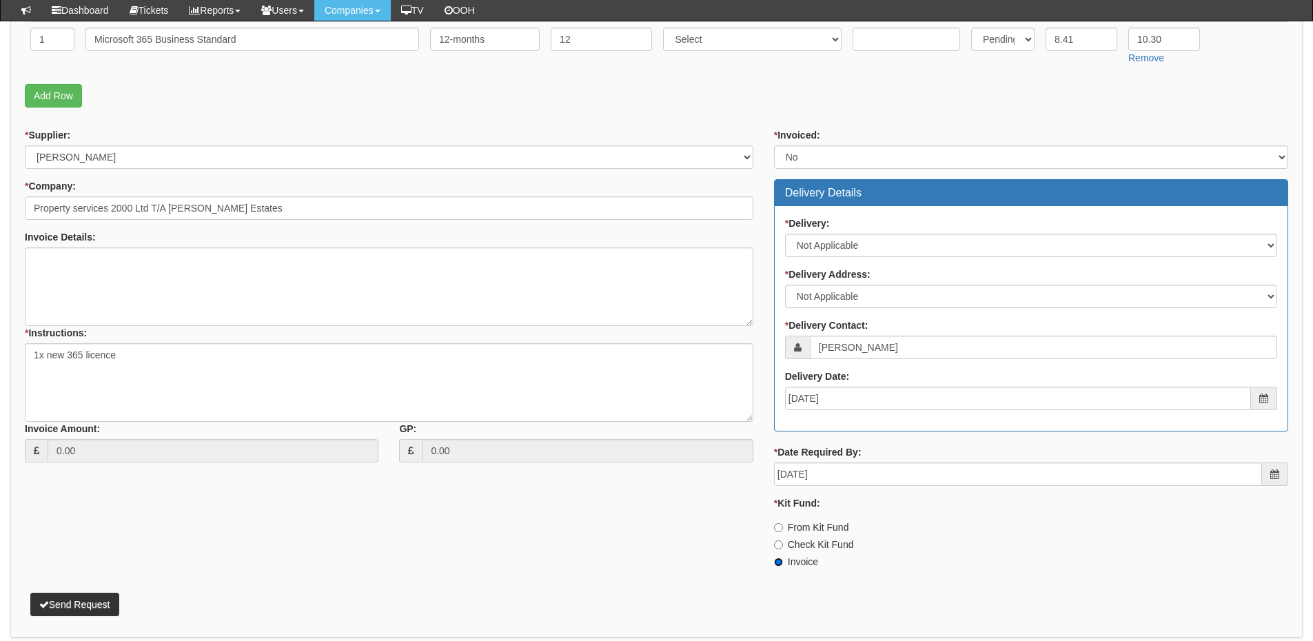
scroll to position [450, 0]
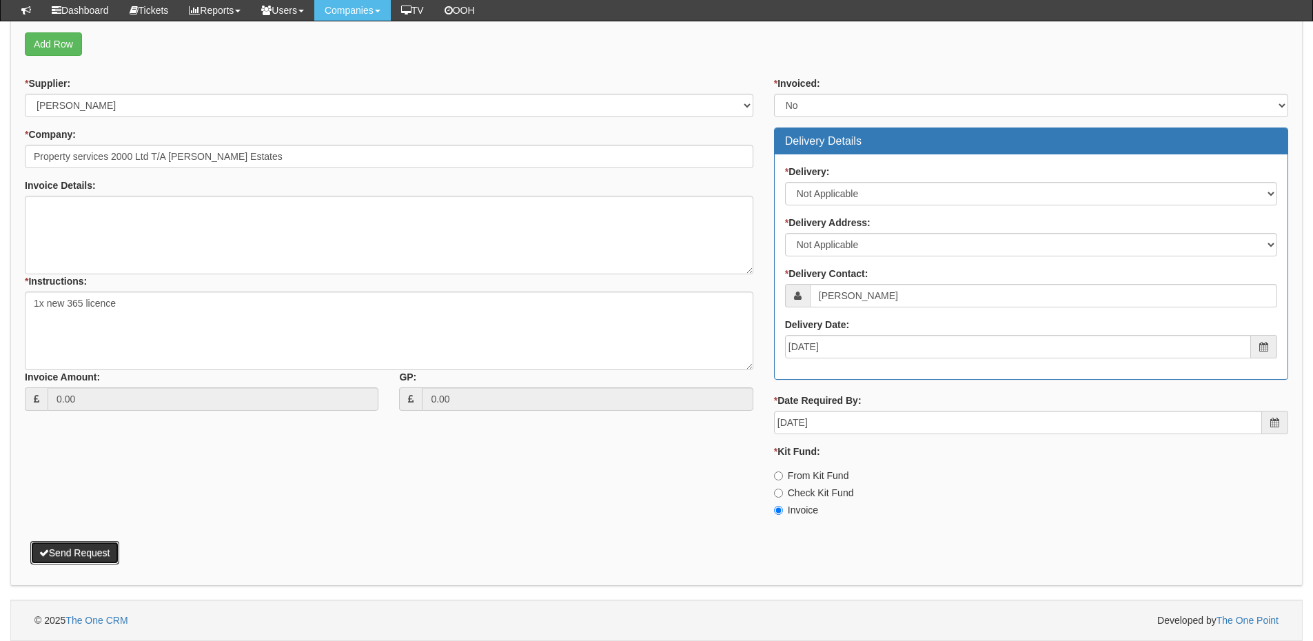
click at [70, 553] on button "Send Request" at bounding box center [74, 552] width 89 height 23
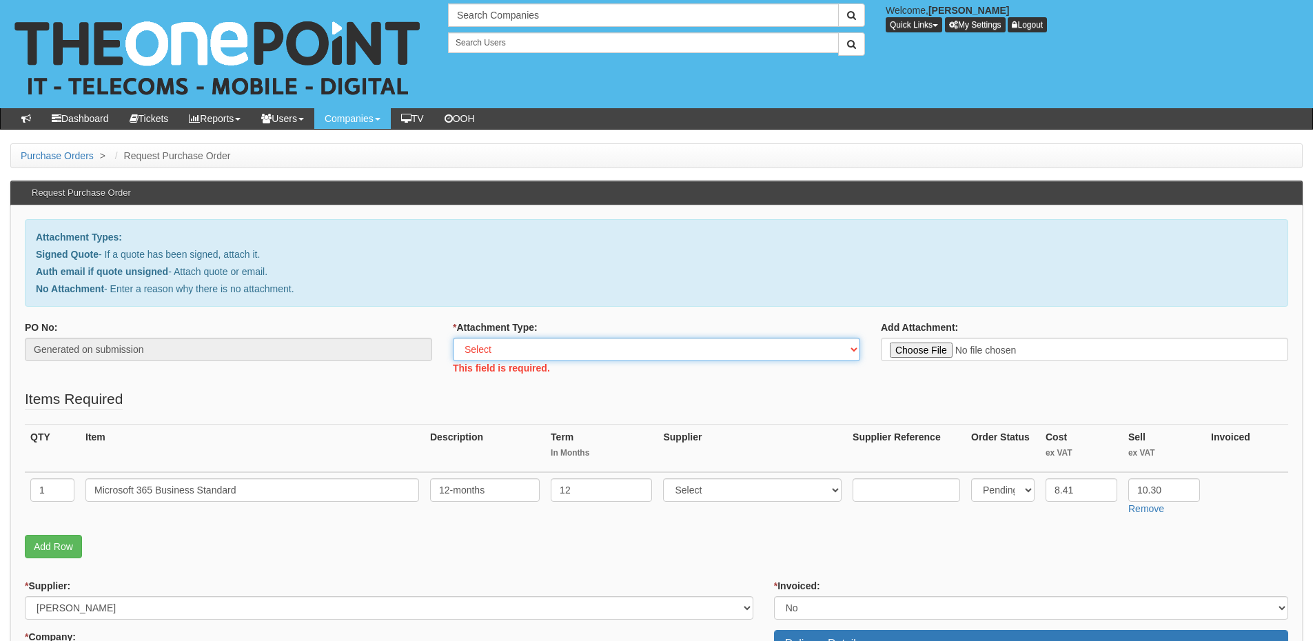
click at [527, 356] on select "Select Signed Quote Auth email with quote if unsigned No Attachment" at bounding box center [656, 349] width 407 height 23
select select "No Attachment"
click at [453, 338] on select "Select Signed Quote Auth email with quote if unsigned No Attachment" at bounding box center [656, 349] width 407 height 23
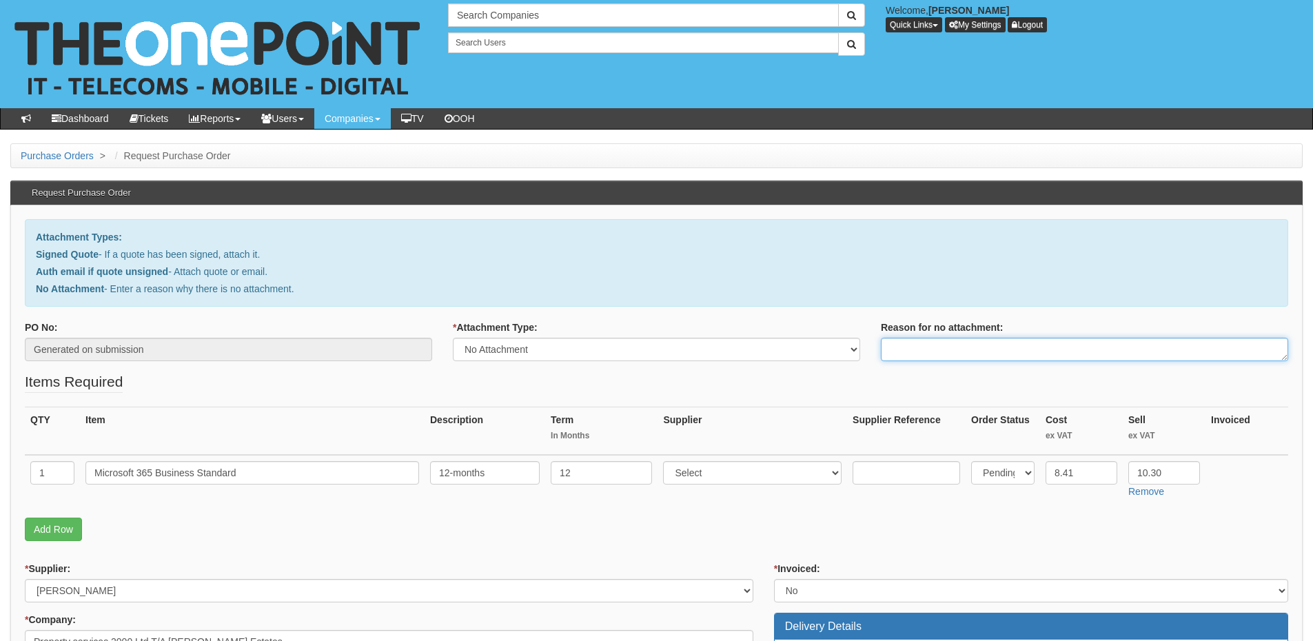
click at [925, 347] on textarea "Reason for no attachment:" at bounding box center [1084, 349] width 407 height 23
type textarea "Linked to ticket"
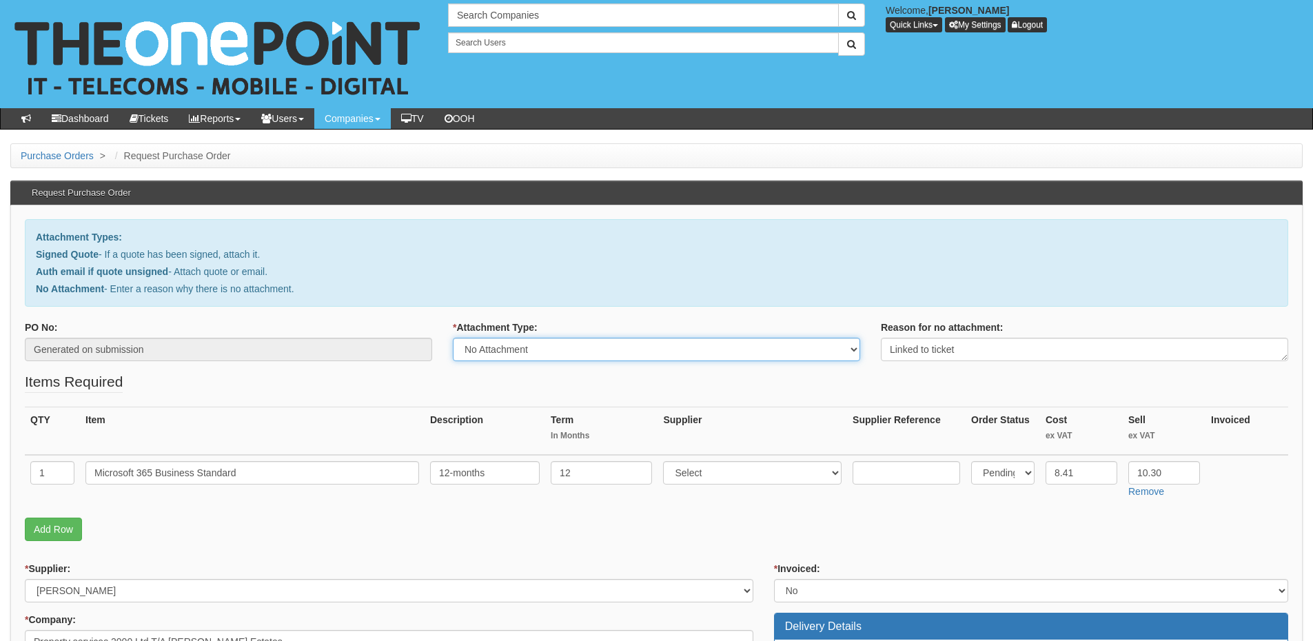
click at [613, 351] on select "Select Signed Quote Auth email with quote if unsigned No Attachment" at bounding box center [656, 349] width 407 height 23
select select "Auth email if quote unsigned"
click at [453, 338] on select "Select Signed Quote Auth email with quote if unsigned No Attachment" at bounding box center [656, 349] width 407 height 23
type input "C:\fakepath\Fw_ Roy Peters Estates Chesterfield - New Deal (1).msg"
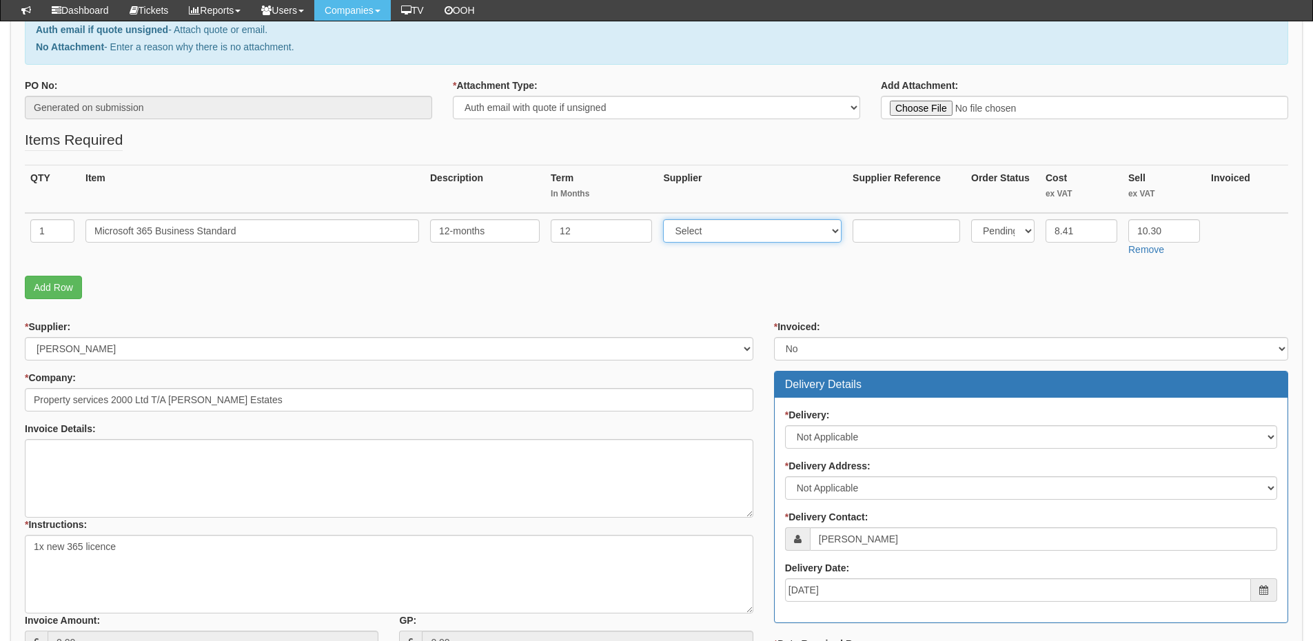
click at [718, 233] on select "Select 123 REG.co.uk 1Password 3 4Gon AA Jones Electric Ltd Abzorb Access Group…" at bounding box center [752, 230] width 178 height 23
select select "291"
click at [666, 219] on select "Select 123 REG.co.uk 1Password 3 4Gon AA Jones Electric Ltd Abzorb Access Group…" at bounding box center [752, 230] width 178 height 23
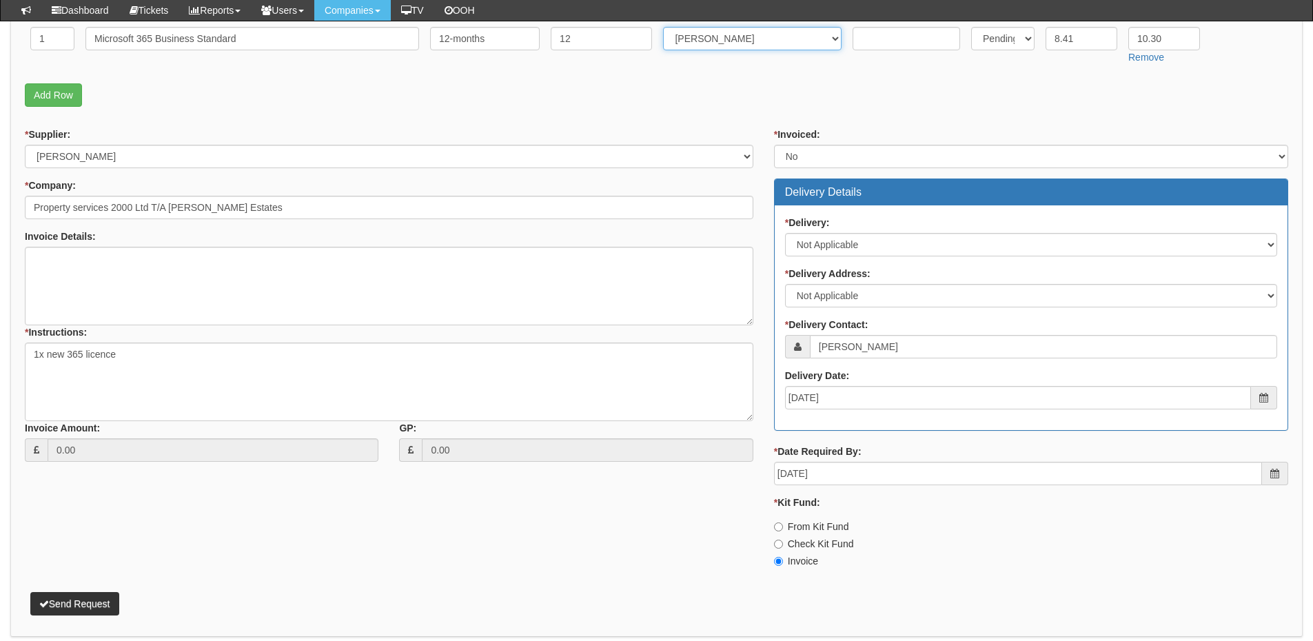
scroll to position [450, 0]
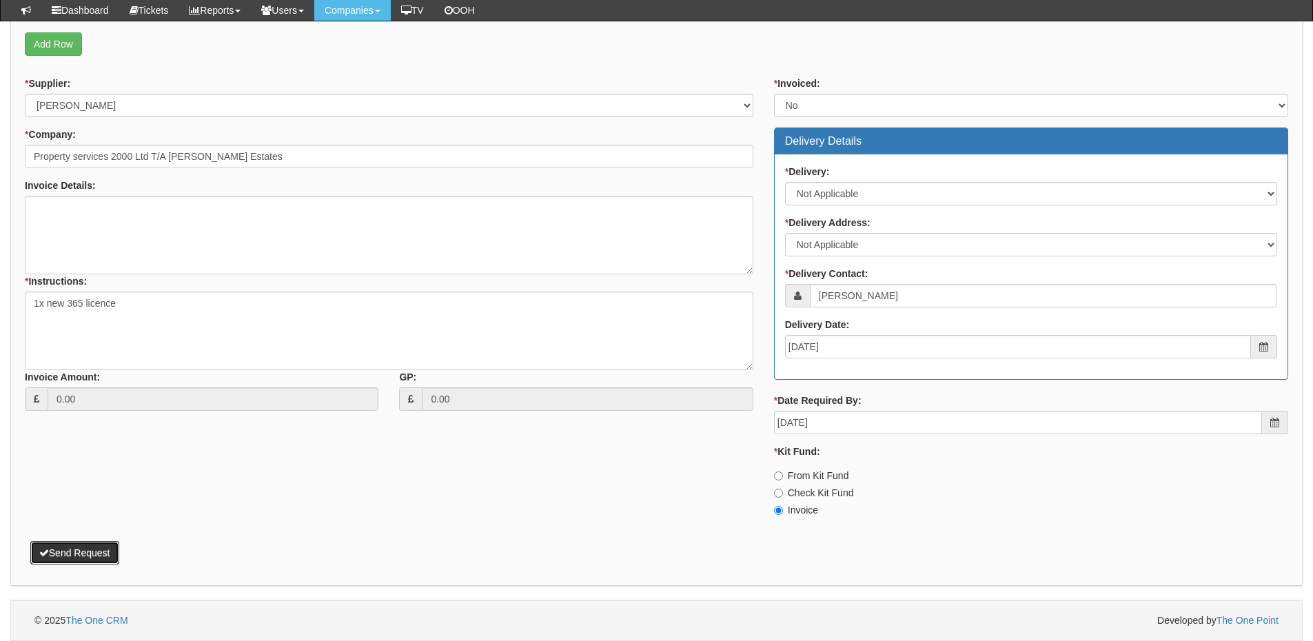
click at [51, 559] on button "Send Request" at bounding box center [74, 552] width 89 height 23
